Goal: Communication & Community: Share content

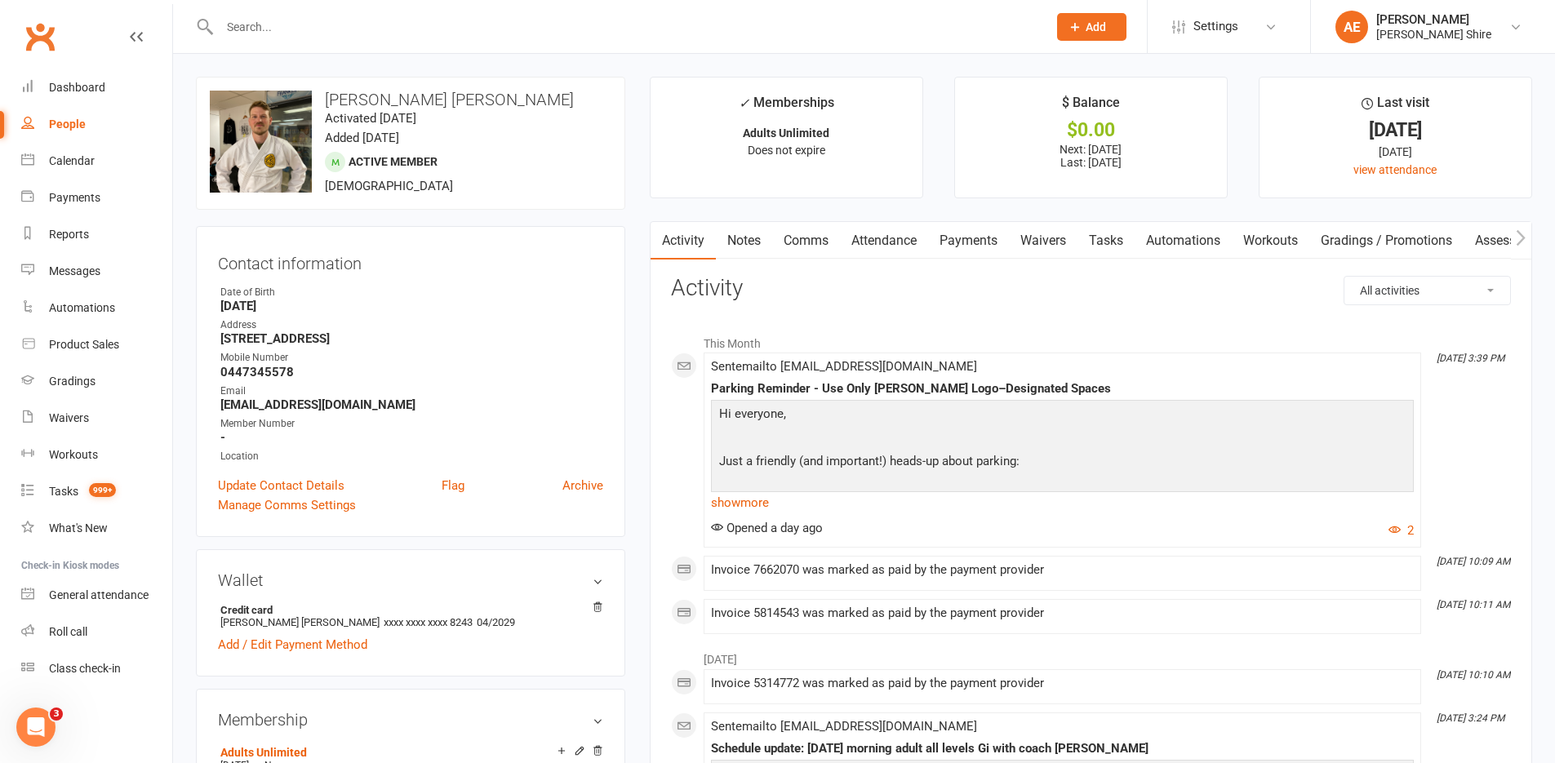
click at [256, 17] on input "text" at bounding box center [625, 27] width 821 height 23
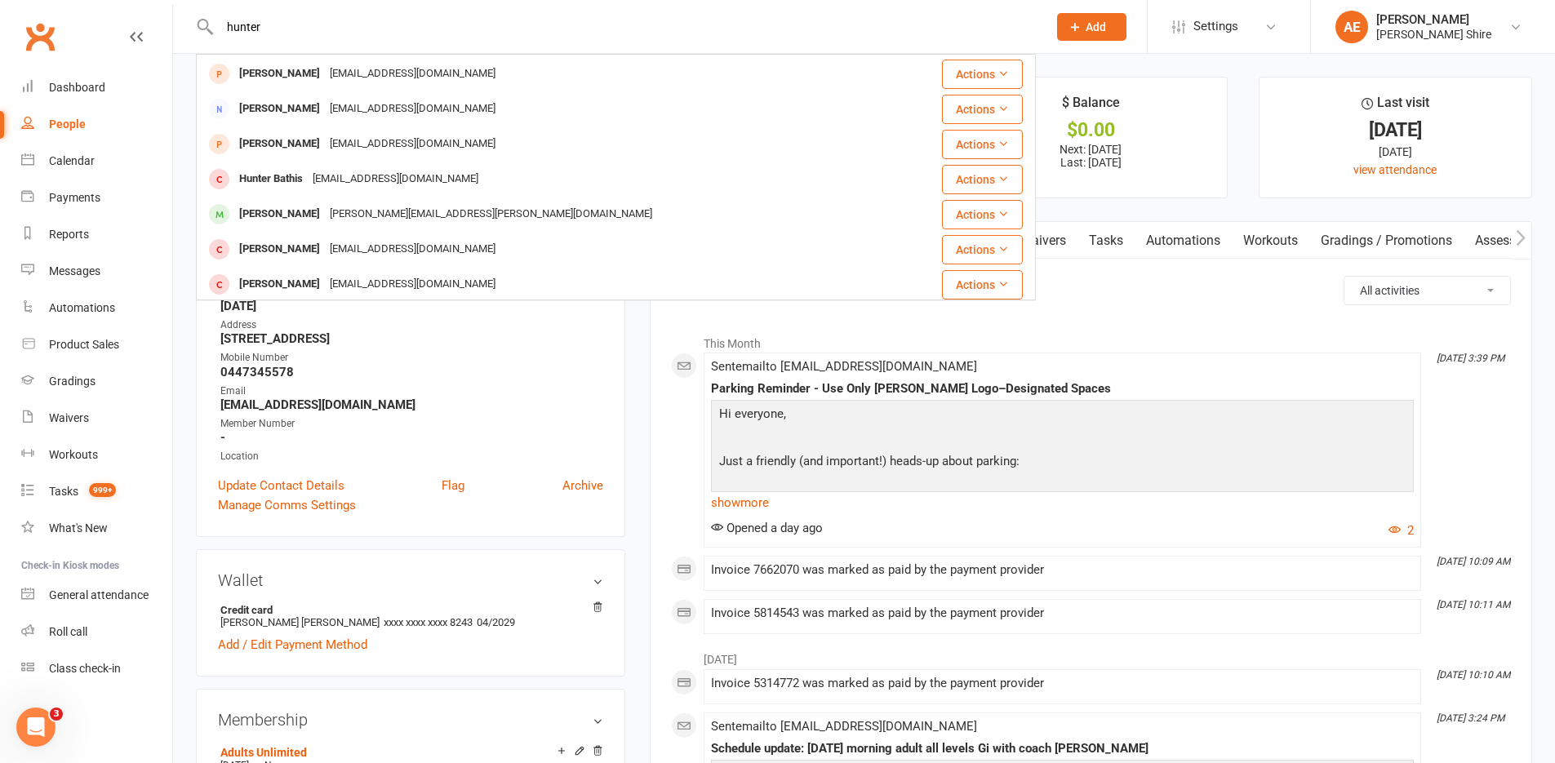
scroll to position [49, 0]
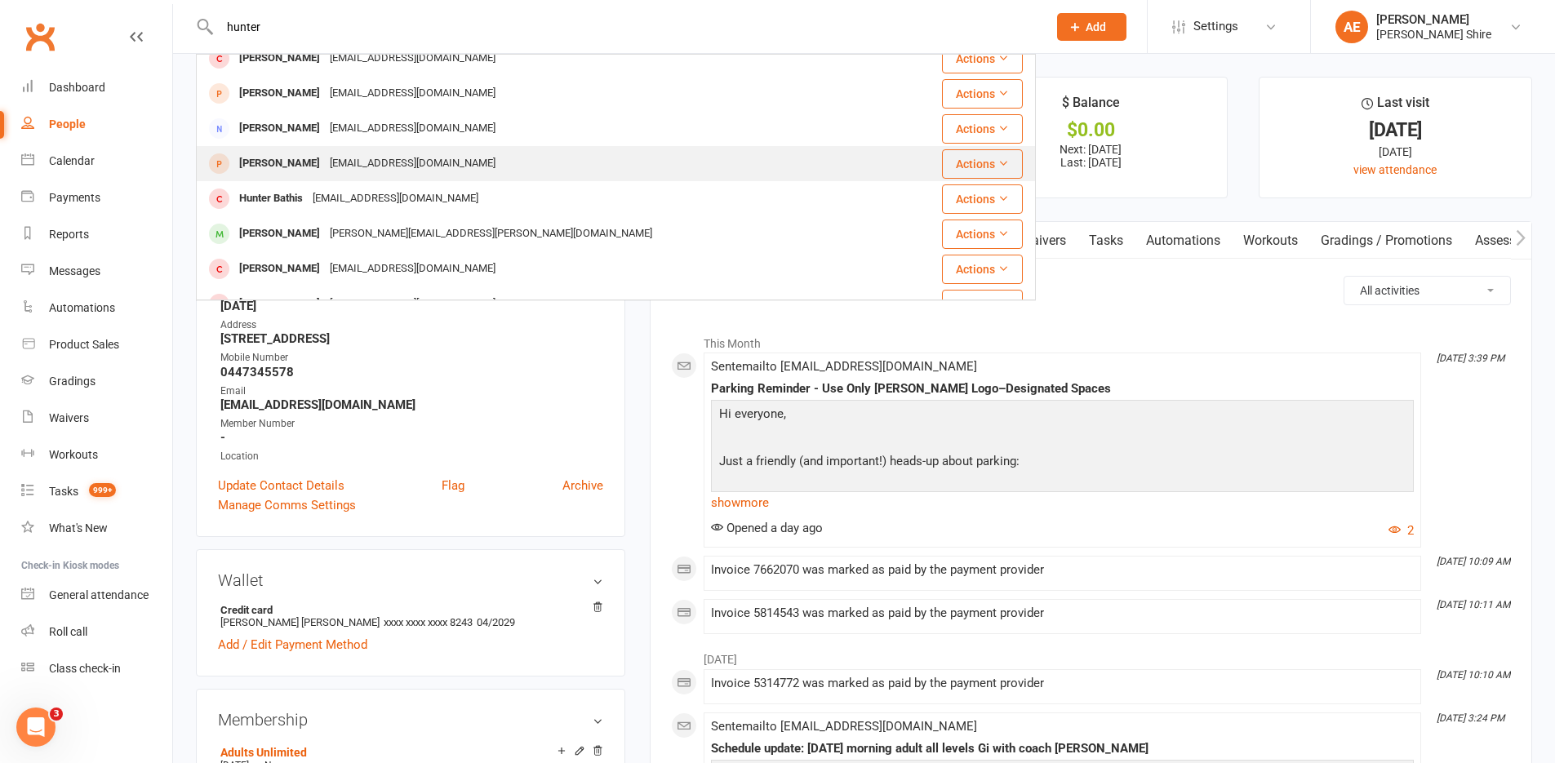
type input "hunter"
click at [325, 164] on div "kylietippin@gmail.com" at bounding box center [412, 164] width 175 height 24
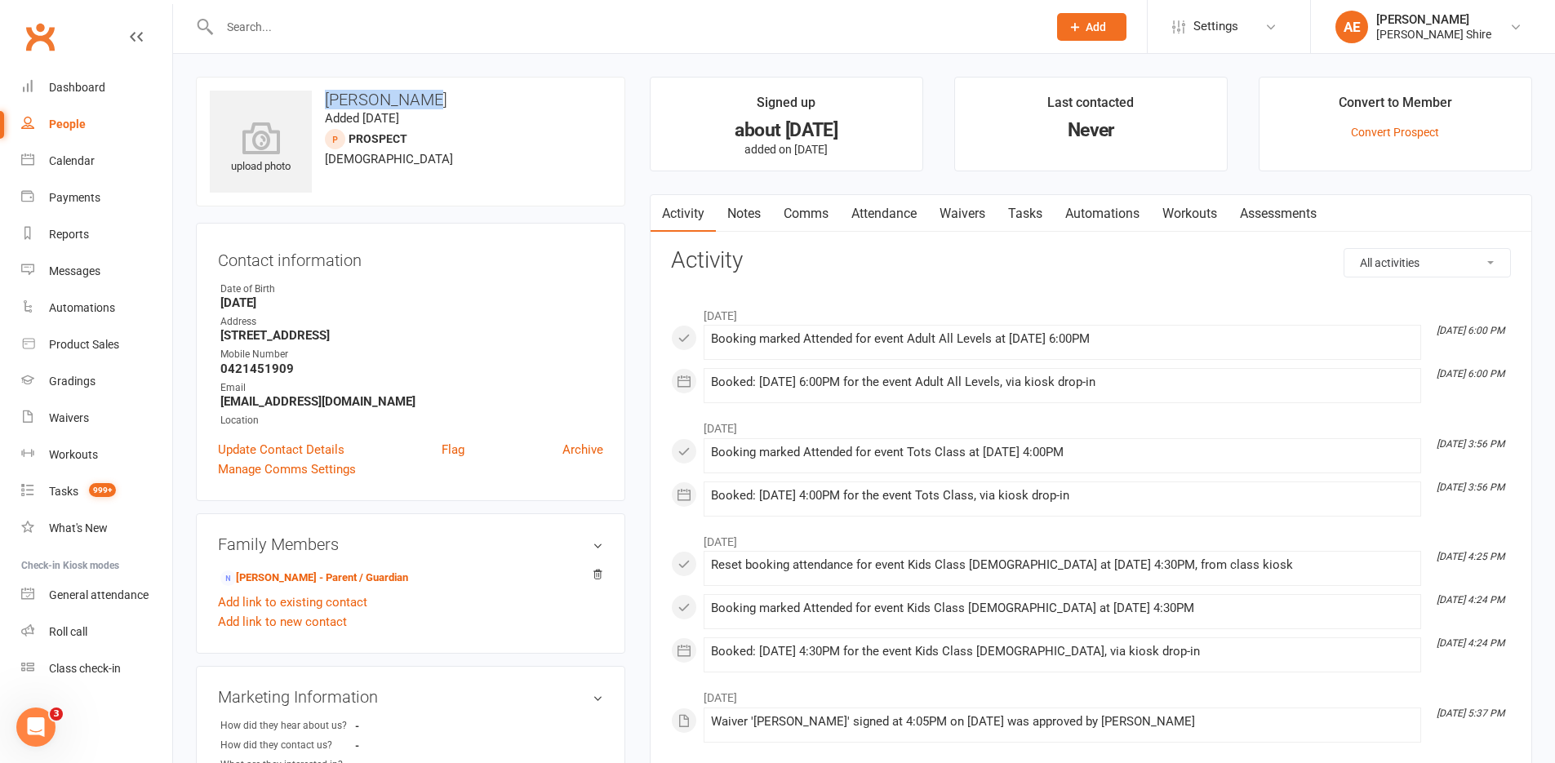
drag, startPoint x: 329, startPoint y: 98, endPoint x: 406, endPoint y: 101, distance: 77.6
click at [406, 101] on h3 "hunter ellis" at bounding box center [410, 100] width 401 height 18
copy h3 "hunter ellis"
drag, startPoint x: 307, startPoint y: 53, endPoint x: 286, endPoint y: 28, distance: 33.0
click at [308, 53] on div "Prospect Member Non-attending contact Class / event Appointment Grading event T…" at bounding box center [777, 27] width 1555 height 54
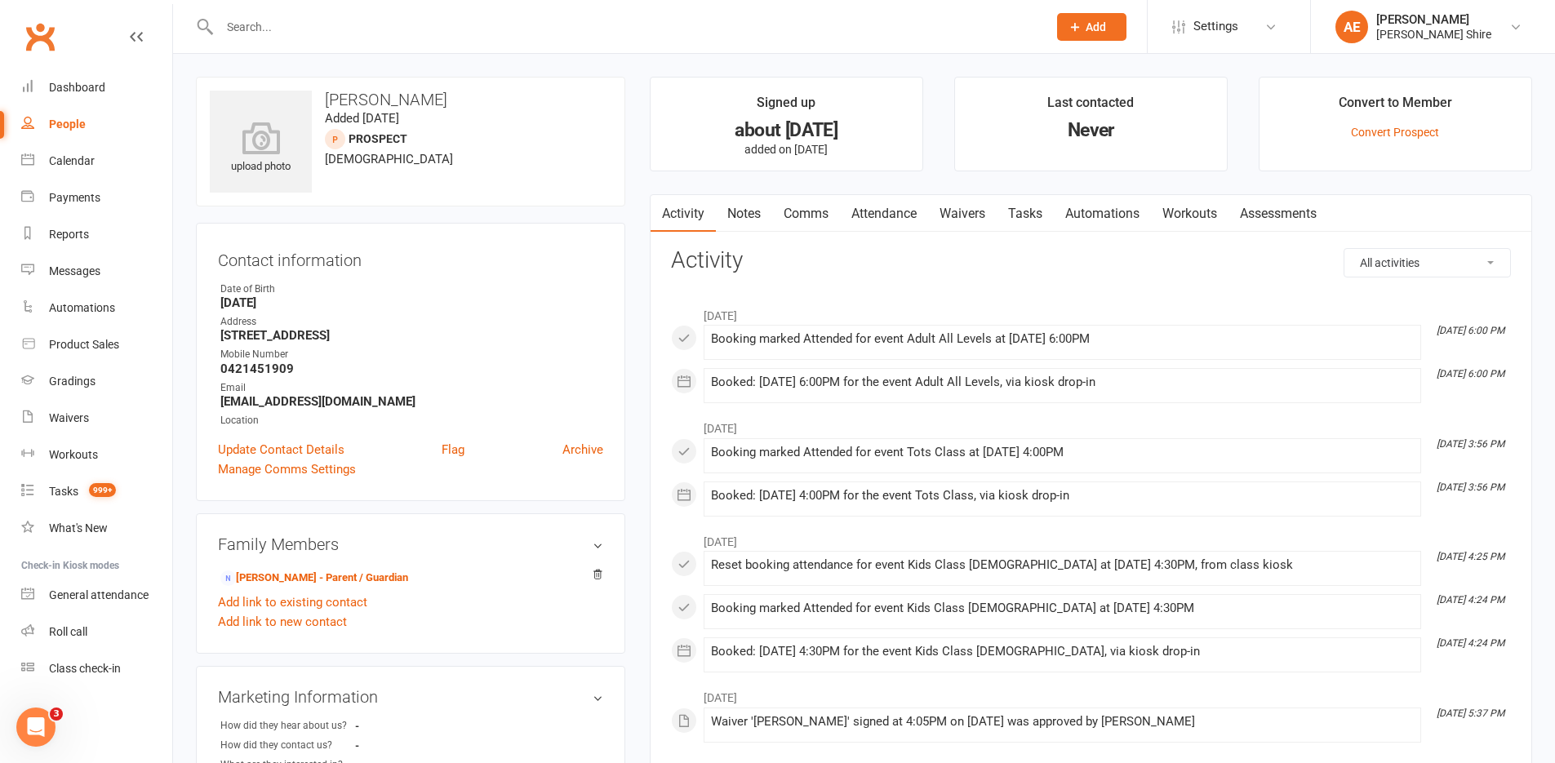
click at [273, 16] on input "text" at bounding box center [625, 27] width 821 height 23
type input "hunter"
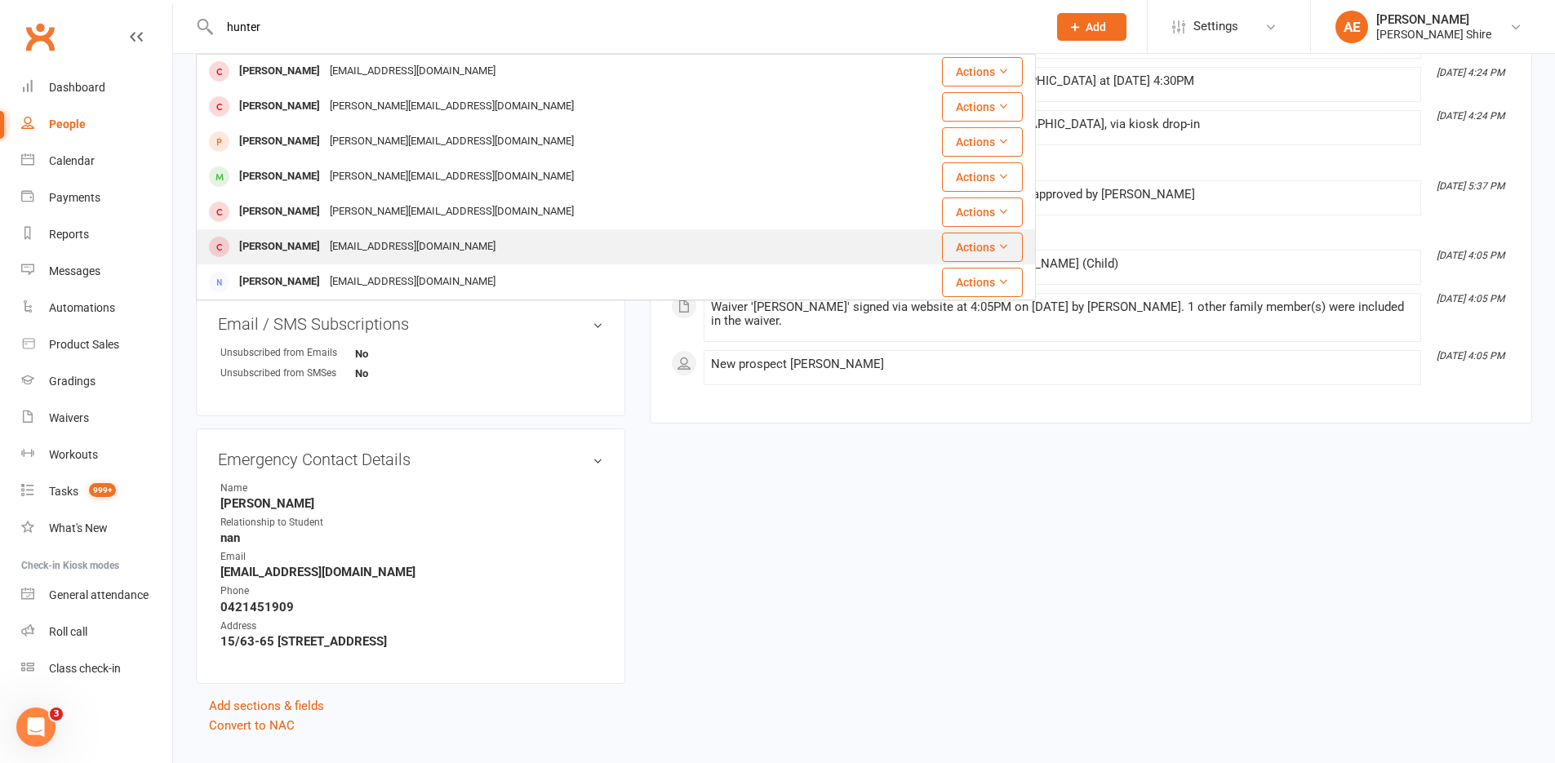
scroll to position [564, 0]
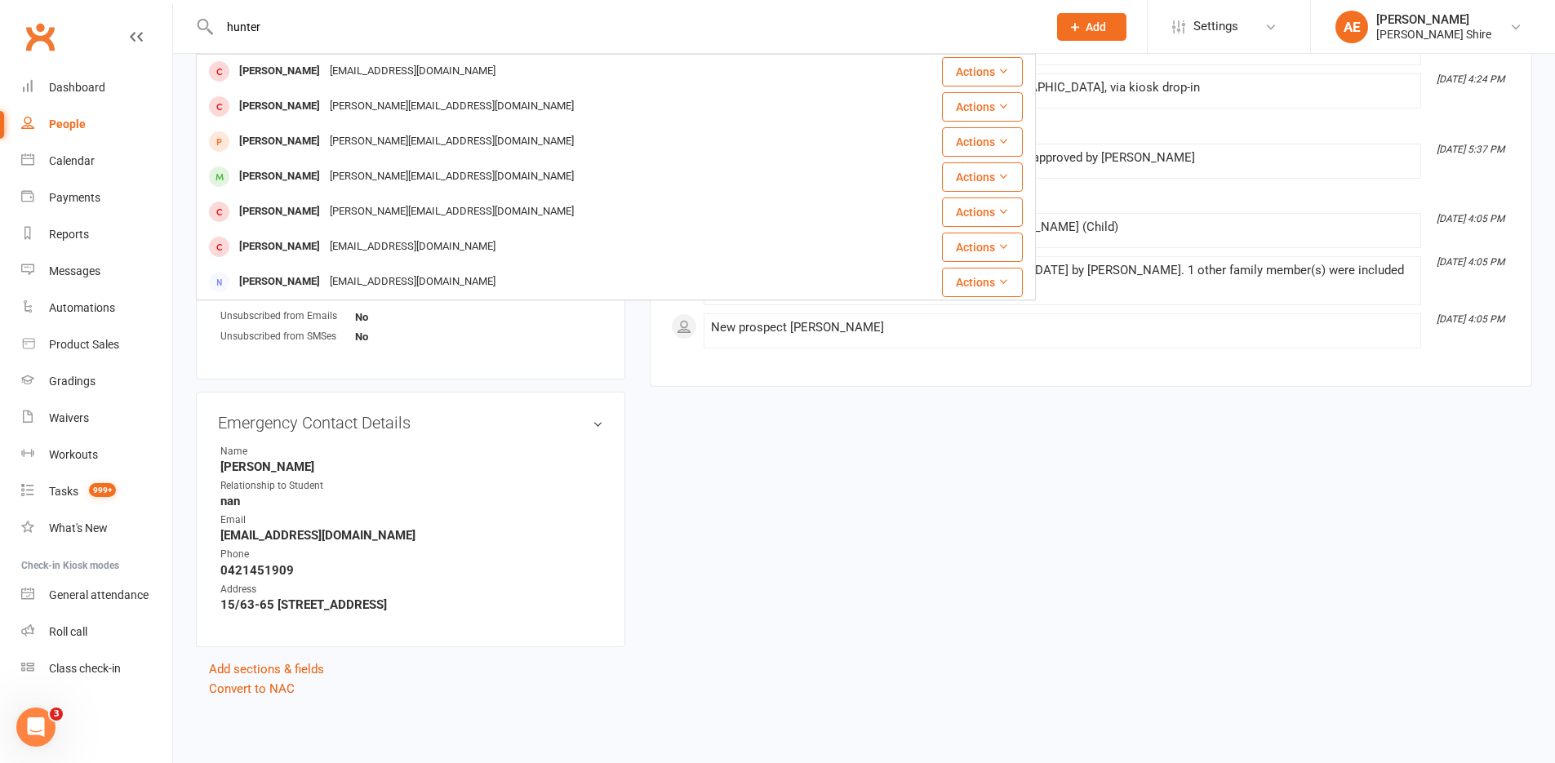
click at [721, 495] on div "upload photo hunter ellis Added 14 August, 2024 prospect 7 years old Contact in…" at bounding box center [864, 106] width 1360 height 1186
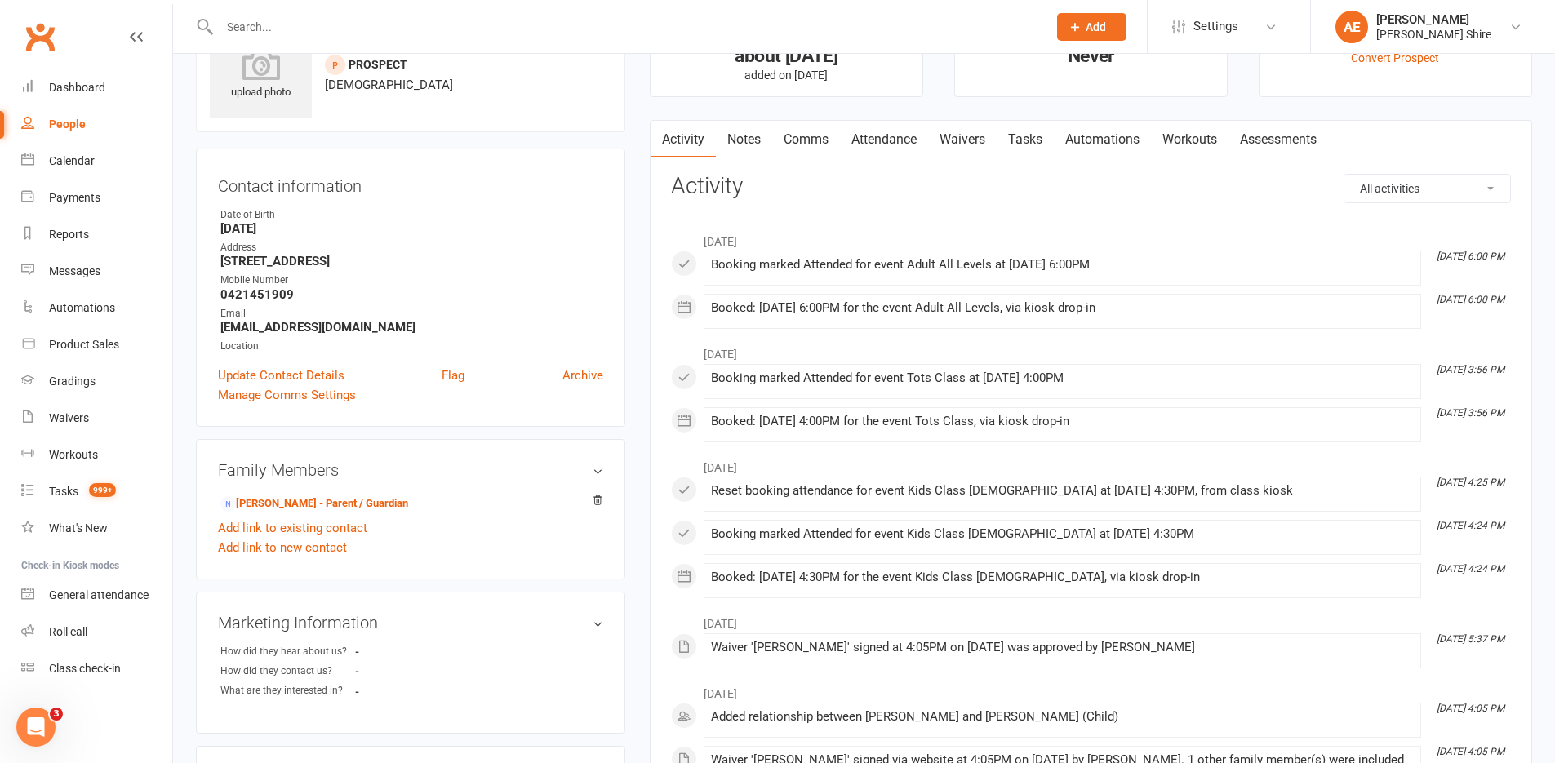
scroll to position [0, 0]
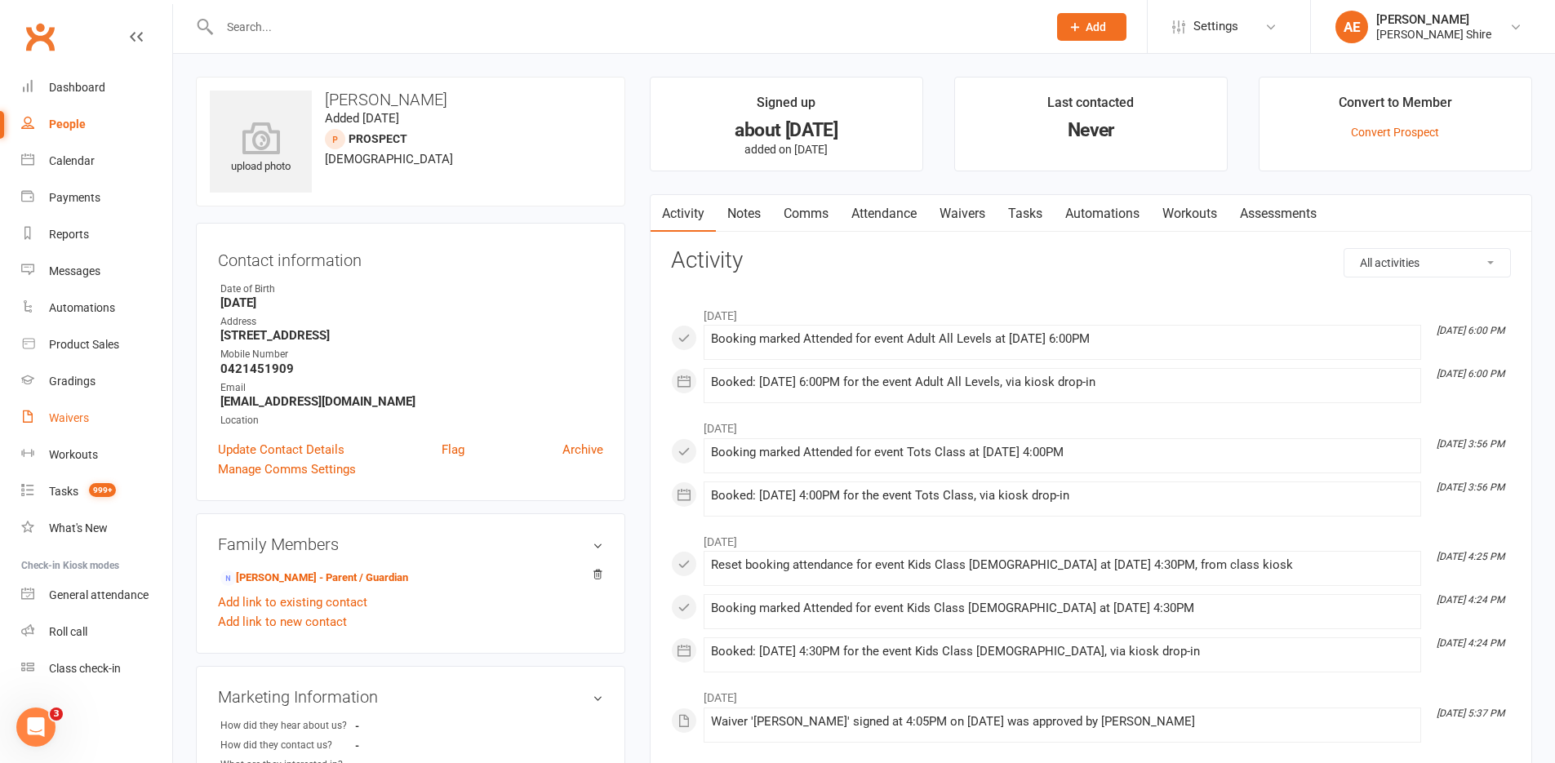
click at [66, 419] on div "Waivers" at bounding box center [69, 417] width 40 height 13
select select "25"
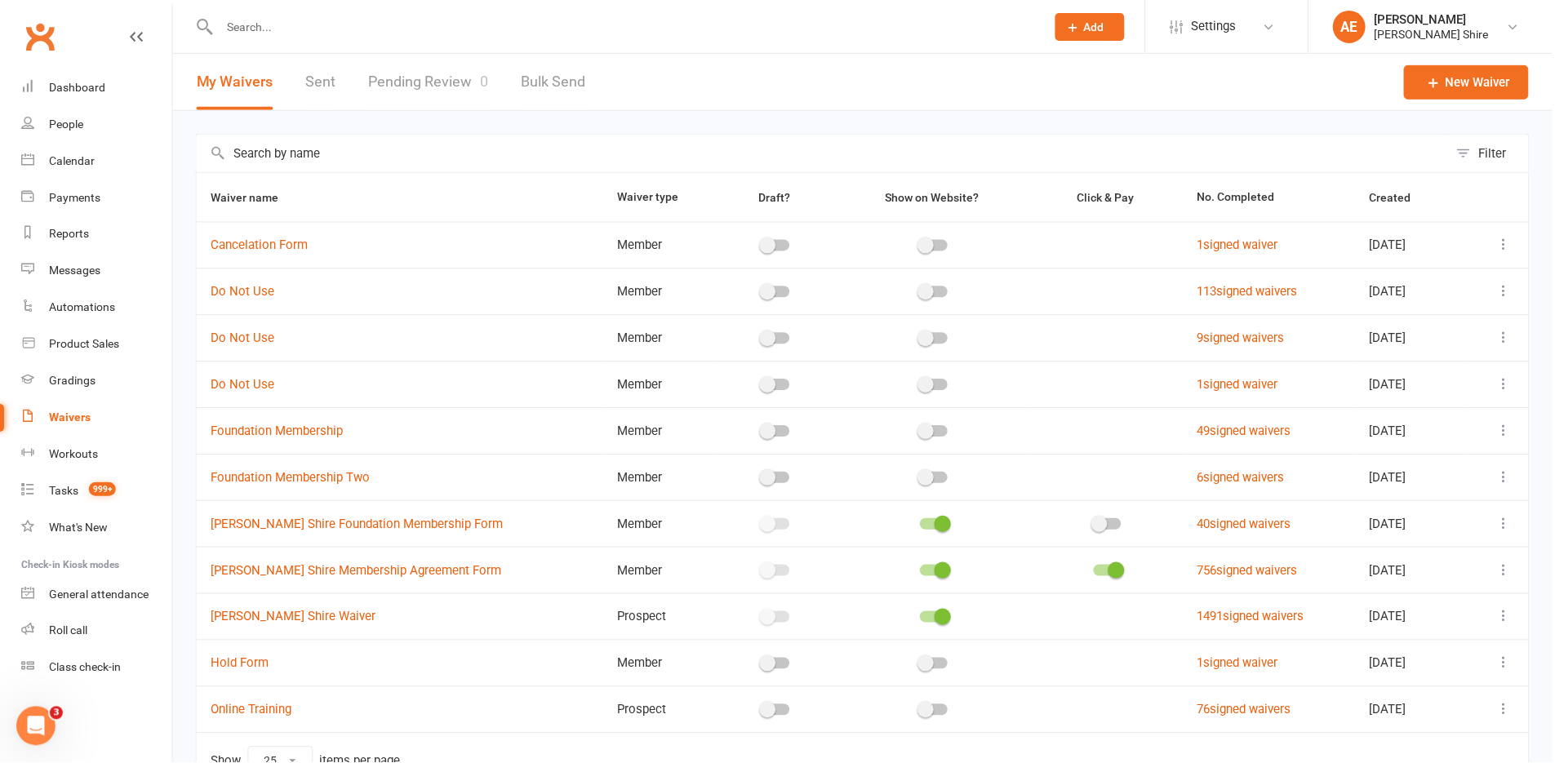
click at [459, 72] on link "Pending Review 0" at bounding box center [429, 82] width 120 height 56
select select "100"
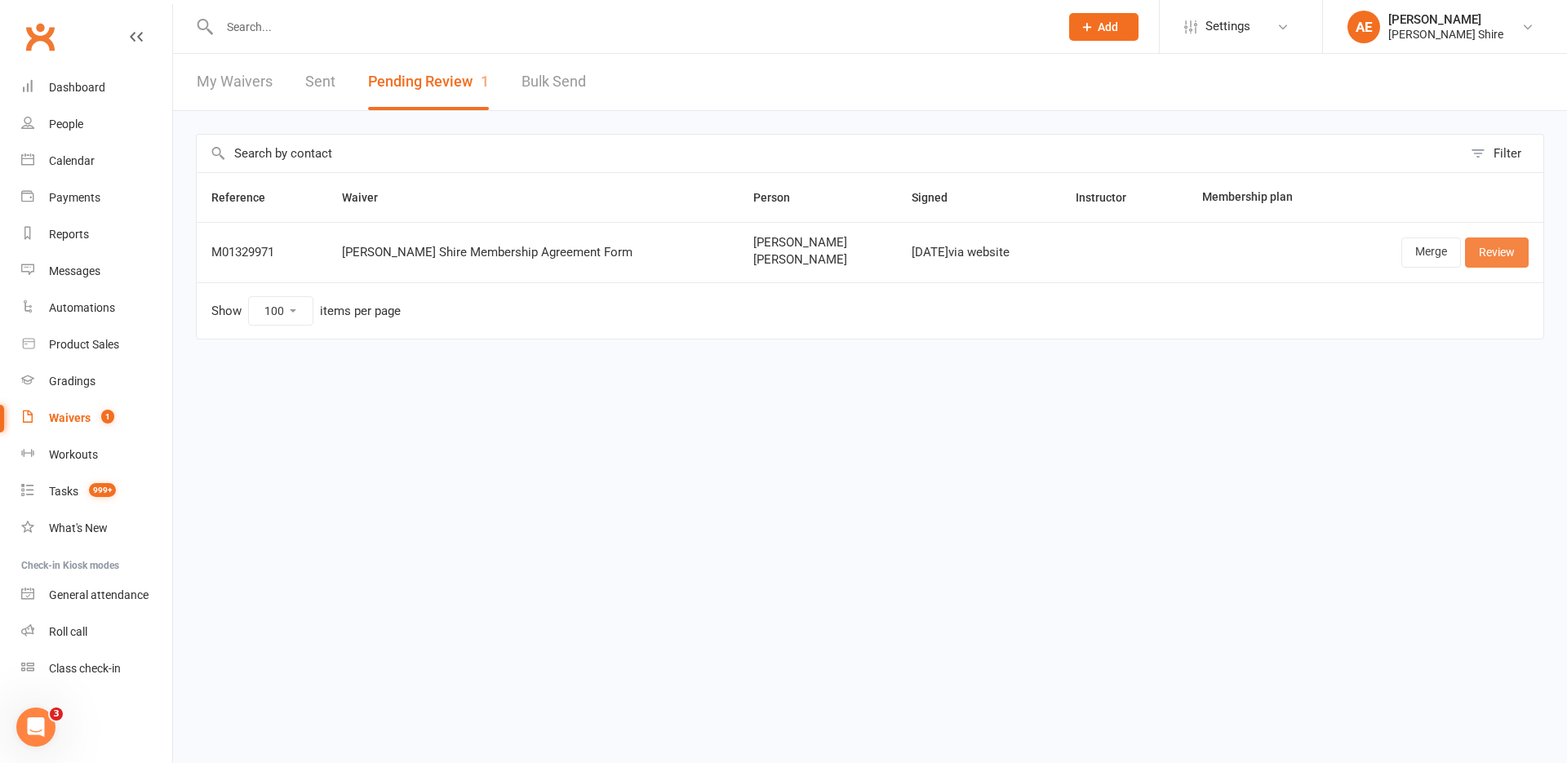
click at [1502, 241] on link "Review" at bounding box center [1497, 251] width 64 height 29
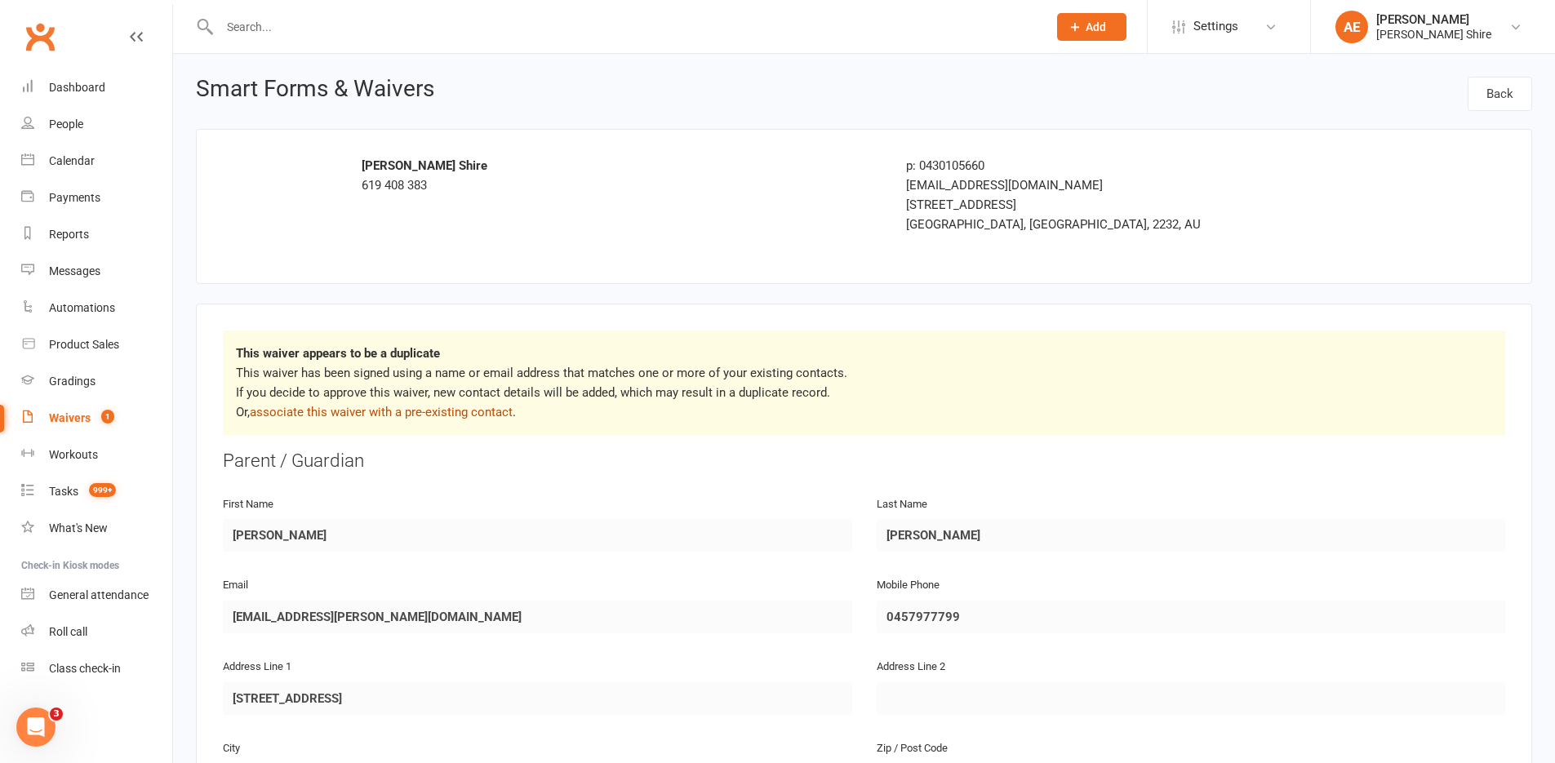
click at [476, 413] on link "associate this waiver with a pre-existing contact" at bounding box center [381, 412] width 263 height 15
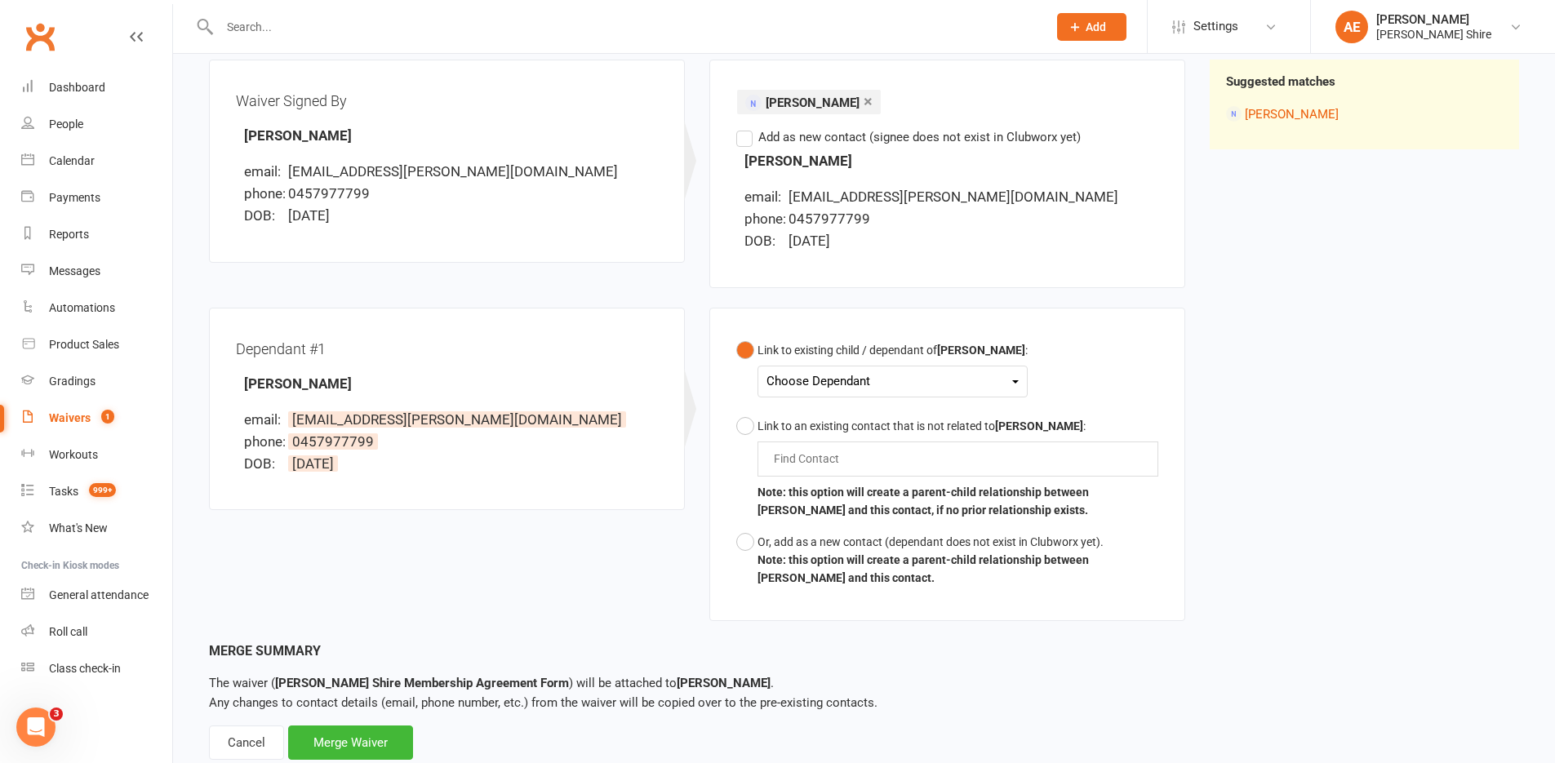
scroll to position [242, 0]
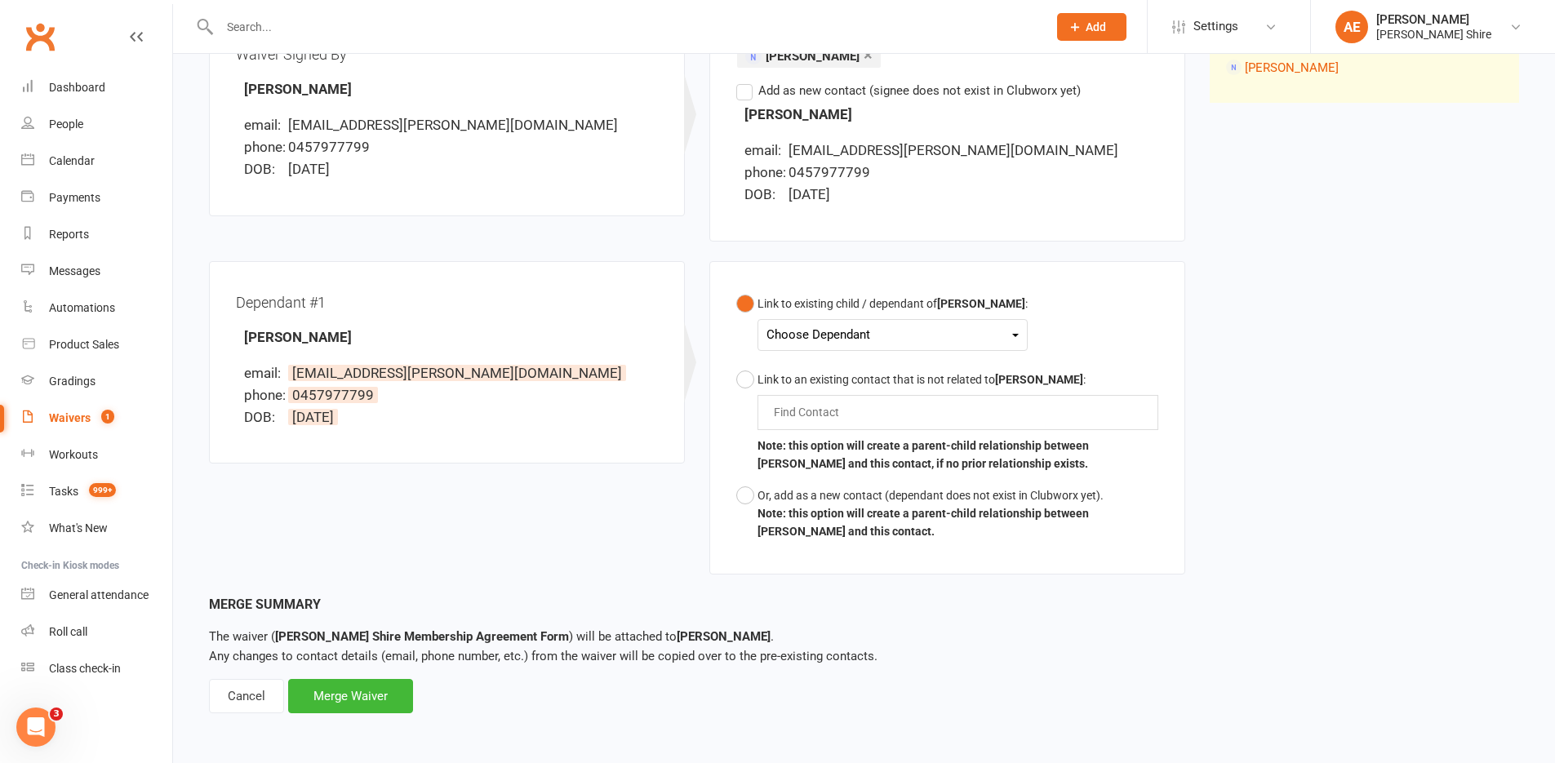
click at [811, 335] on div "Choose Dependant" at bounding box center [892, 335] width 252 height 22
click at [816, 496] on div "Or, add as a new contact (dependant does not exist in Clubworx yet)." at bounding box center [957, 495] width 401 height 18
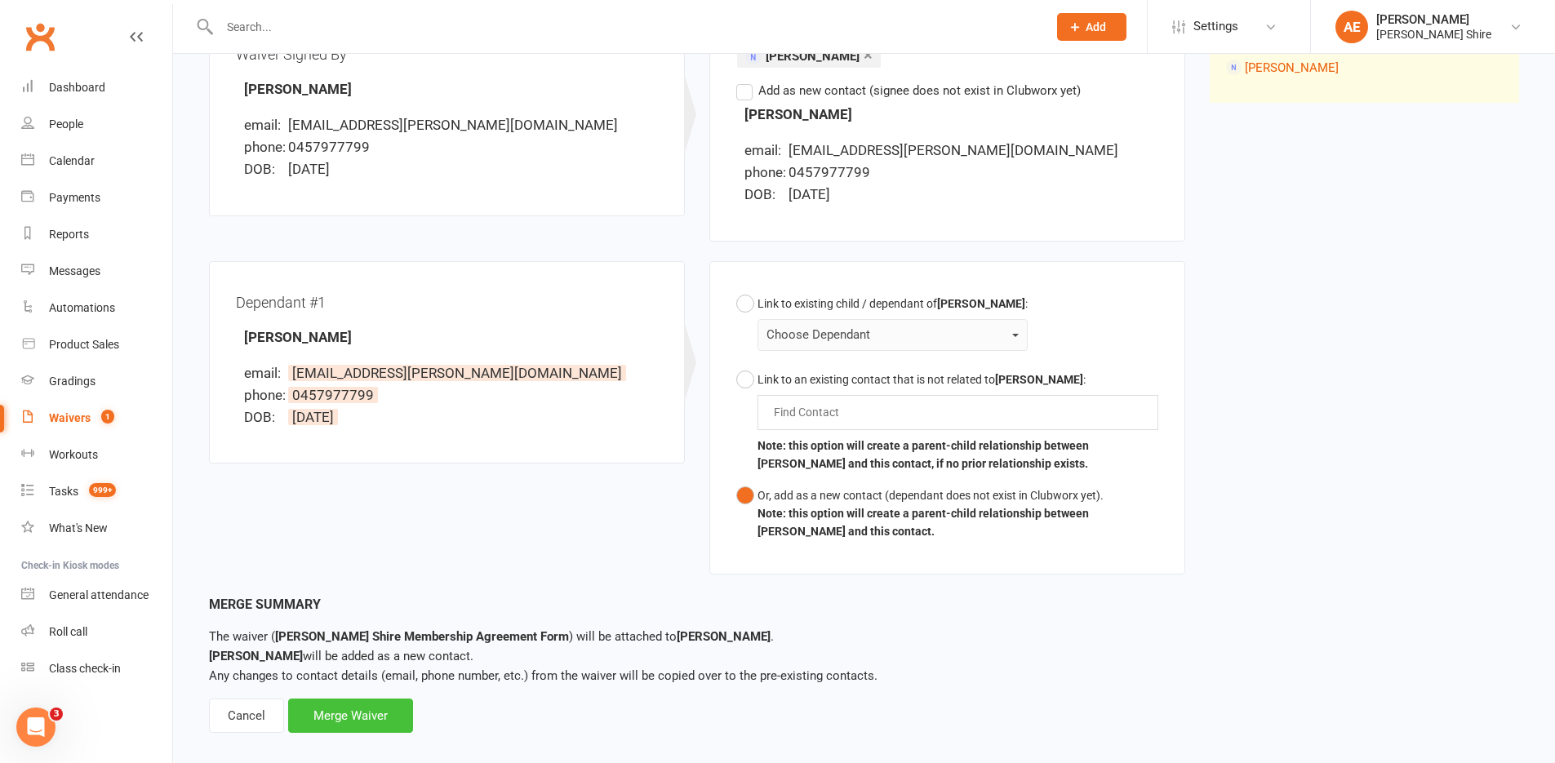
click at [394, 706] on div "Merge Waiver" at bounding box center [350, 716] width 125 height 34
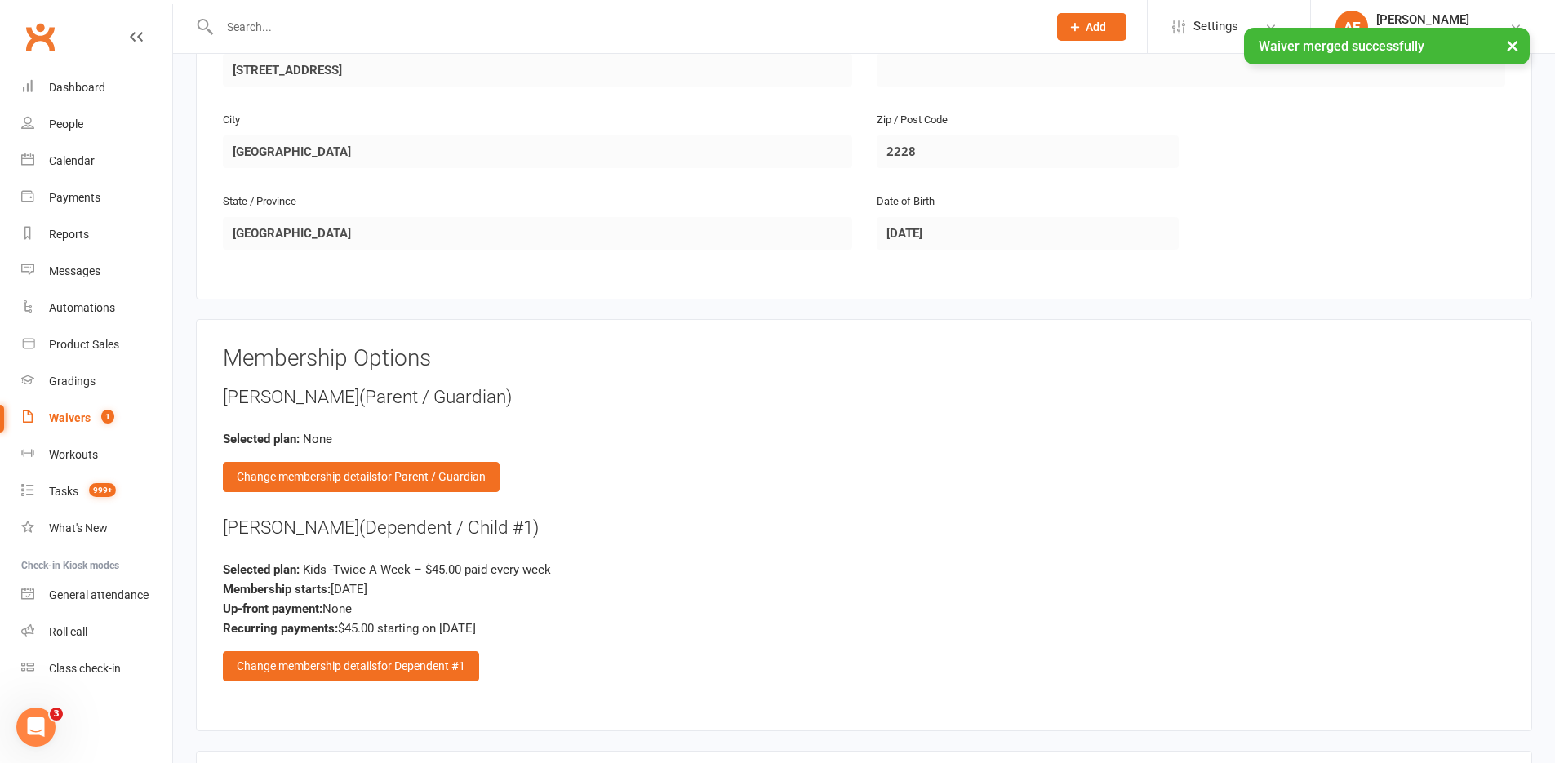
scroll to position [1142, 0]
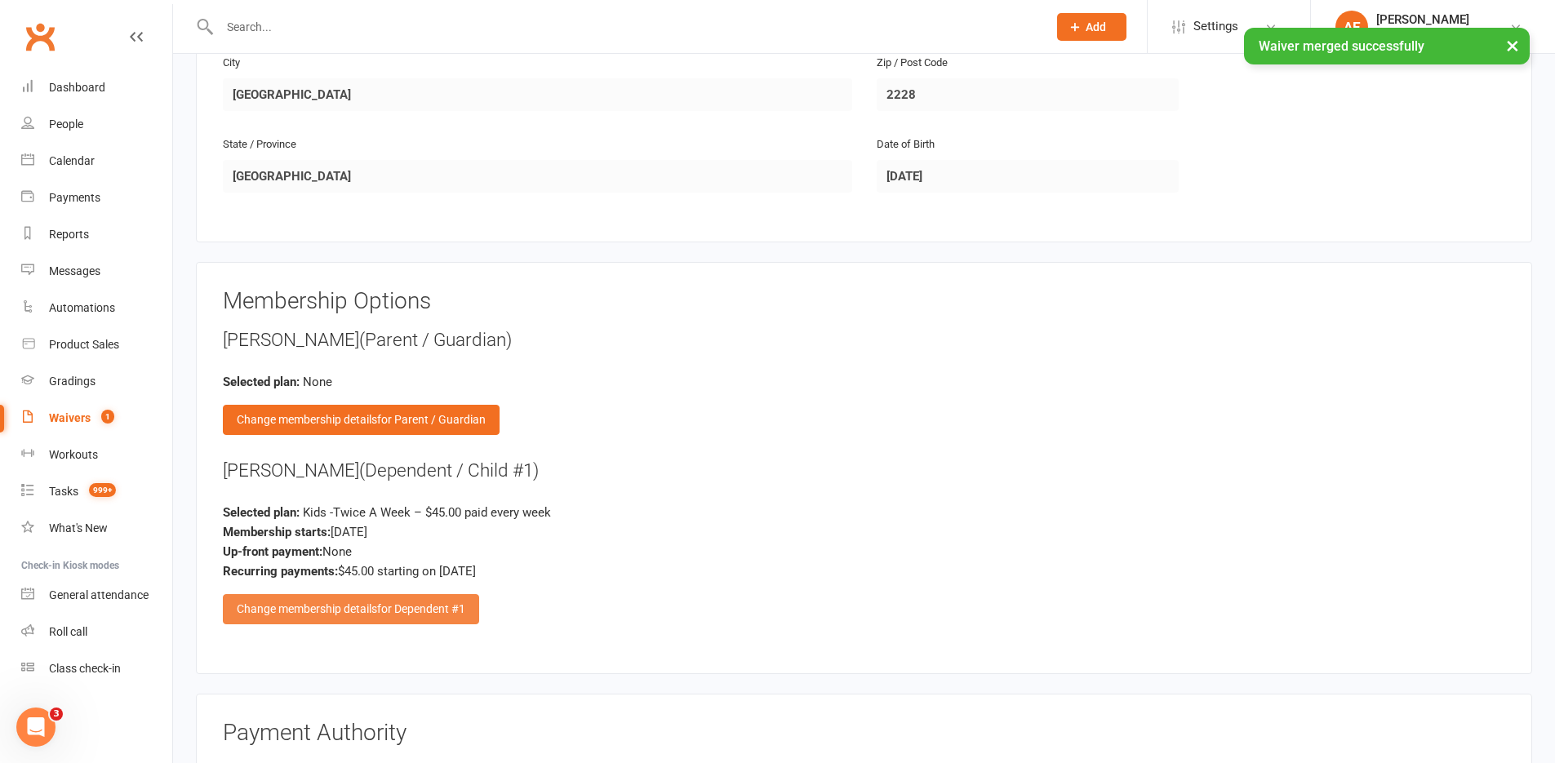
click at [396, 614] on span "for Dependent #1" at bounding box center [421, 608] width 88 height 13
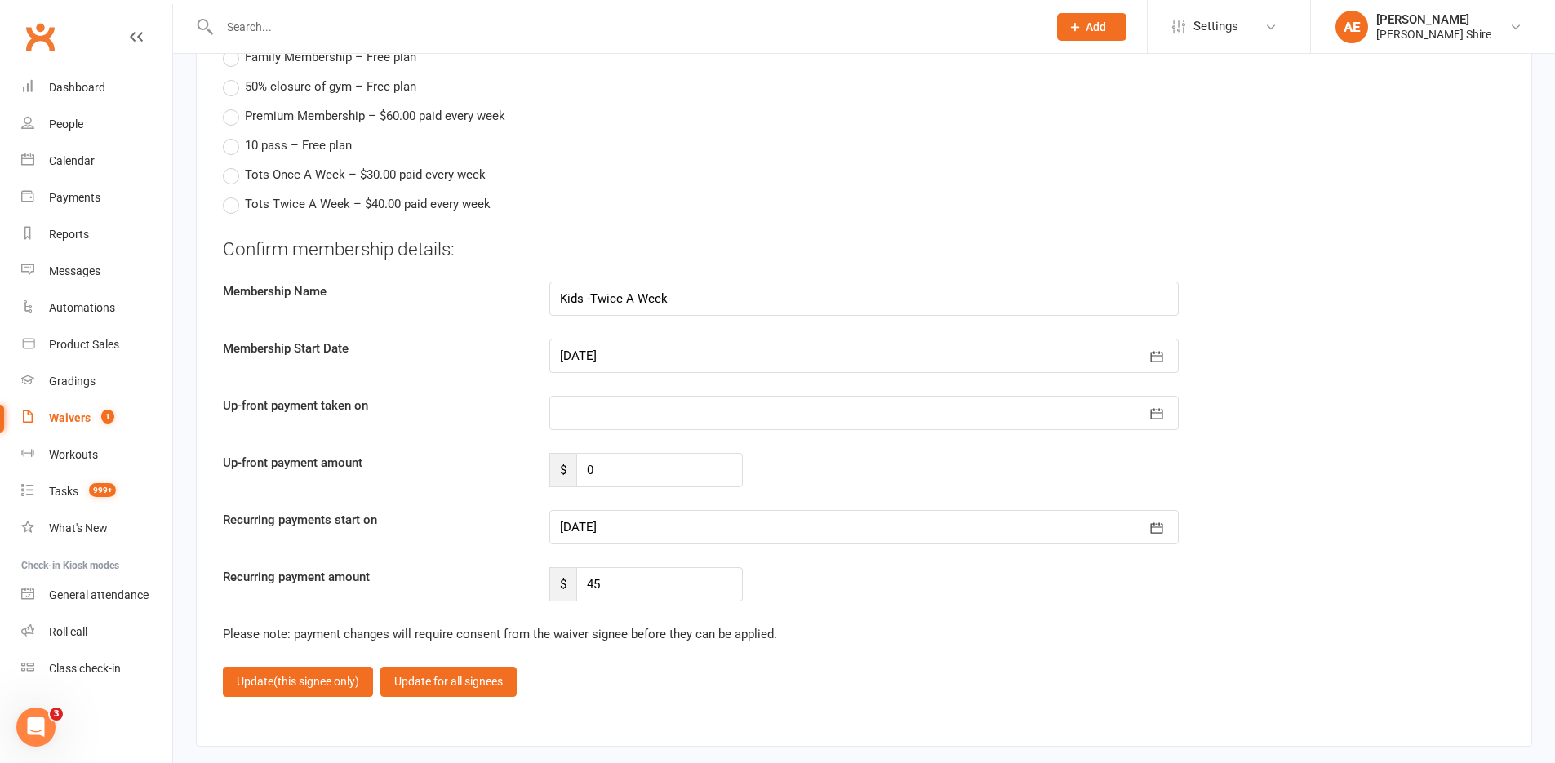
scroll to position [1795, 0]
click at [620, 583] on input "45" at bounding box center [659, 583] width 166 height 34
type input "40.50"
click at [297, 677] on span "(this signee only)" at bounding box center [316, 680] width 86 height 13
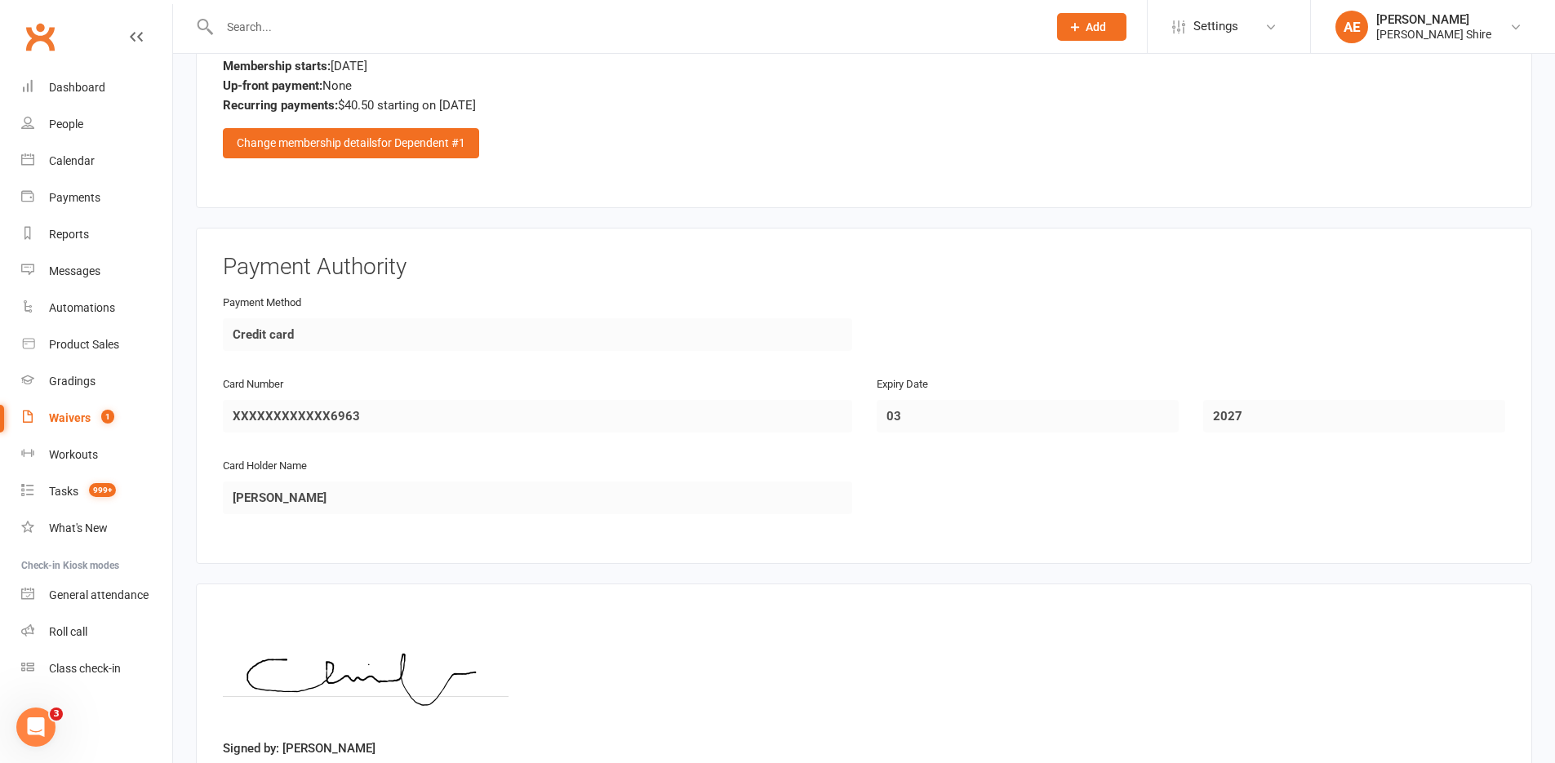
scroll to position [1329, 0]
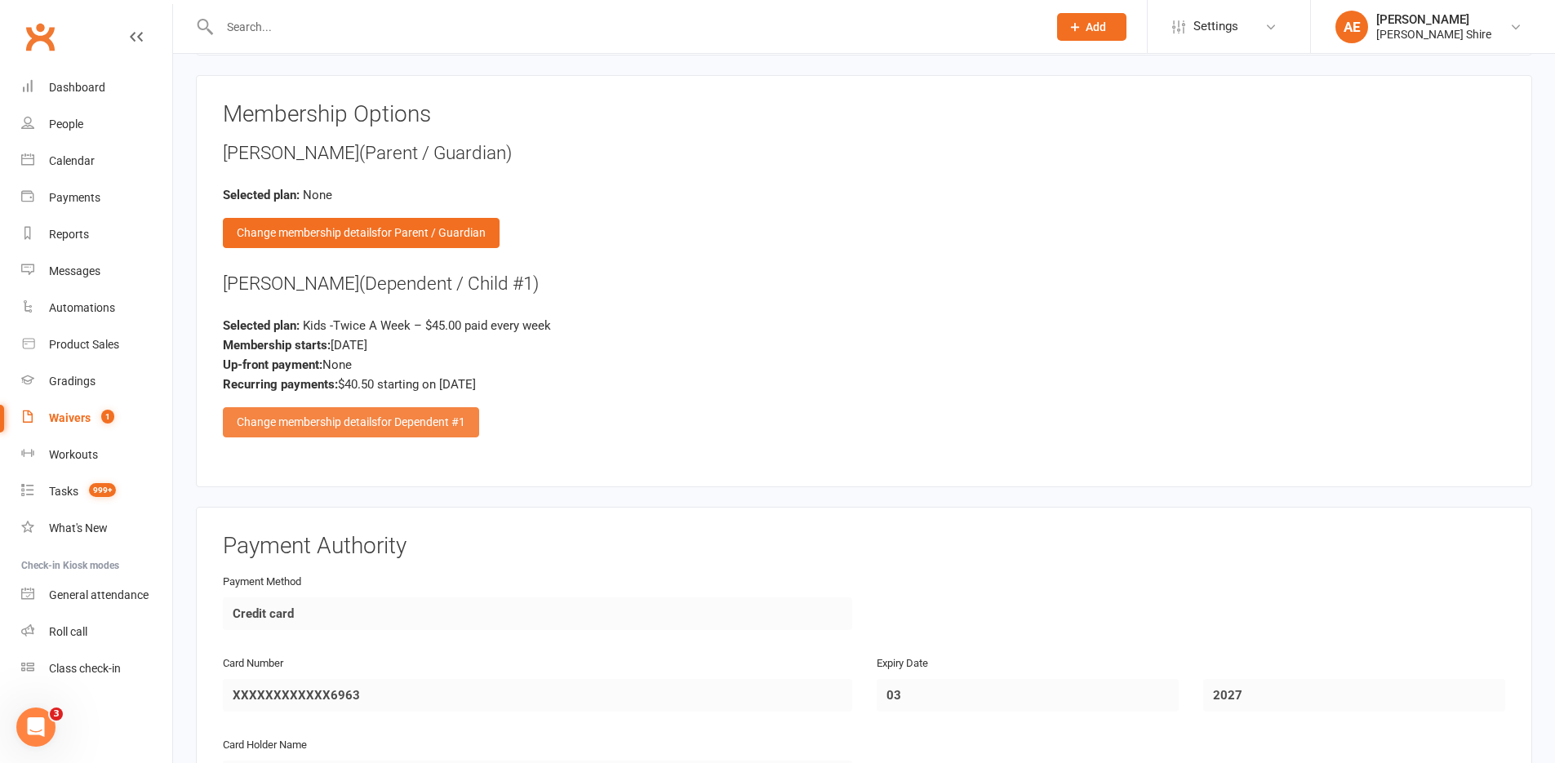
click at [410, 420] on span "for Dependent #1" at bounding box center [421, 421] width 88 height 13
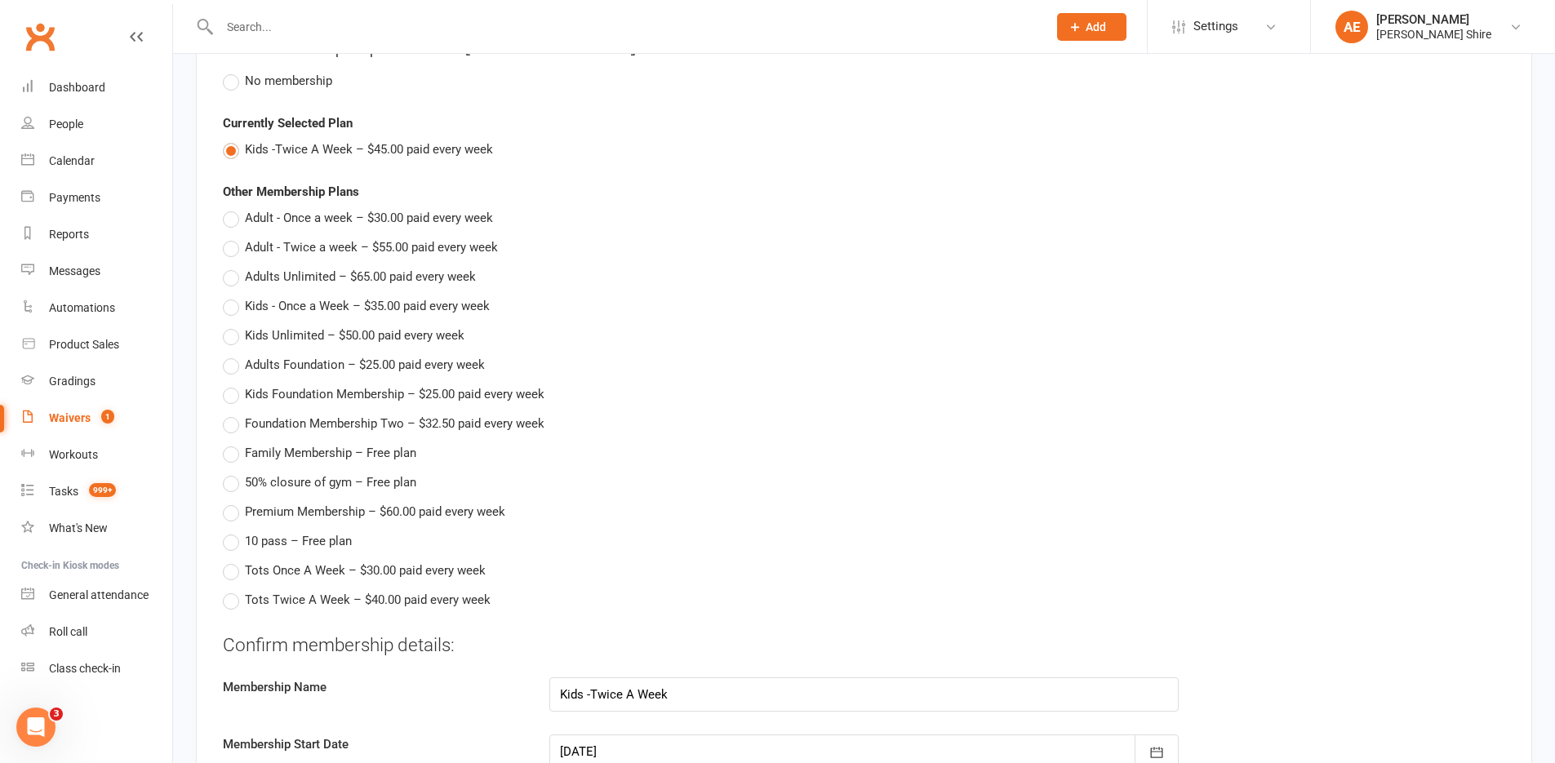
scroll to position [1737, 0]
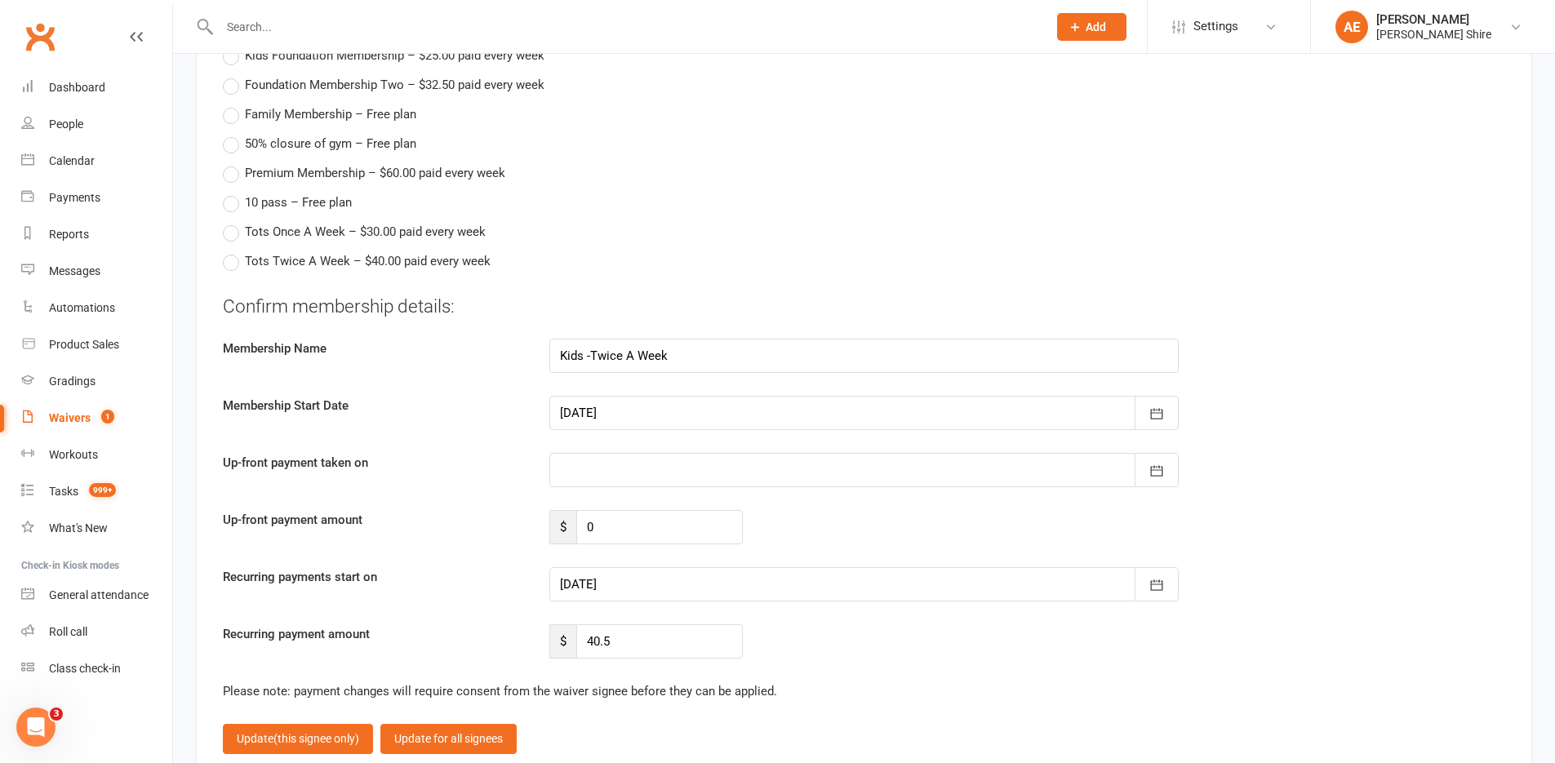
click at [619, 590] on div at bounding box center [863, 584] width 629 height 34
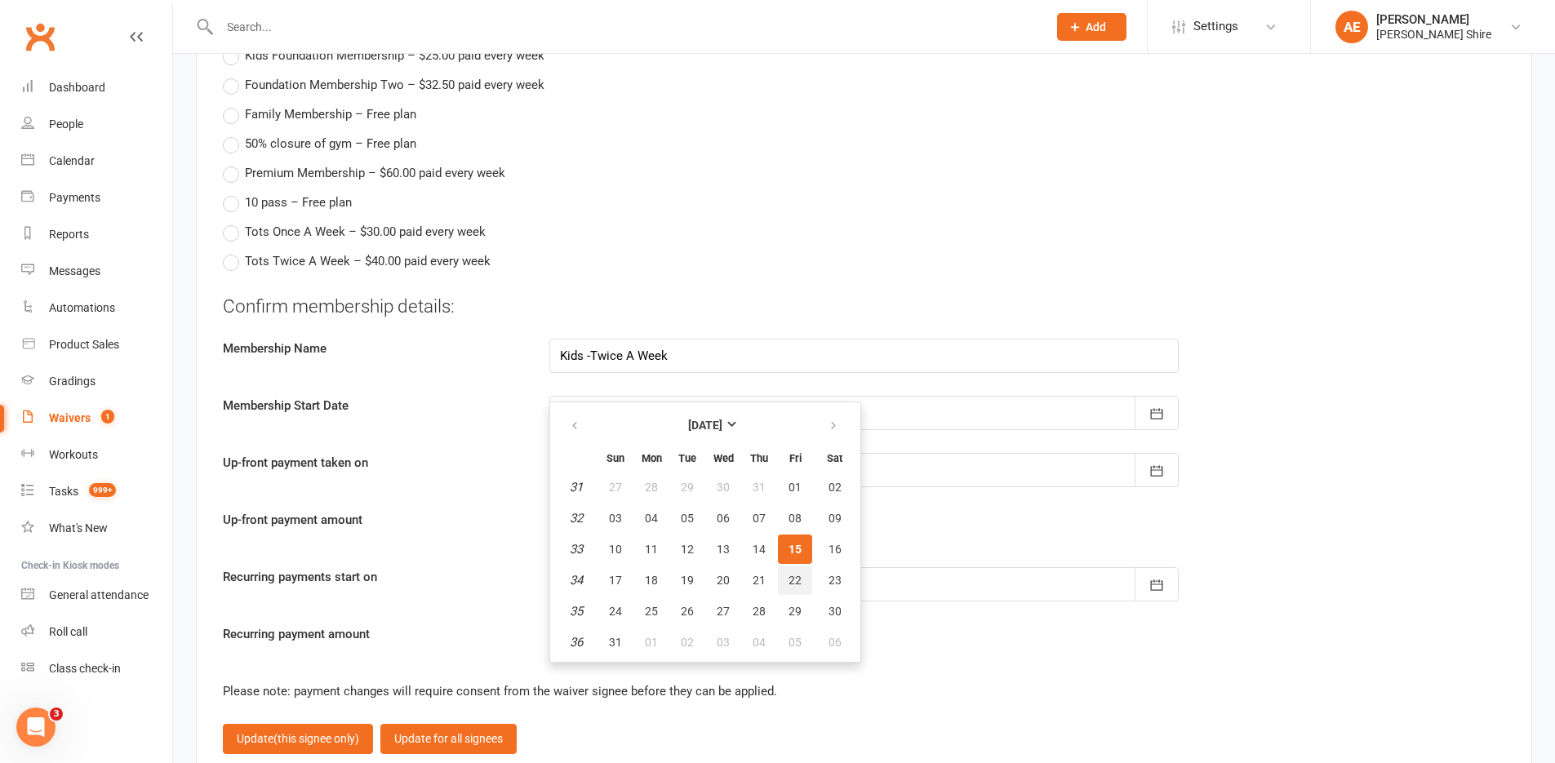
click at [793, 577] on span "22" at bounding box center [794, 580] width 13 height 13
type input "22 Aug 2025"
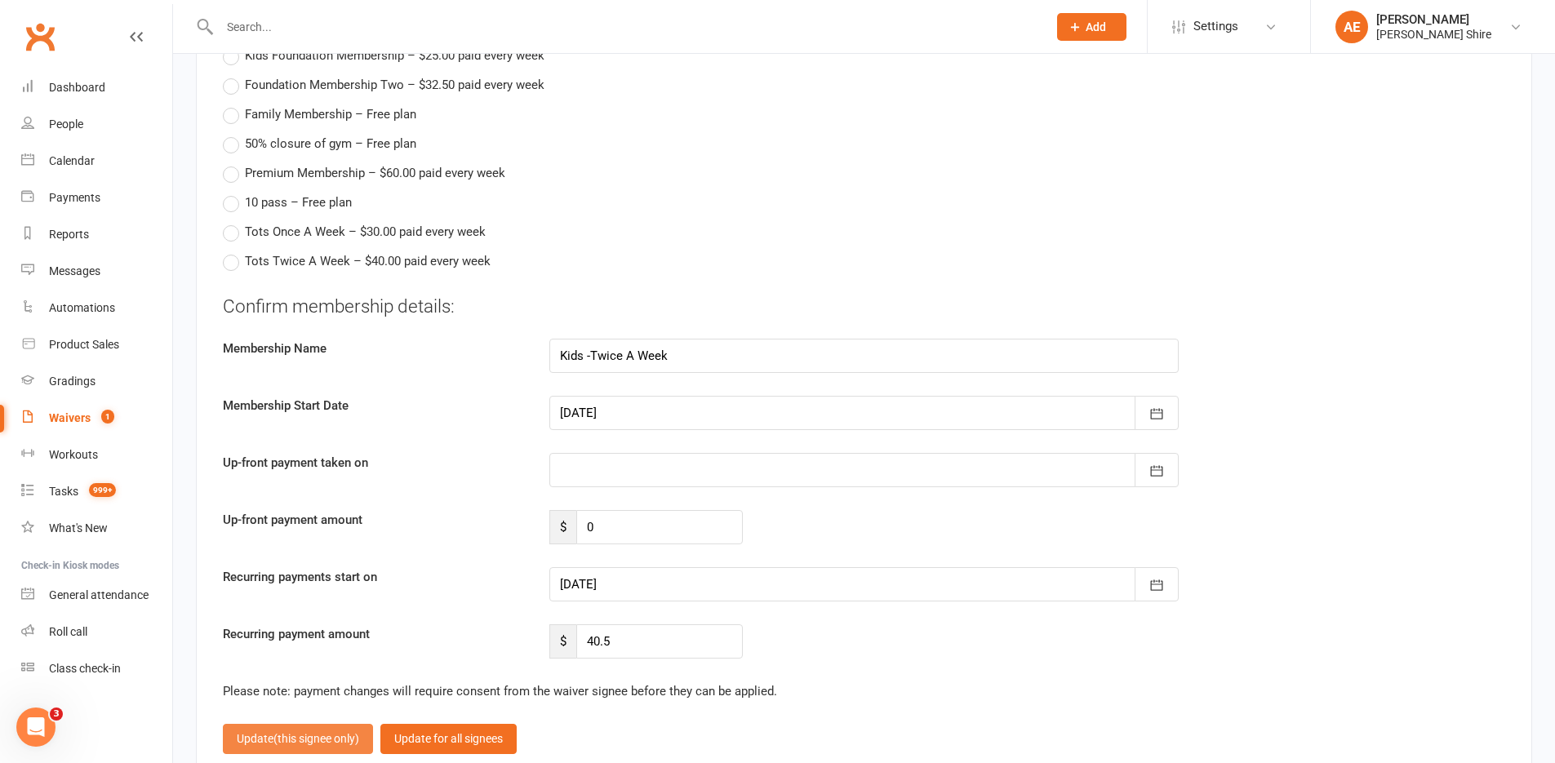
click at [326, 740] on span "(this signee only)" at bounding box center [316, 738] width 86 height 13
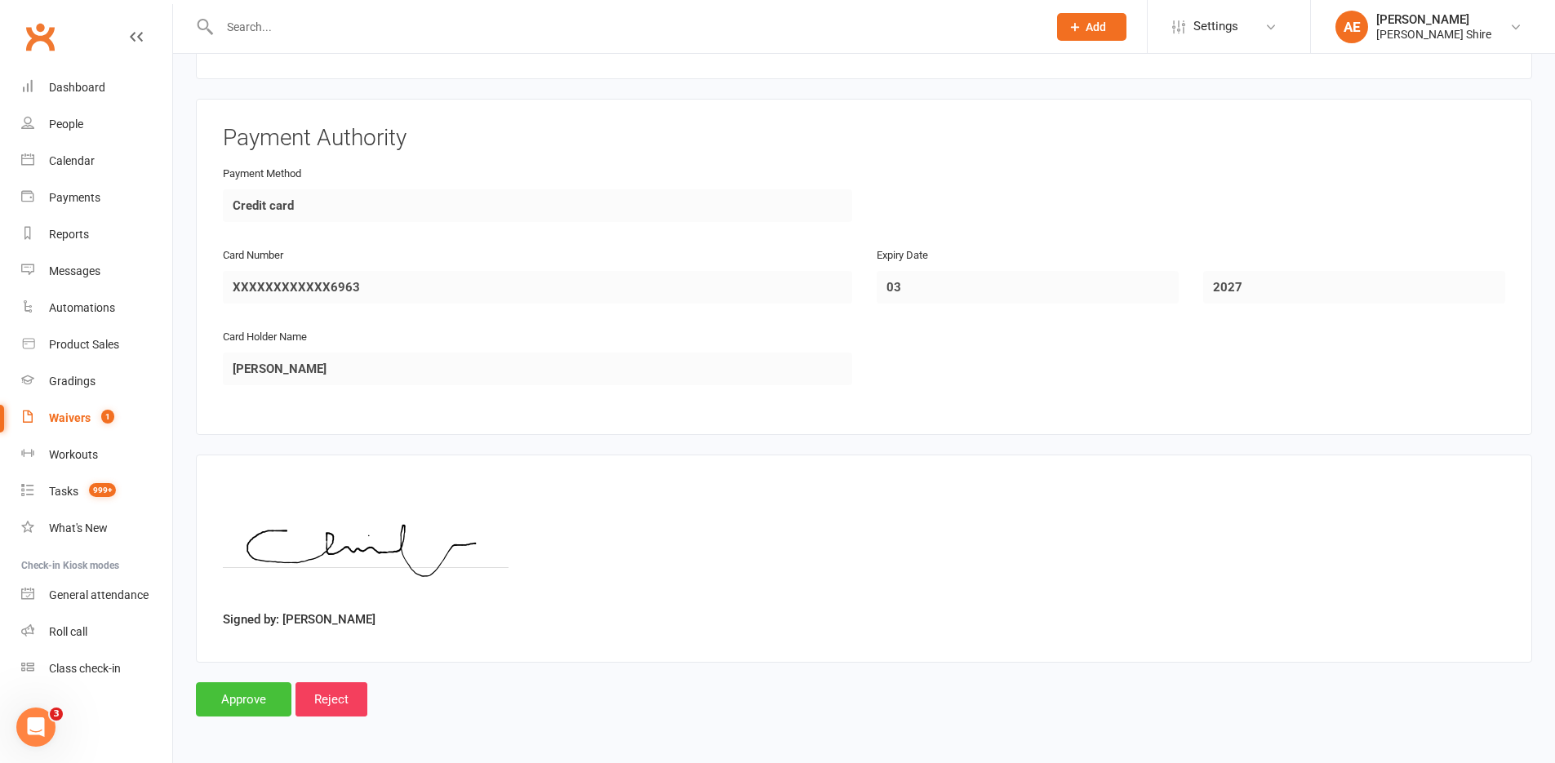
click at [220, 685] on input "Approve" at bounding box center [243, 699] width 95 height 34
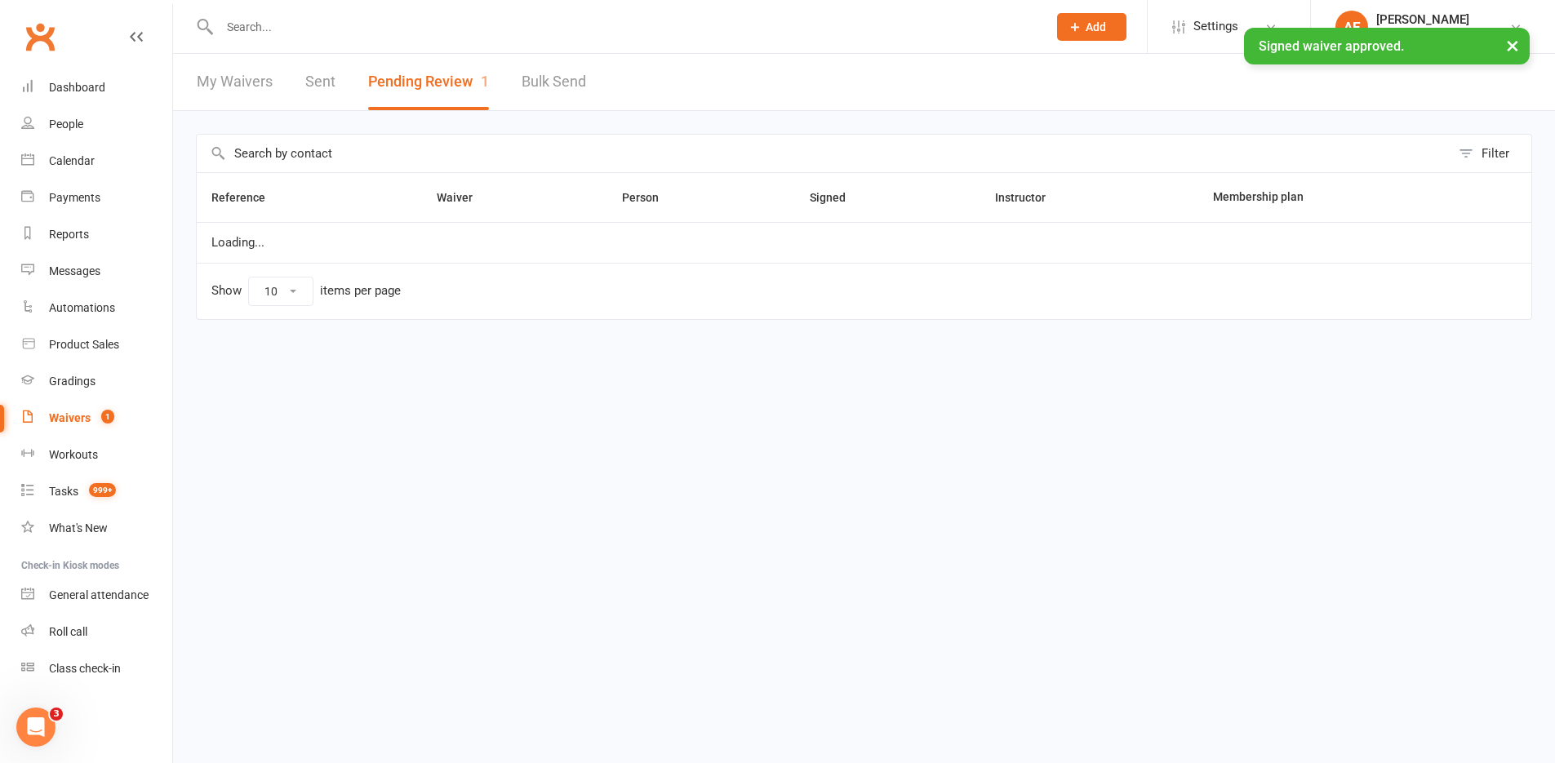
select select "100"
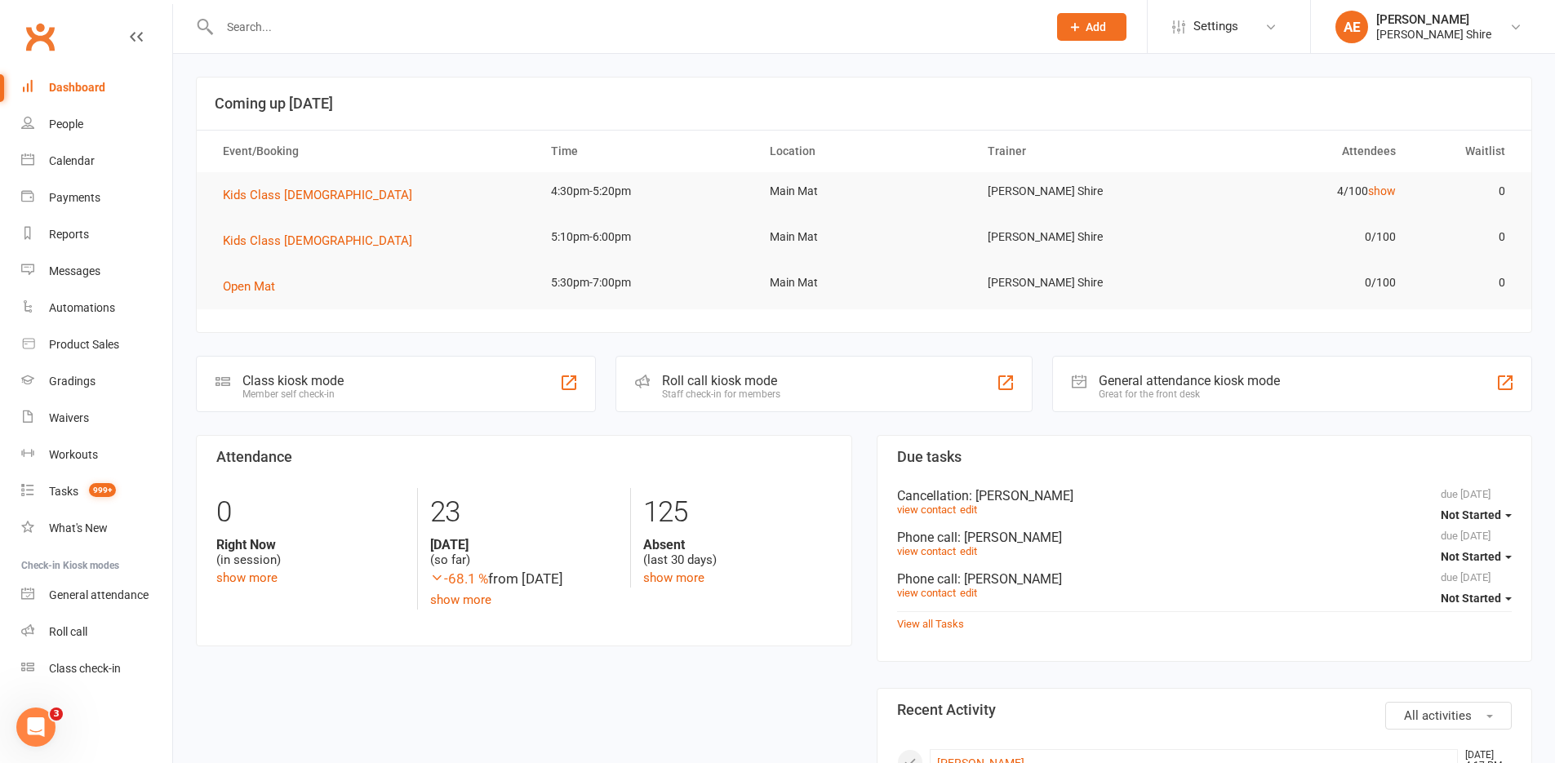
click at [320, 23] on input "text" at bounding box center [625, 27] width 821 height 23
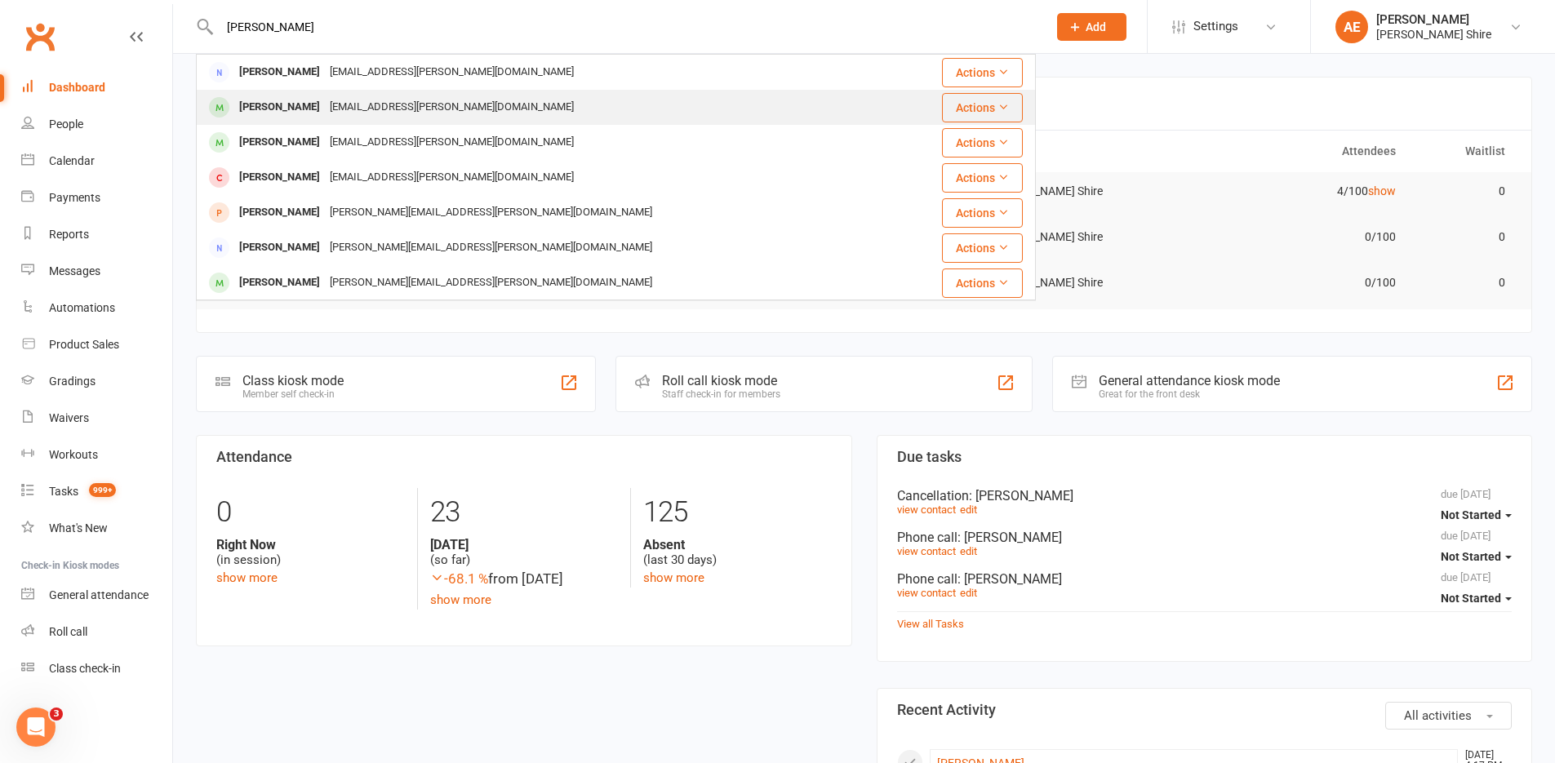
type input "[PERSON_NAME]"
click at [335, 107] on div "[EMAIL_ADDRESS][PERSON_NAME][DOMAIN_NAME]" at bounding box center [452, 107] width 254 height 24
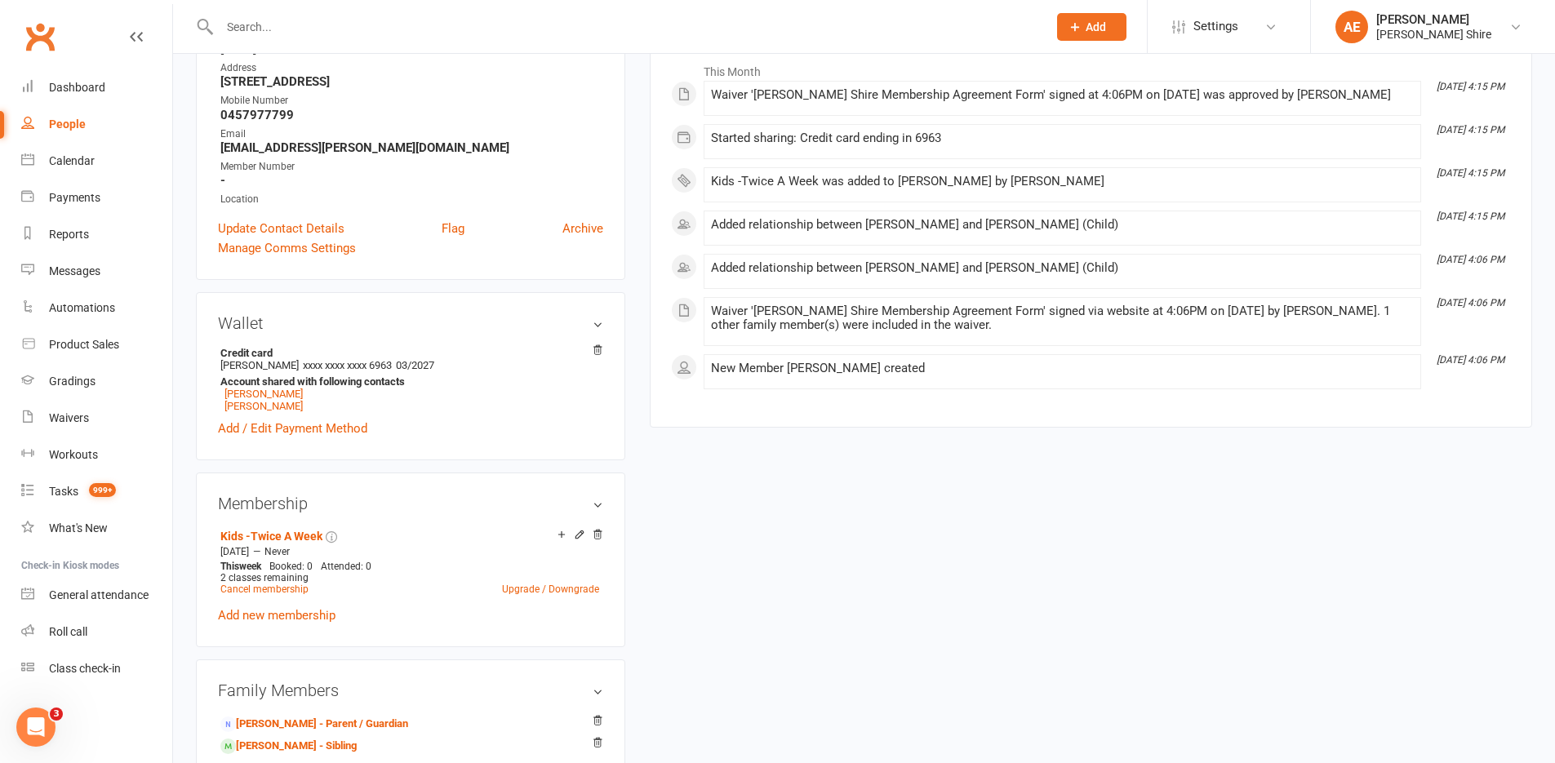
scroll to position [490, 0]
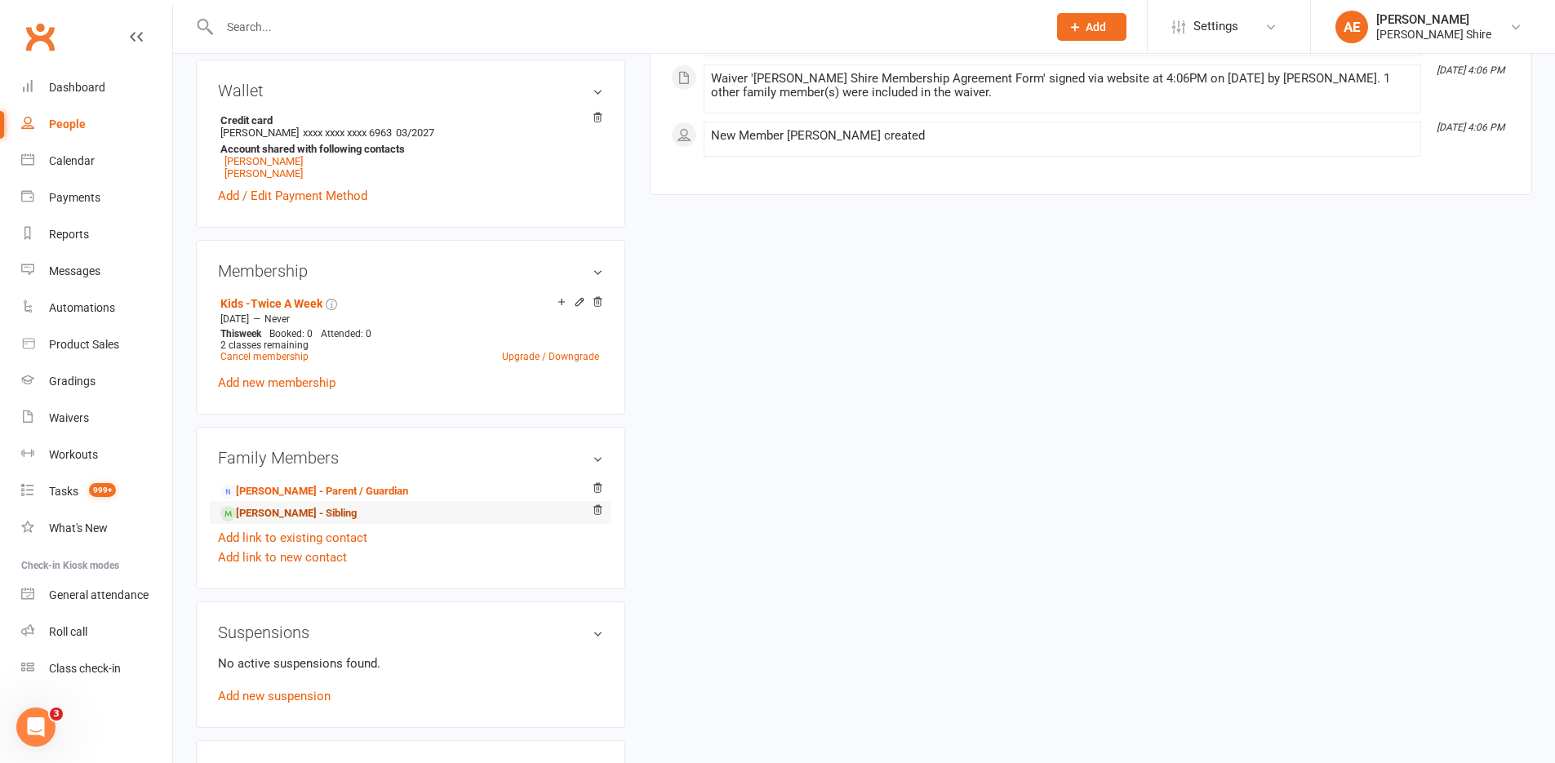
click at [300, 514] on link "Harrison Lee - Sibling" at bounding box center [288, 513] width 136 height 17
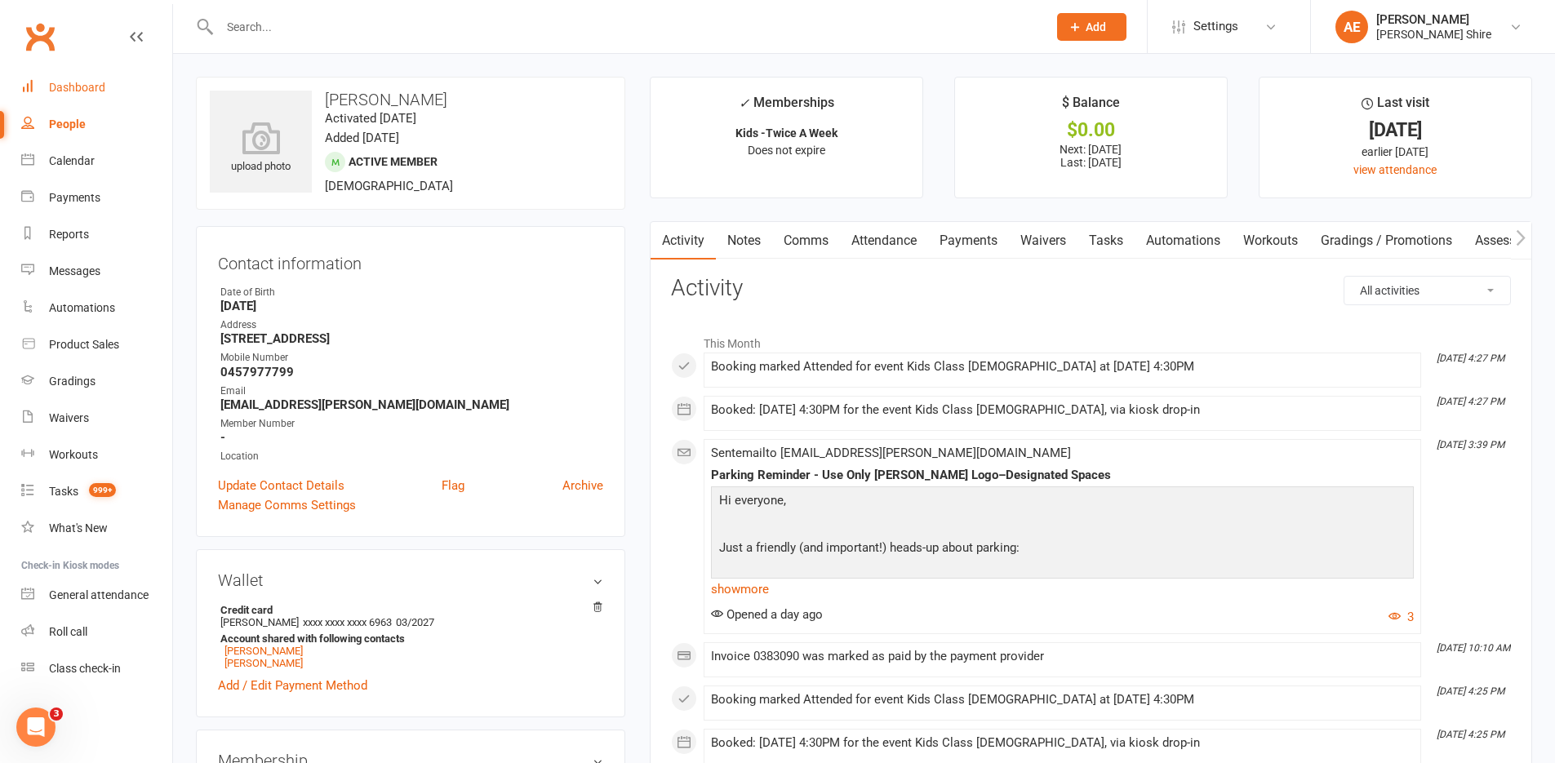
click at [62, 78] on link "Dashboard" at bounding box center [96, 87] width 151 height 37
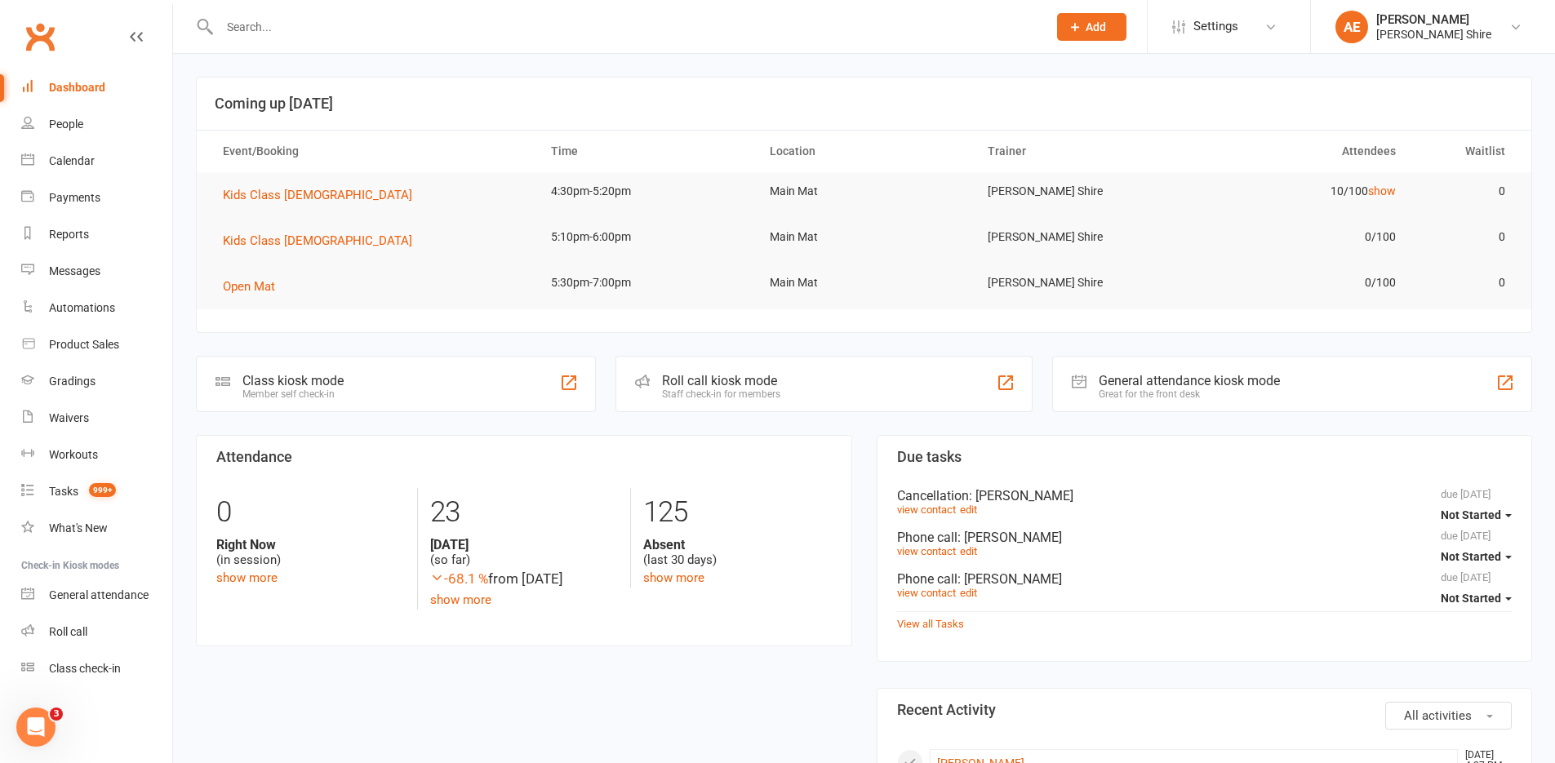
click at [281, 41] on div at bounding box center [616, 26] width 840 height 53
click at [280, 33] on input "text" at bounding box center [625, 27] width 821 height 23
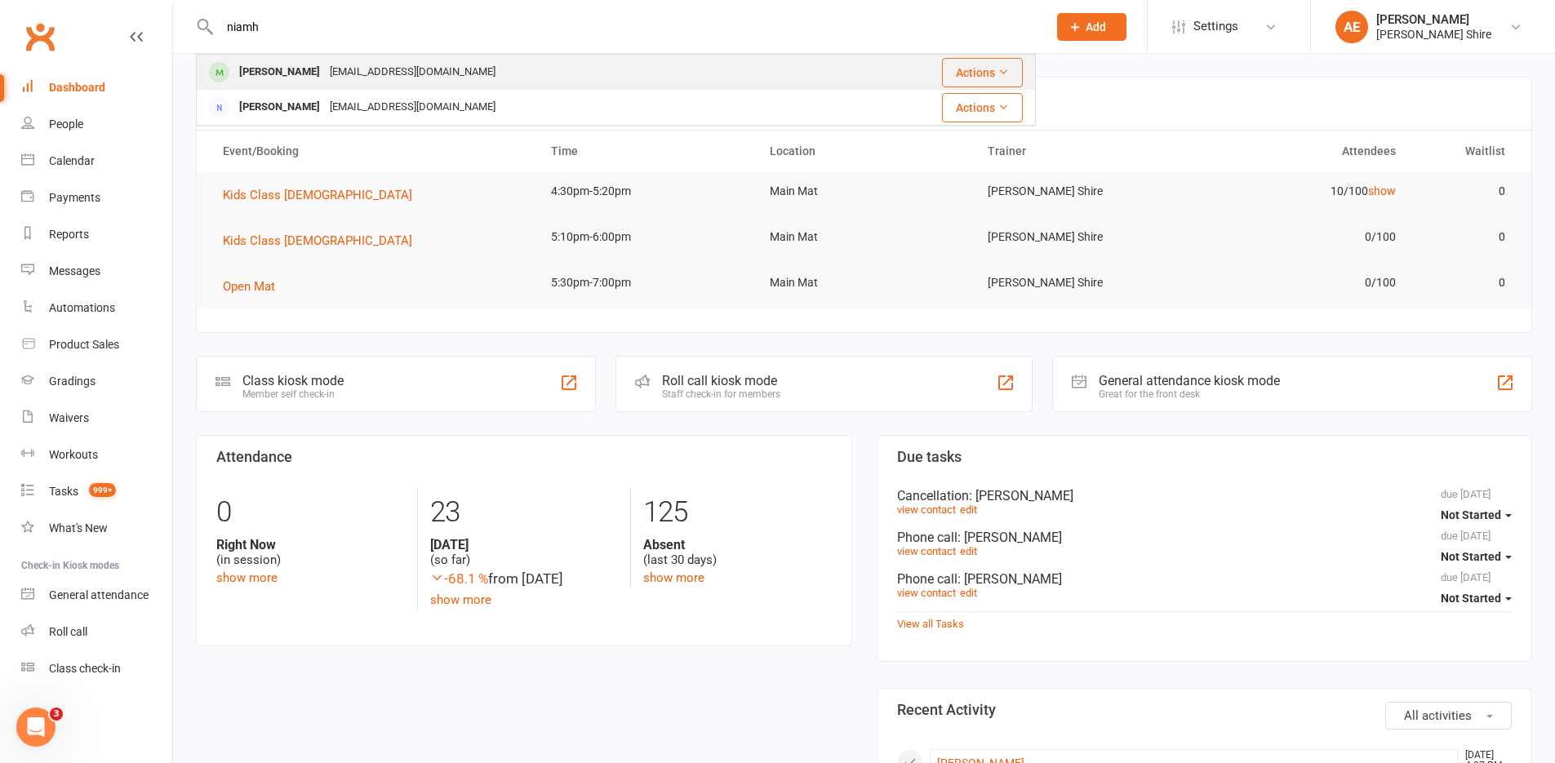
type input "niamh"
click at [325, 70] on div "Niamh Hasuna Finn-Ueda" at bounding box center [279, 72] width 91 height 24
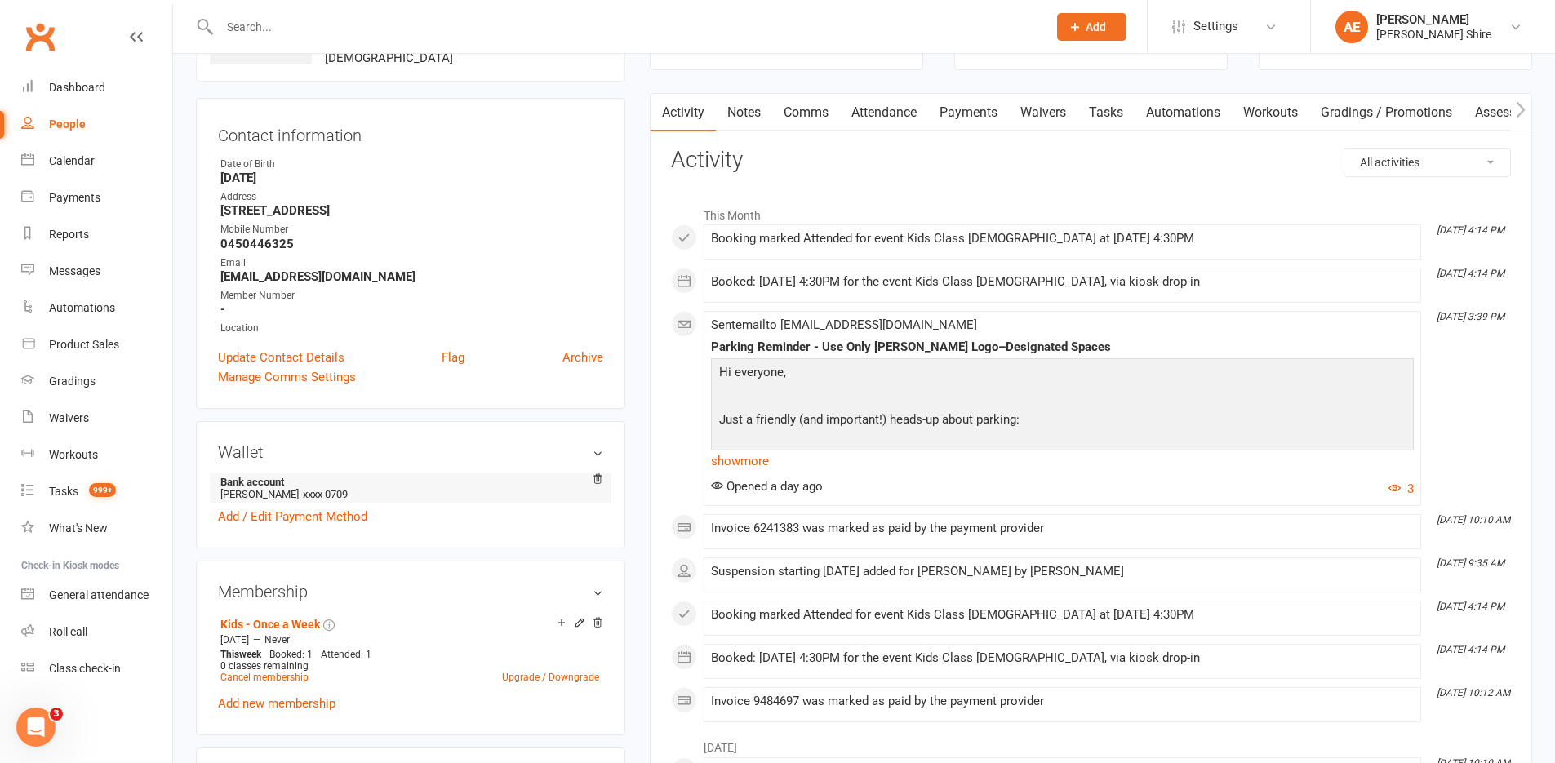
scroll to position [82, 0]
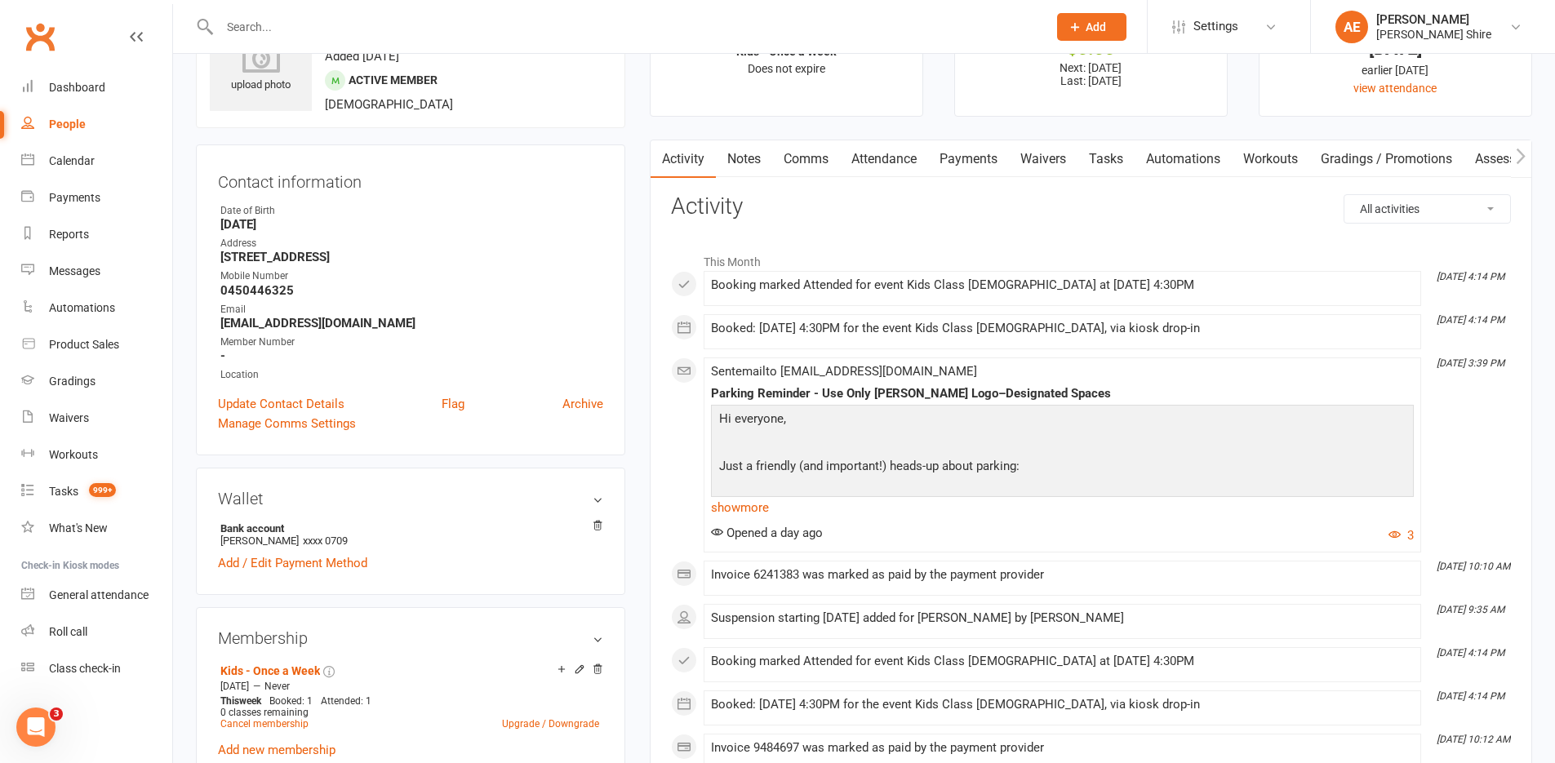
click at [368, 29] on input "text" at bounding box center [625, 27] width 821 height 23
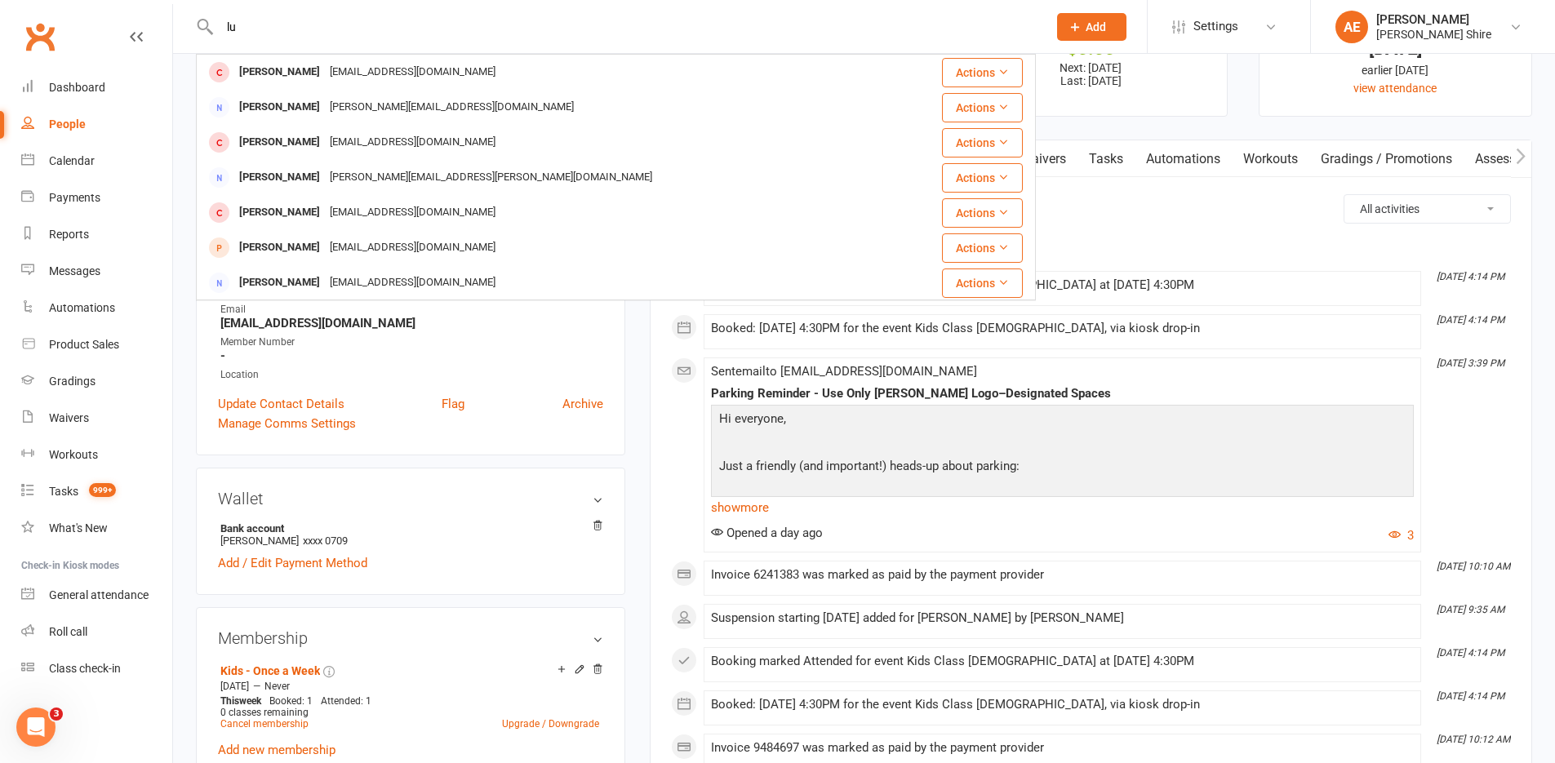
type input "l"
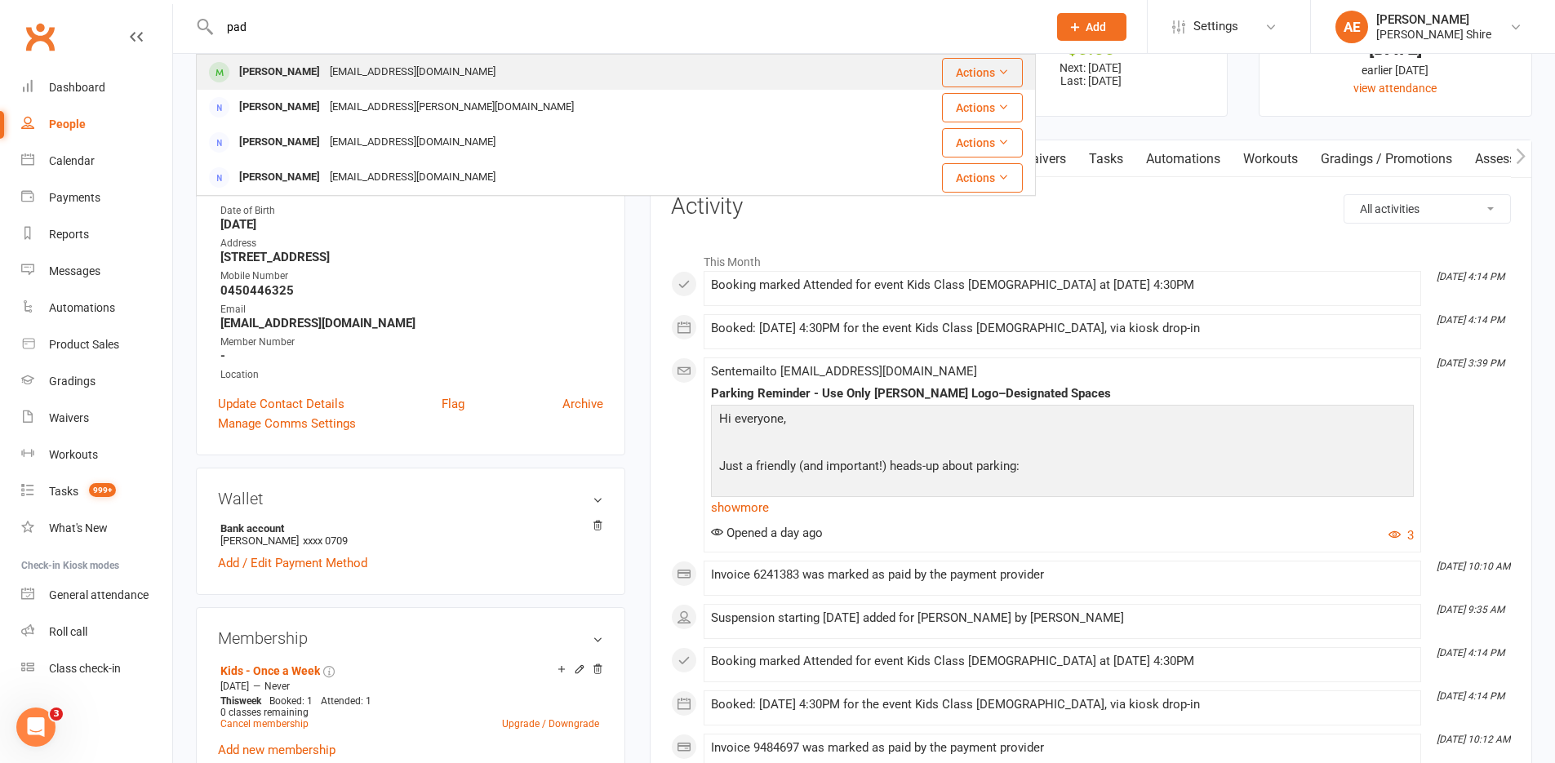
type input "pad"
click at [372, 68] on div "Padovan.a1@gmail.com" at bounding box center [412, 72] width 175 height 24
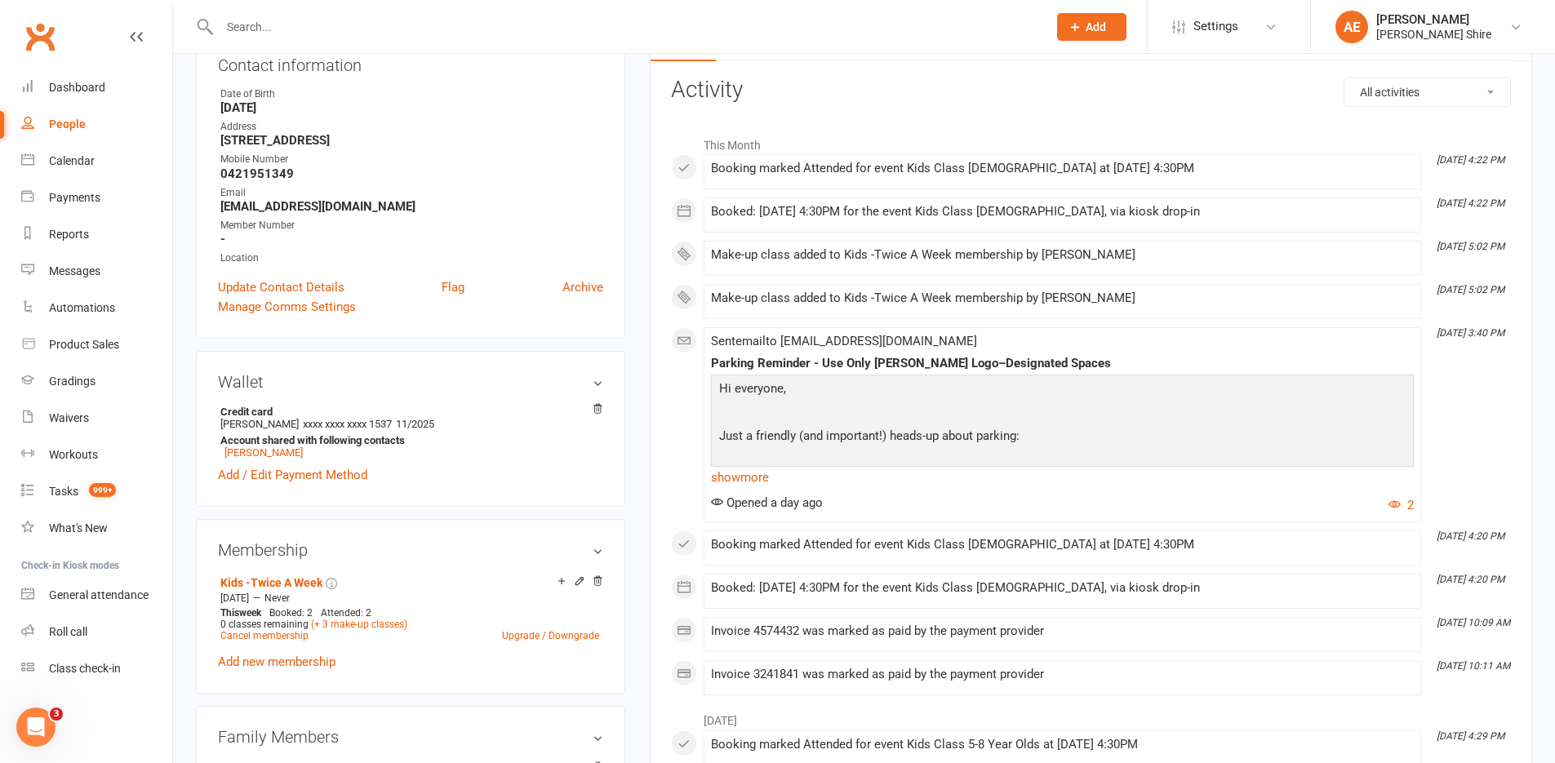
scroll to position [245, 0]
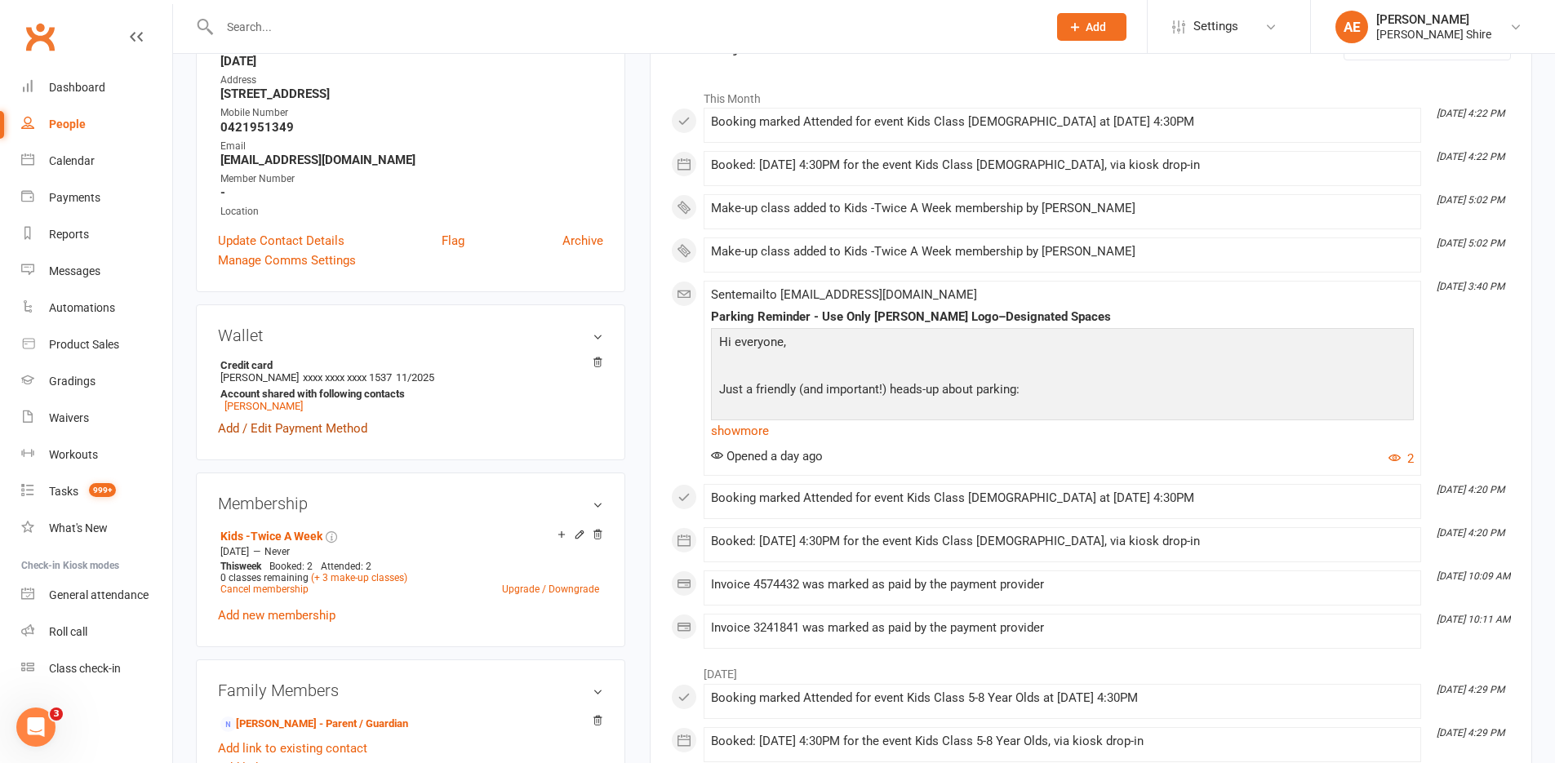
click at [345, 432] on link "Add / Edit Payment Method" at bounding box center [292, 429] width 149 height 20
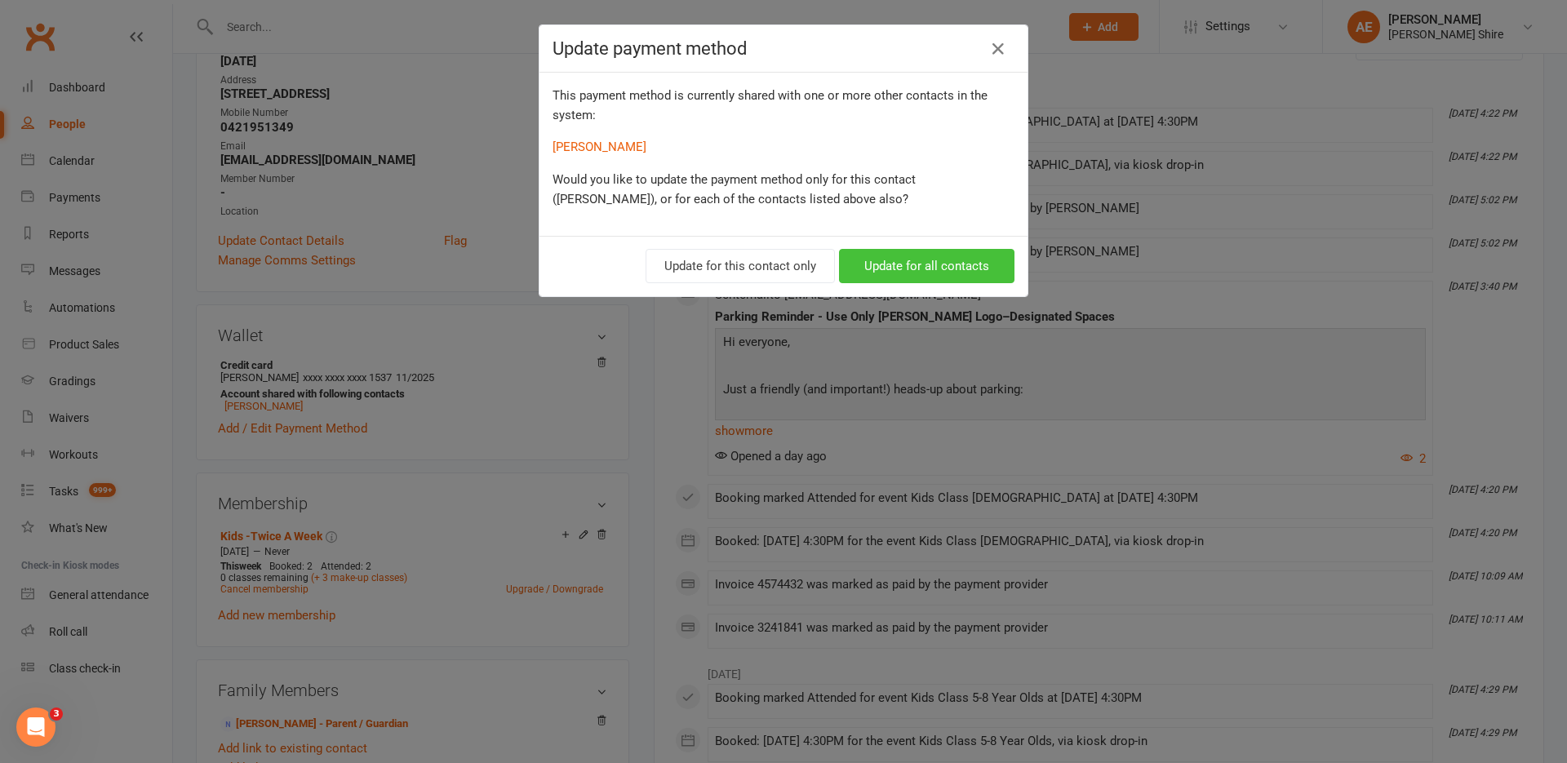
click at [959, 268] on button "Update for all contacts" at bounding box center [926, 266] width 175 height 34
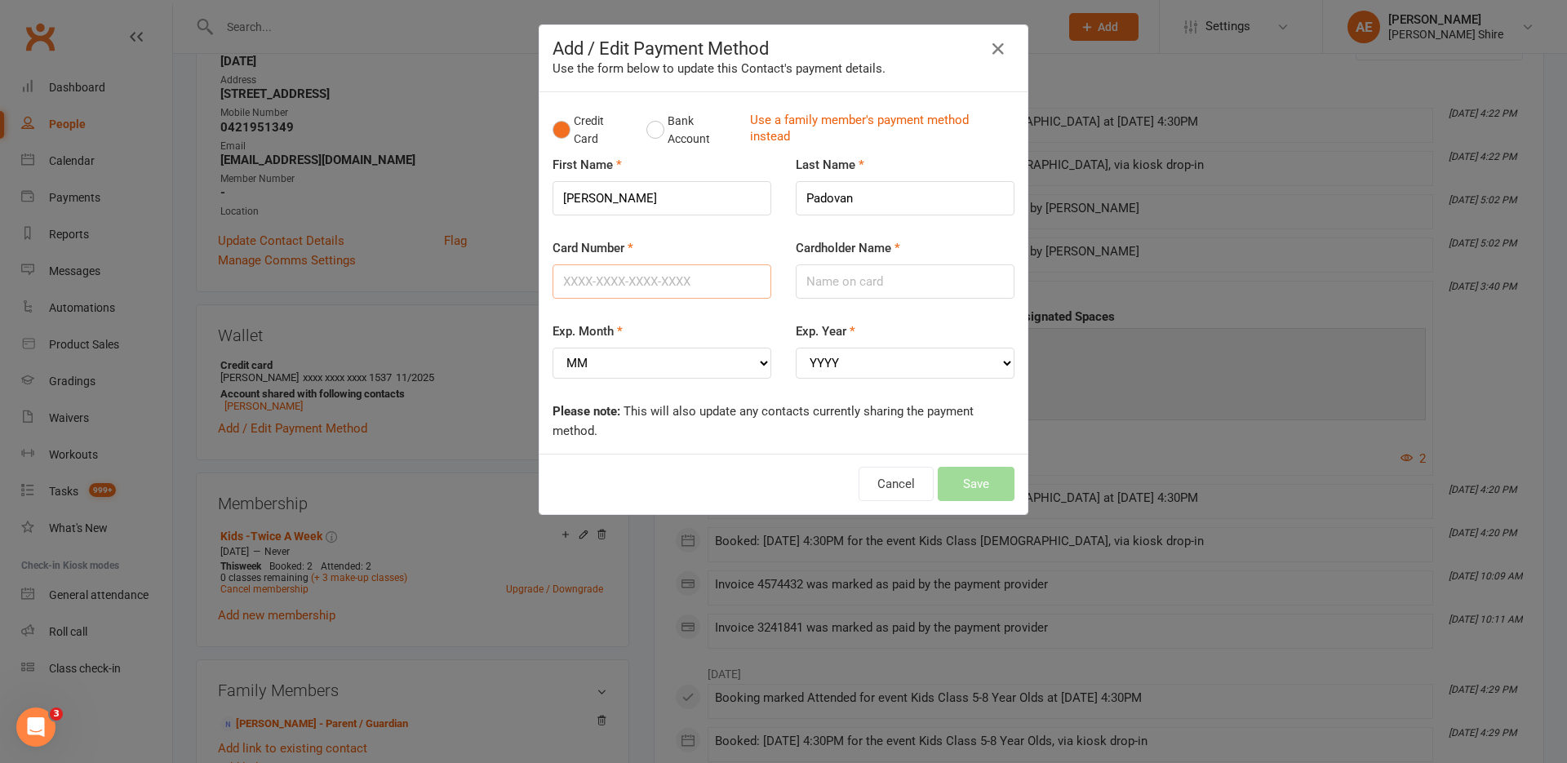
click at [598, 272] on input "Card Number" at bounding box center [661, 281] width 219 height 34
click at [680, 280] on input "Card Number" at bounding box center [661, 281] width 219 height 34
type input "5163103011175258"
click at [937, 290] on input "Cardholder Name" at bounding box center [905, 281] width 219 height 34
type input "John A Padovan"
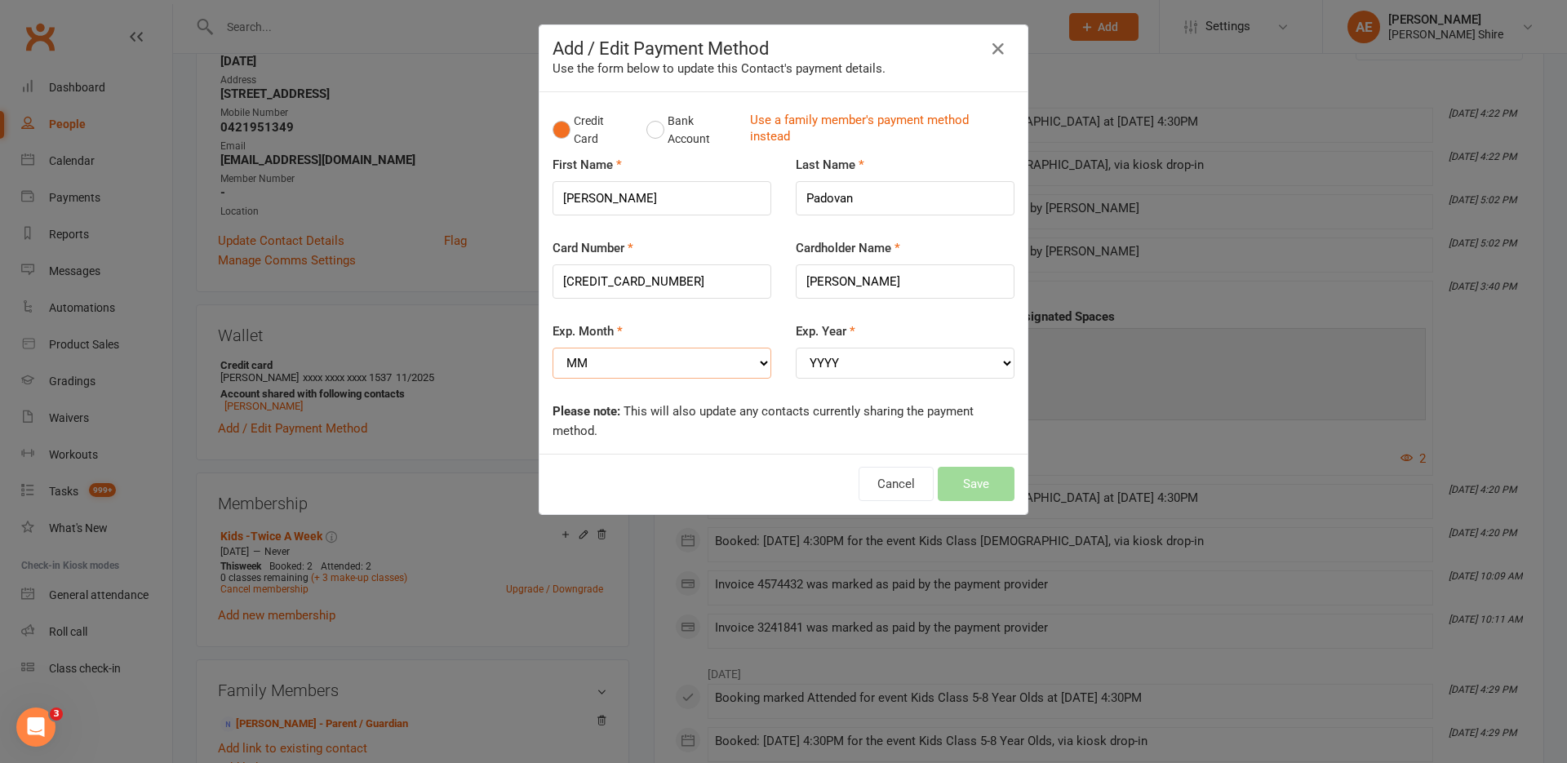
click at [683, 364] on select "MM 01 02 03 04 05 06 07 08 09 10 11 12" at bounding box center [661, 363] width 219 height 31
select select "06"
click at [552, 348] on select "MM 01 02 03 04 05 06 07 08 09 10 11 12" at bounding box center [661, 363] width 219 height 31
click at [815, 365] on select "YYYY 2025 2026 2027 2028 2029 2030 2031 2032 2033 2034" at bounding box center [905, 363] width 219 height 31
select select "2029"
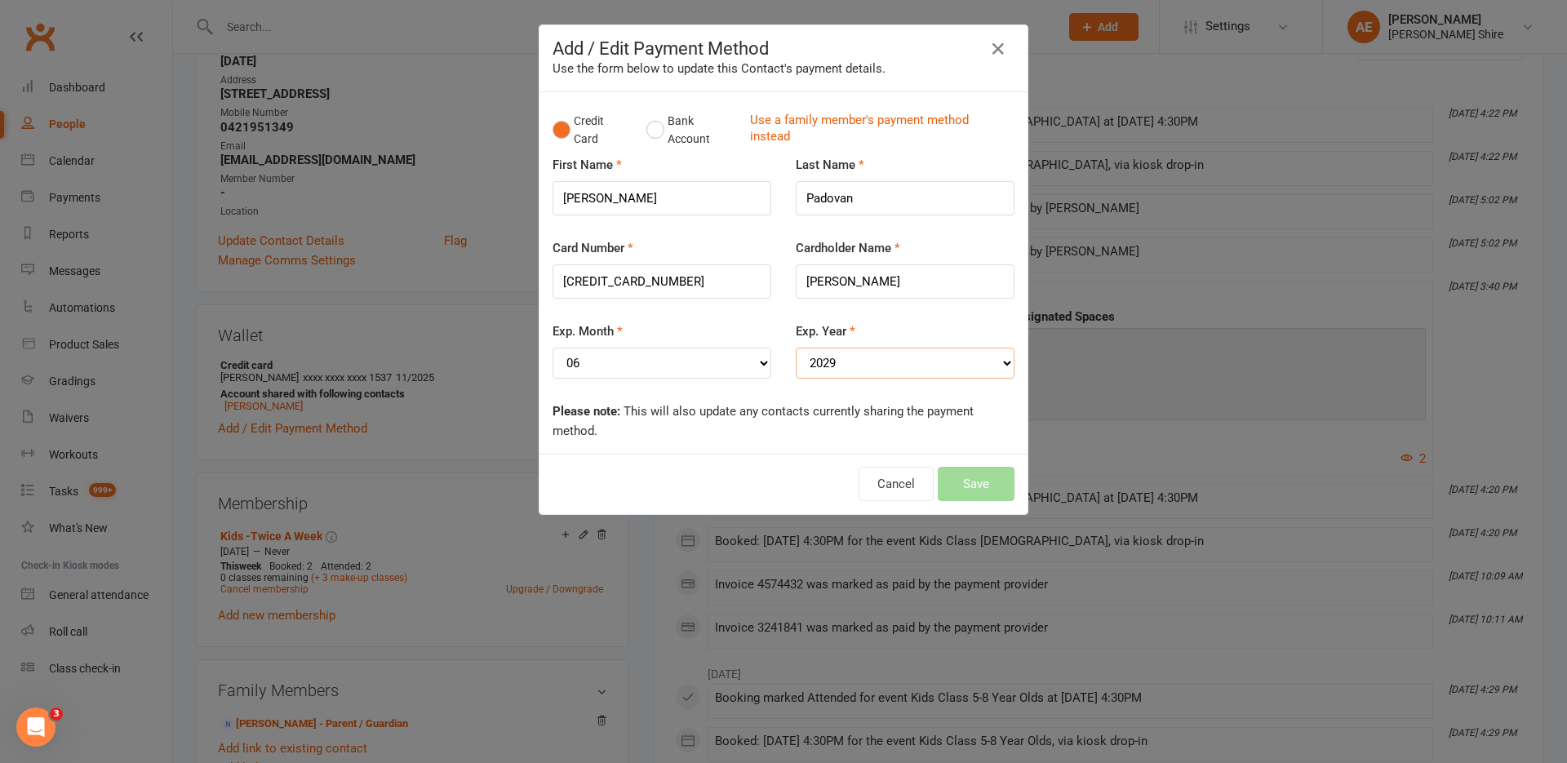
click at [796, 348] on select "YYYY 2025 2026 2027 2028 2029 2030 2031 2032 2033 2034" at bounding box center [905, 363] width 219 height 31
click at [975, 495] on button "Save" at bounding box center [976, 484] width 77 height 34
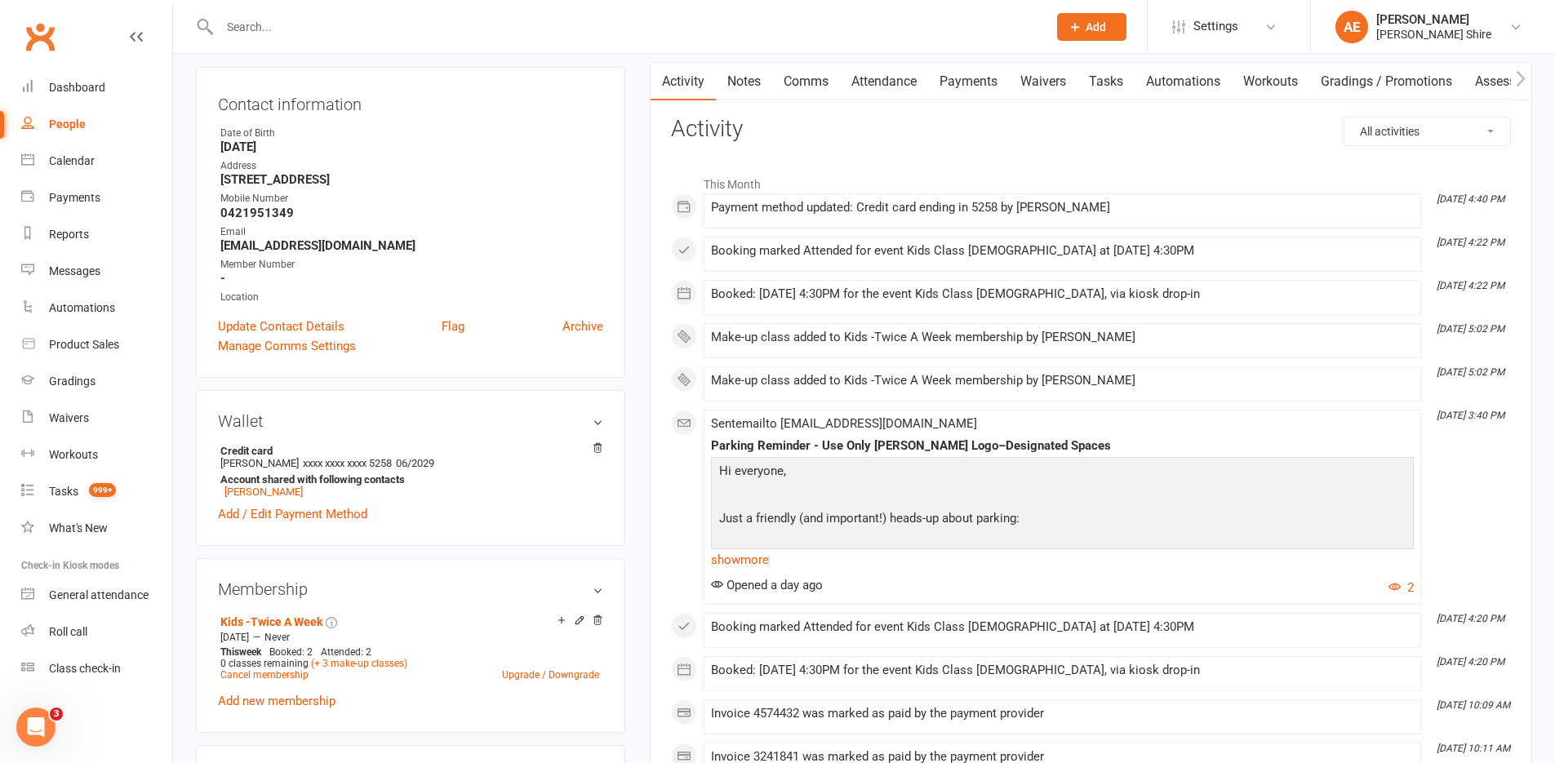
scroll to position [0, 0]
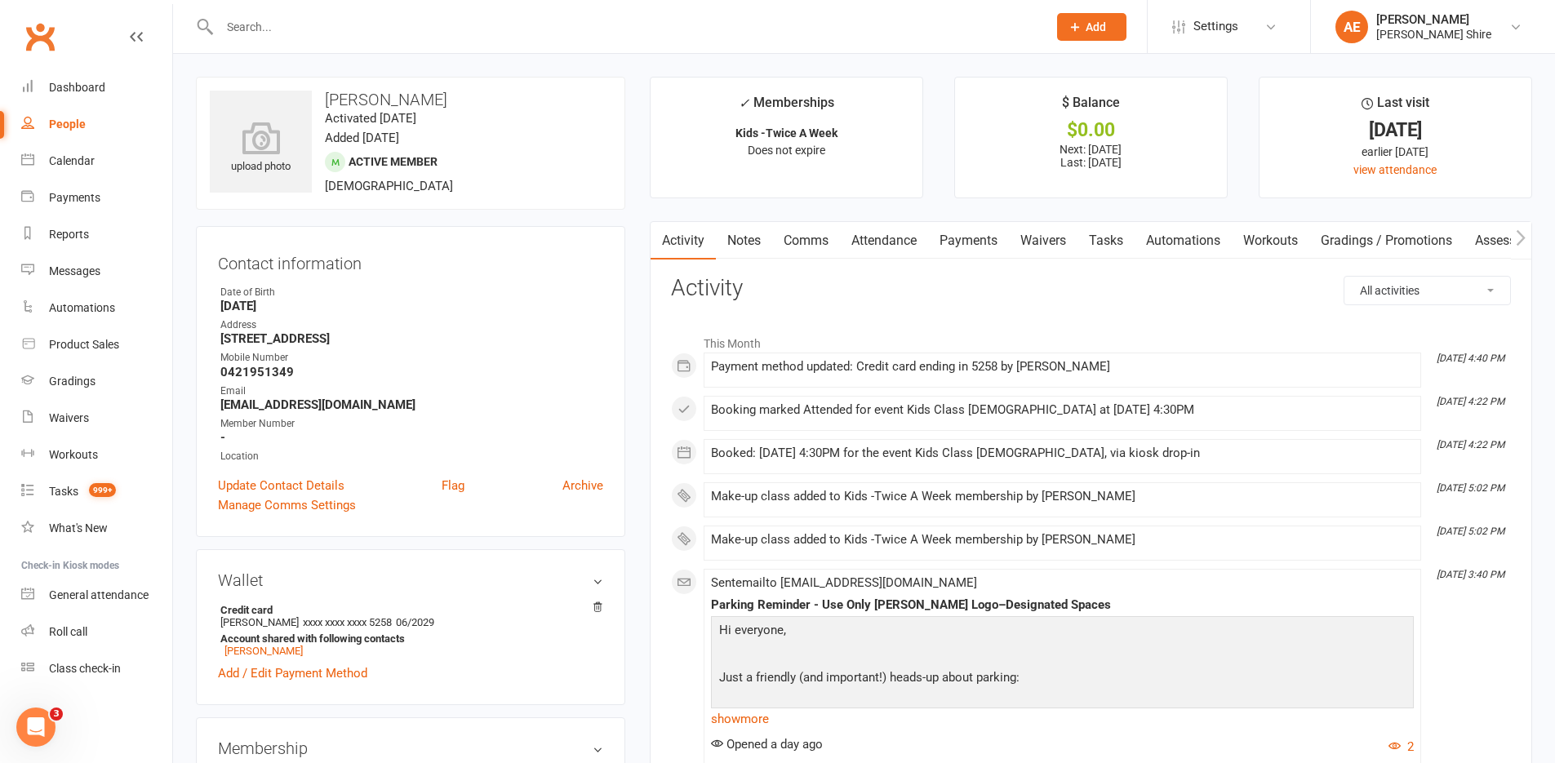
click at [410, 25] on input "text" at bounding box center [625, 27] width 821 height 23
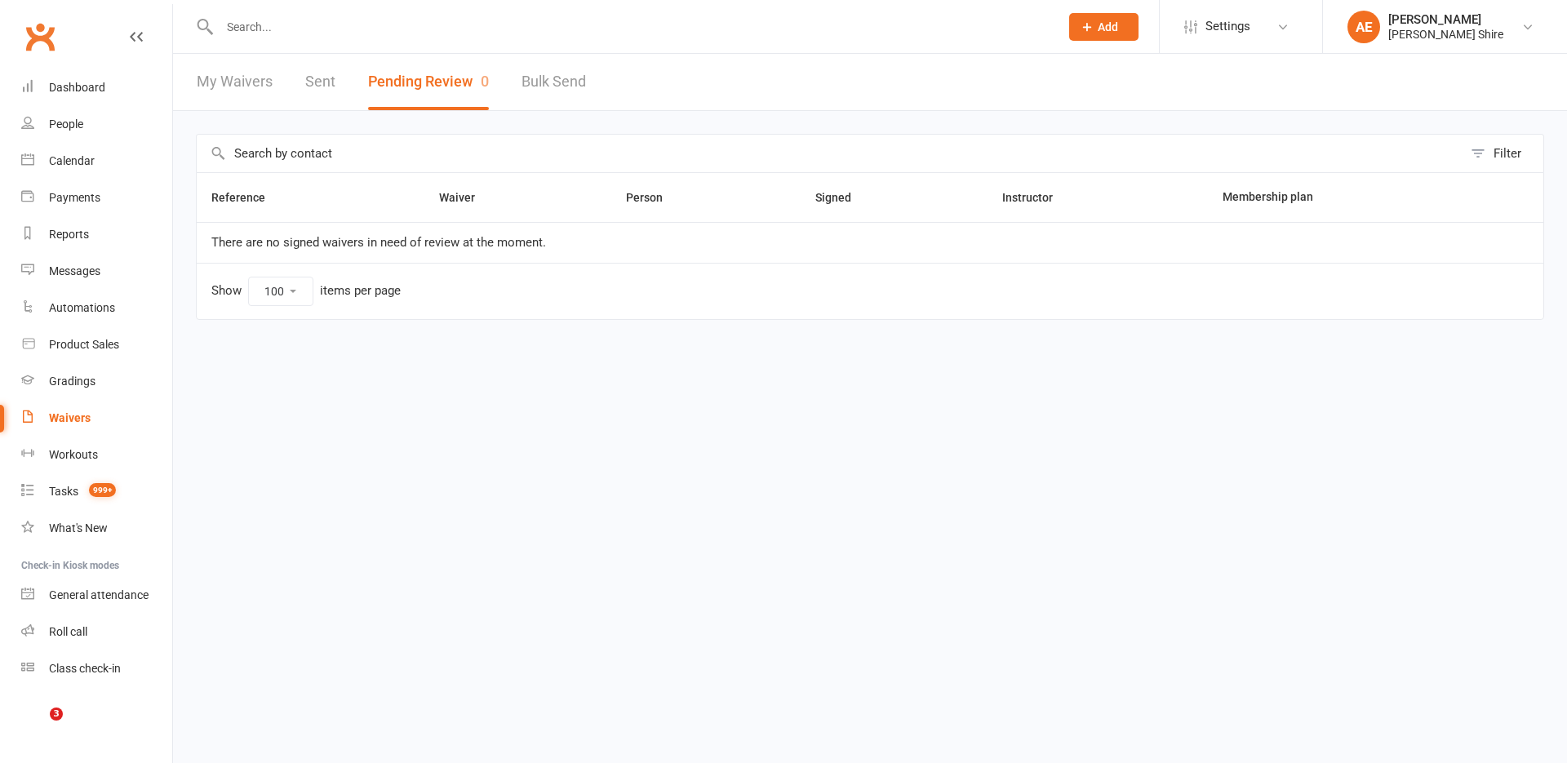
select select "100"
click at [78, 93] on div "Dashboard" at bounding box center [77, 87] width 56 height 13
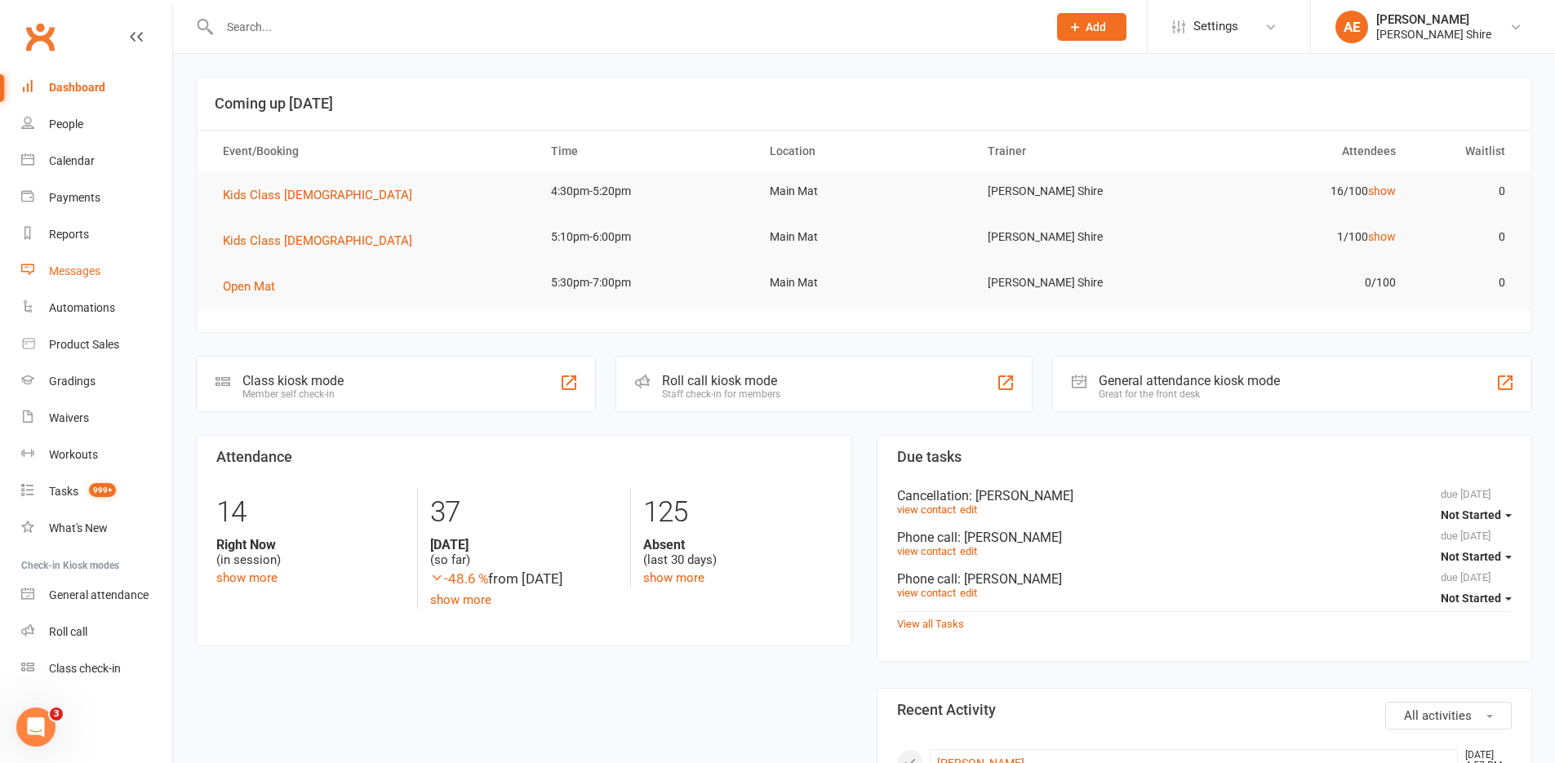
click at [88, 266] on div "Messages" at bounding box center [74, 270] width 51 height 13
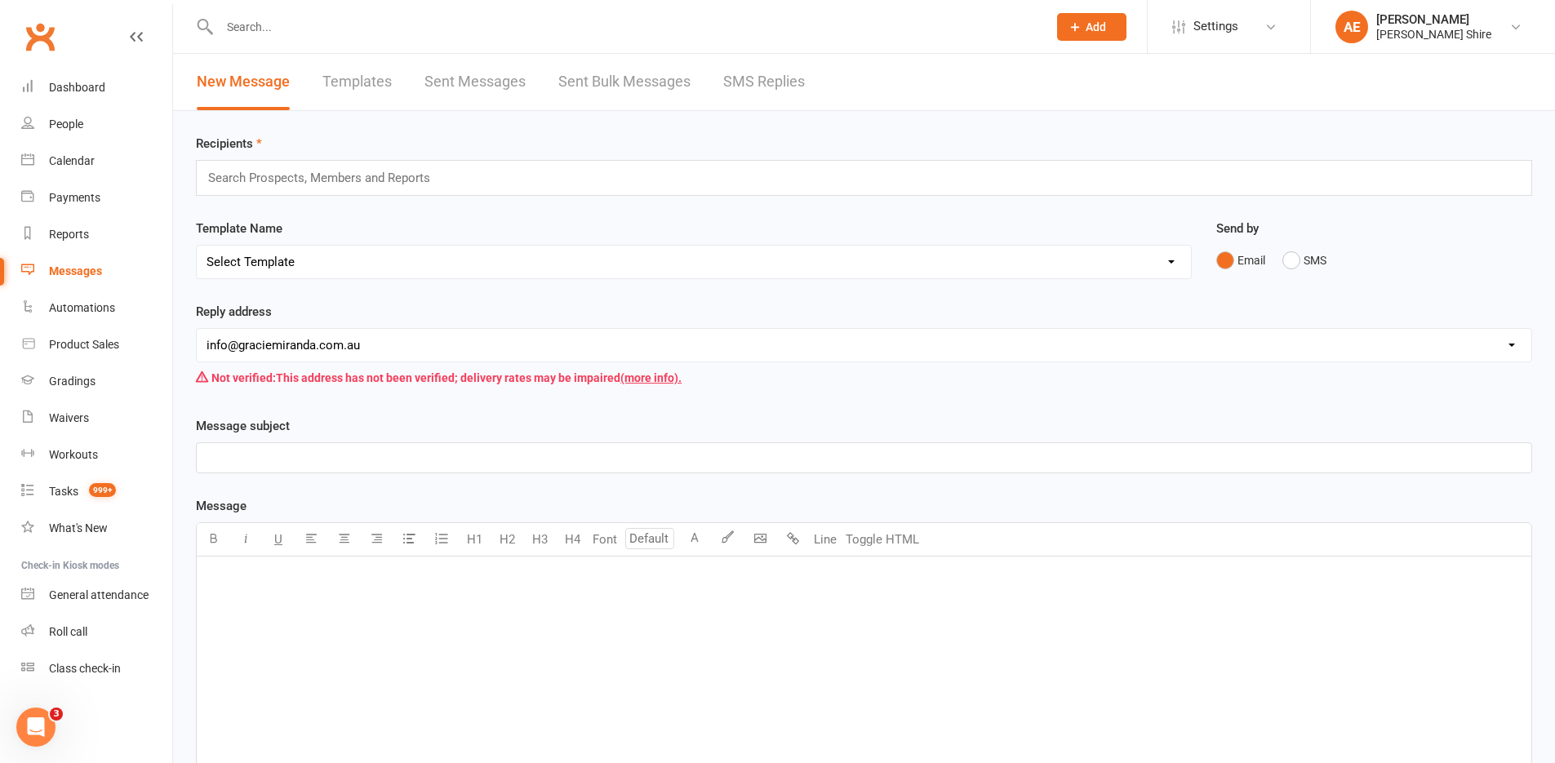
click at [352, 79] on link "Templates" at bounding box center [356, 82] width 69 height 56
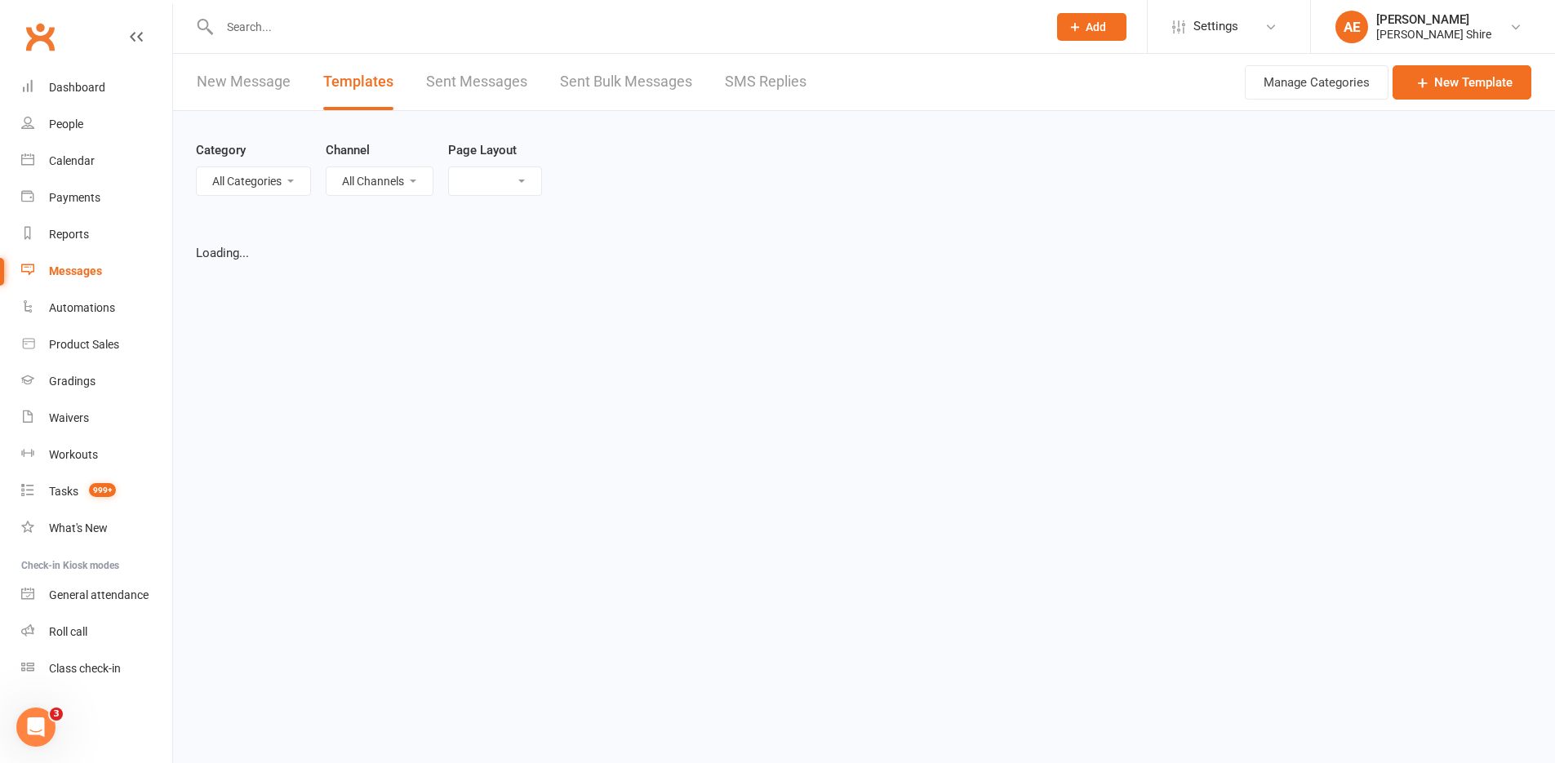
select select "grid"
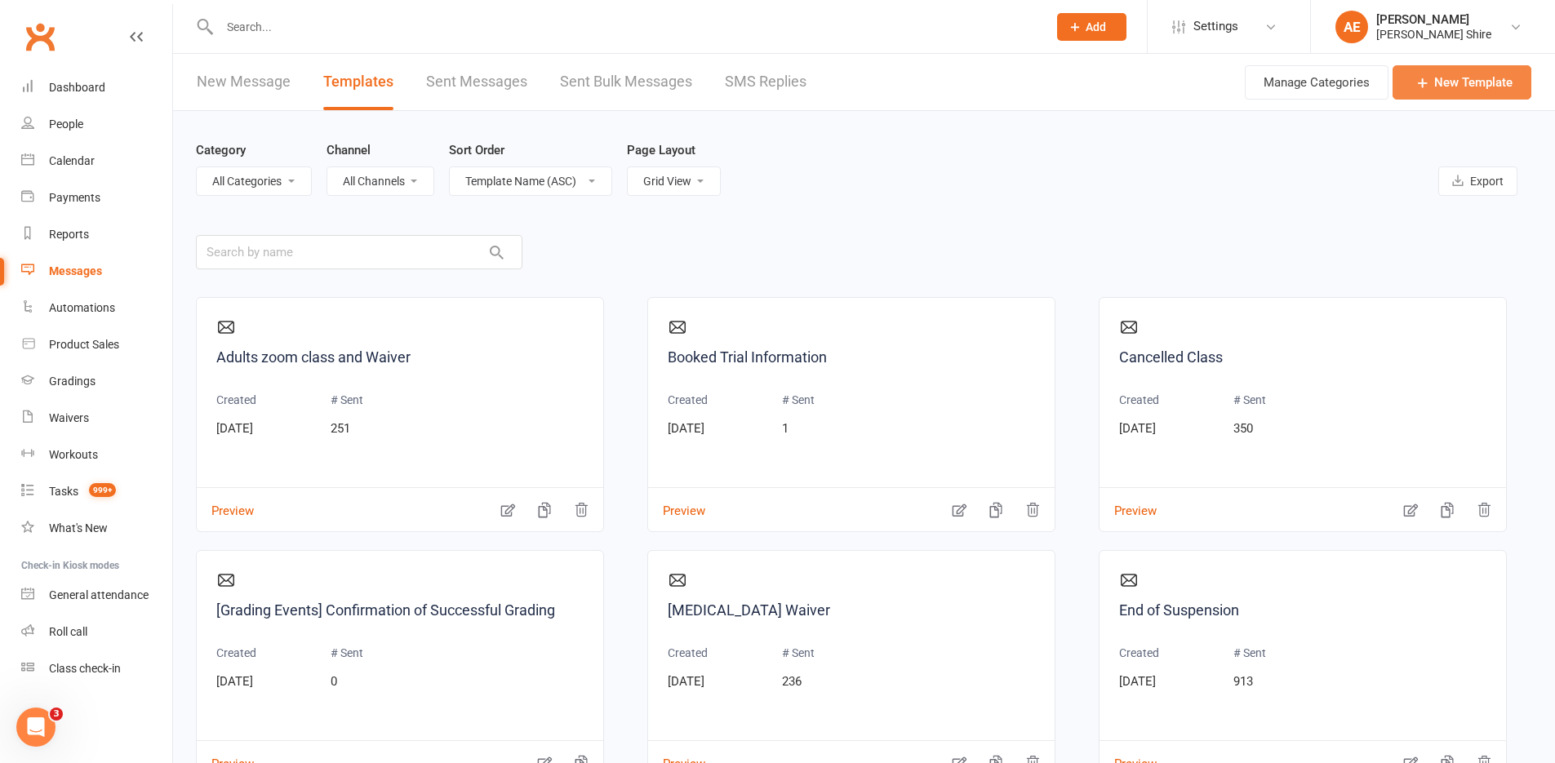
click at [1459, 79] on link "New Template" at bounding box center [1461, 82] width 139 height 34
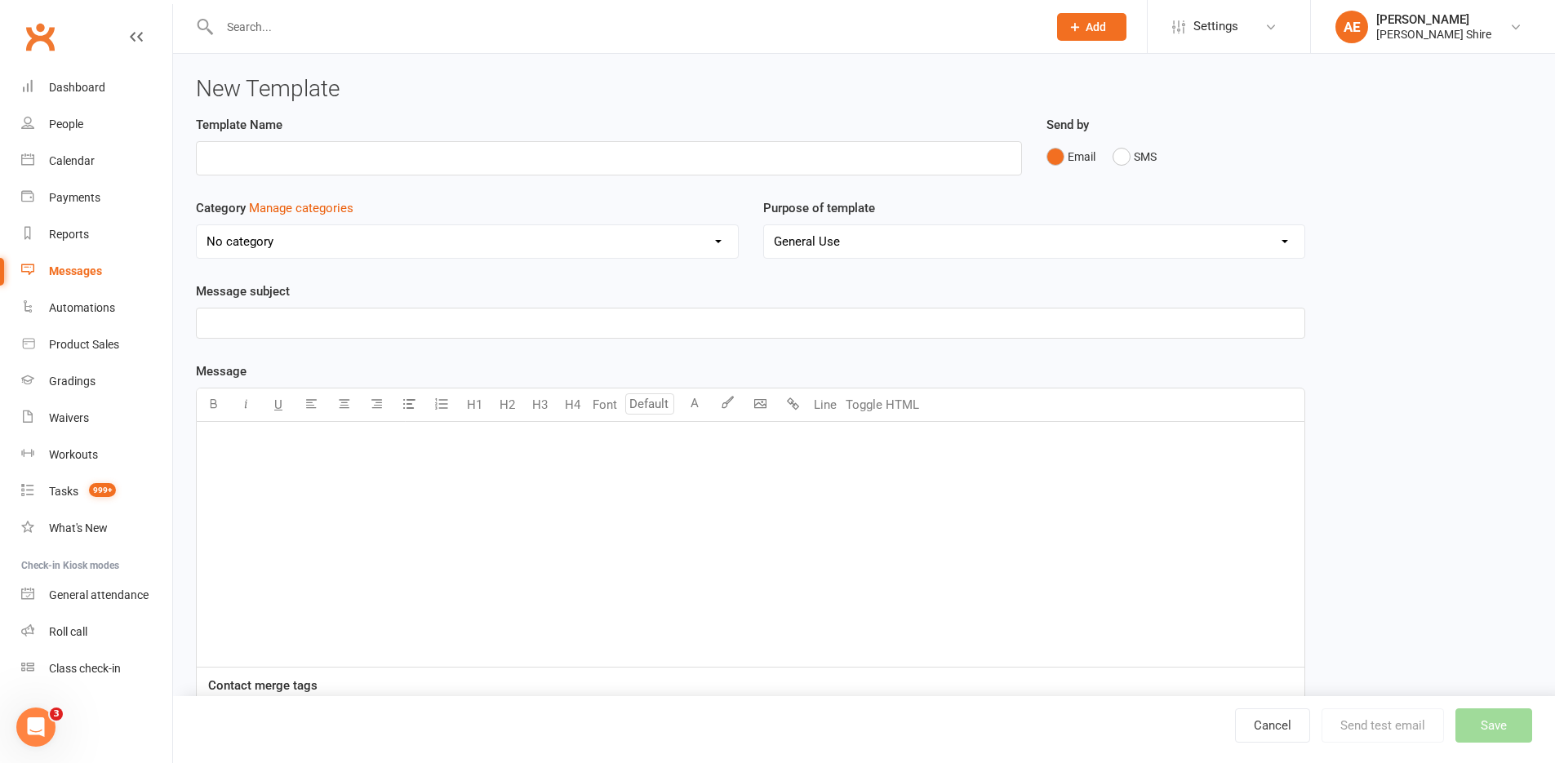
click at [524, 507] on div "﻿" at bounding box center [750, 544] width 1107 height 245
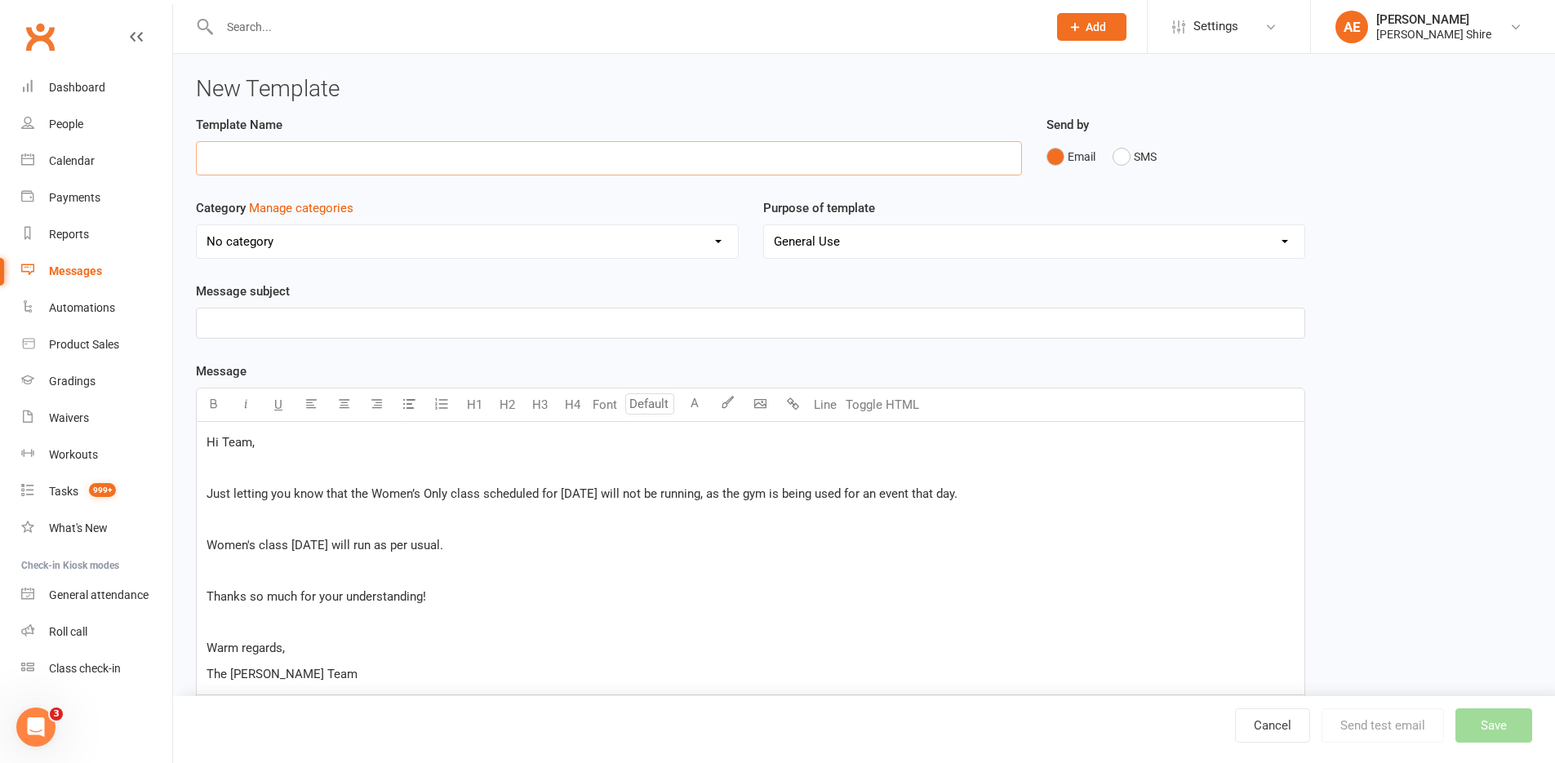
click at [268, 154] on input "text" at bounding box center [609, 158] width 826 height 34
click at [312, 162] on input "Womens Class cancleld" at bounding box center [609, 158] width 826 height 34
drag, startPoint x: 312, startPoint y: 162, endPoint x: 330, endPoint y: 157, distance: 18.4
click at [330, 157] on input "Womens Class cancleld" at bounding box center [609, 158] width 826 height 34
click at [317, 157] on input "Womens Class cancleld" at bounding box center [609, 158] width 826 height 34
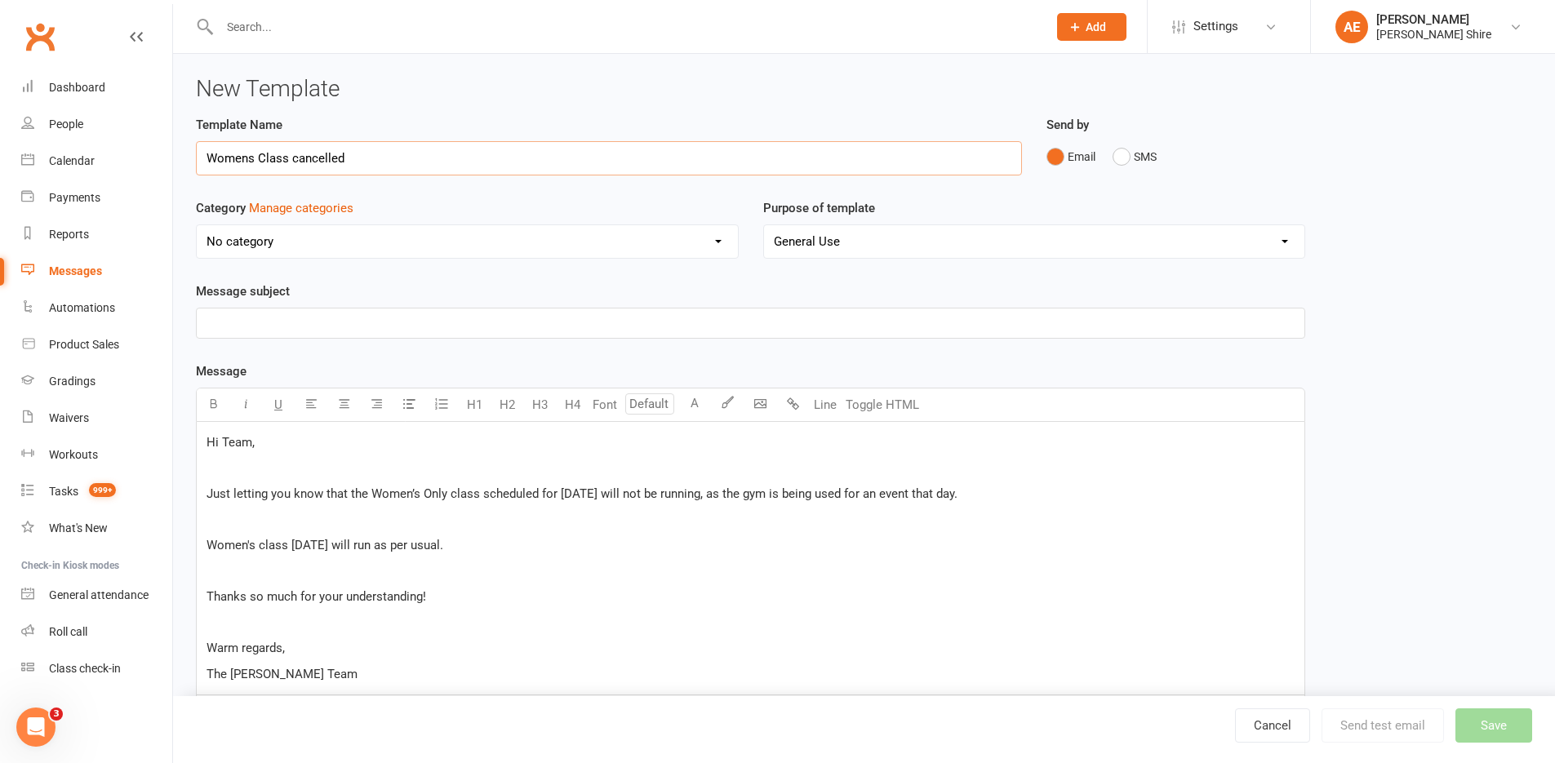
type input "Womens Class cancelled"
click at [296, 235] on select "No category General" at bounding box center [467, 241] width 541 height 33
click at [426, 330] on p "﻿" at bounding box center [750, 323] width 1088 height 20
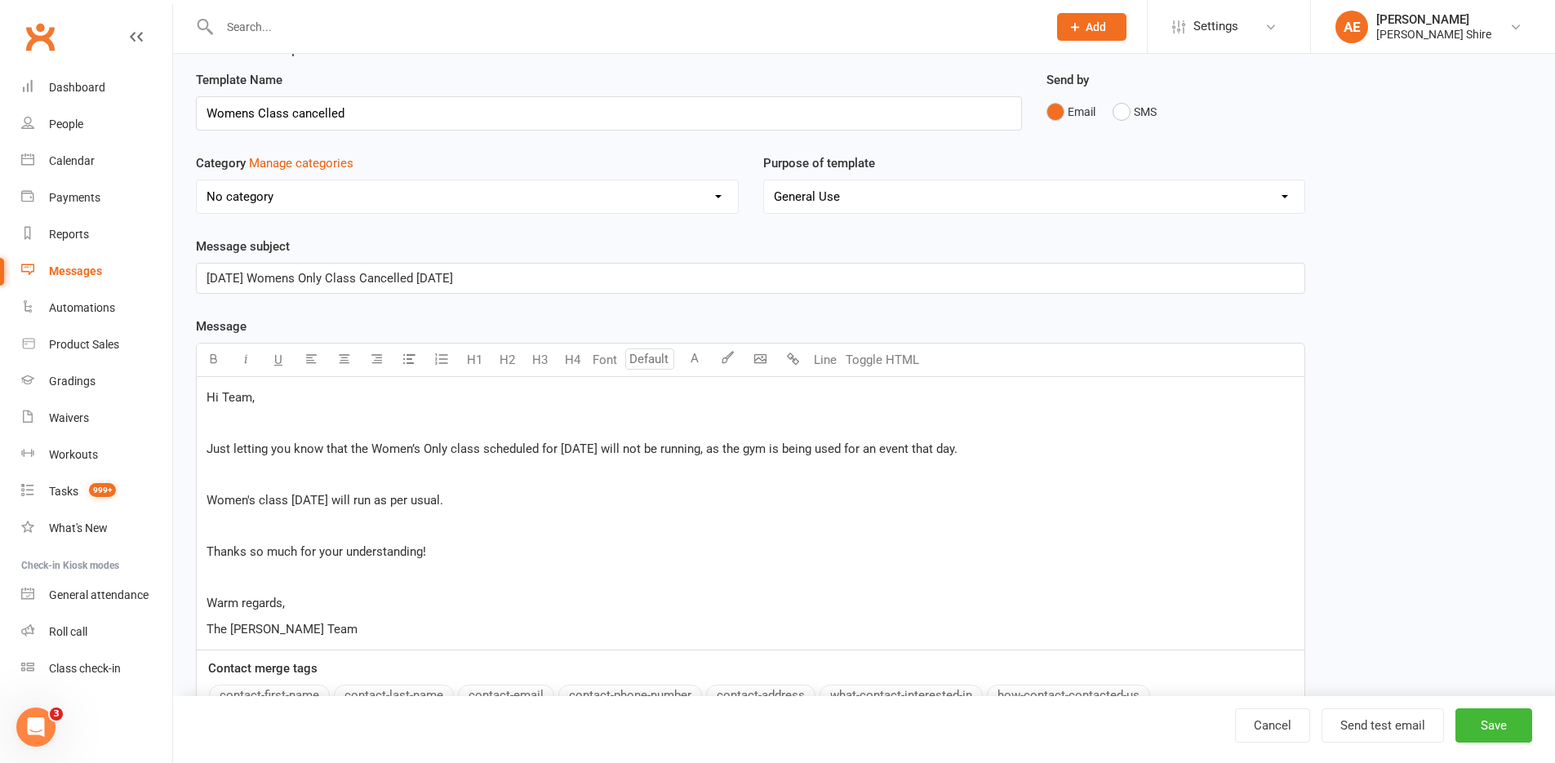
scroll to position [193, 0]
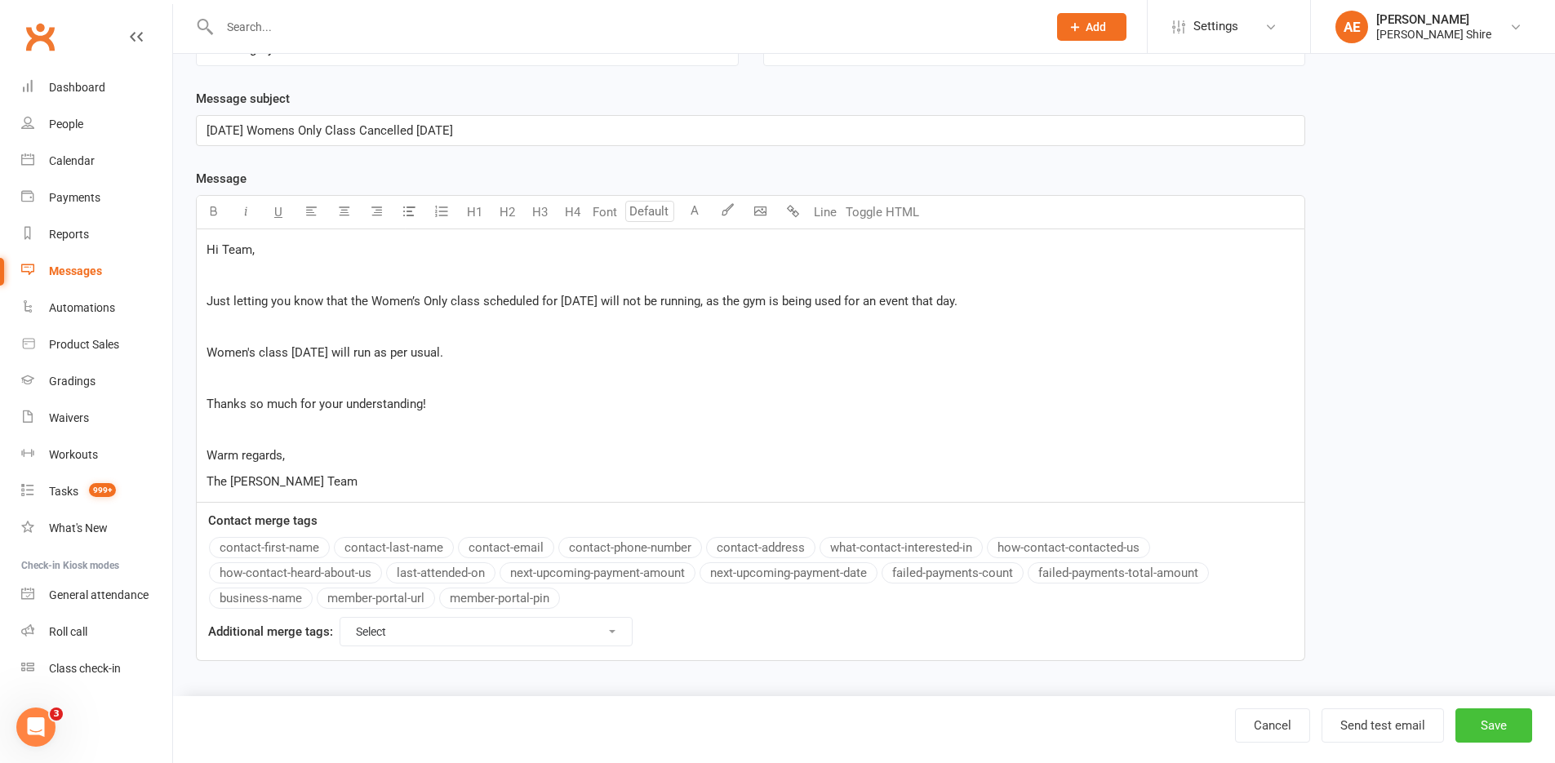
click at [1487, 721] on button "Save" at bounding box center [1493, 725] width 77 height 34
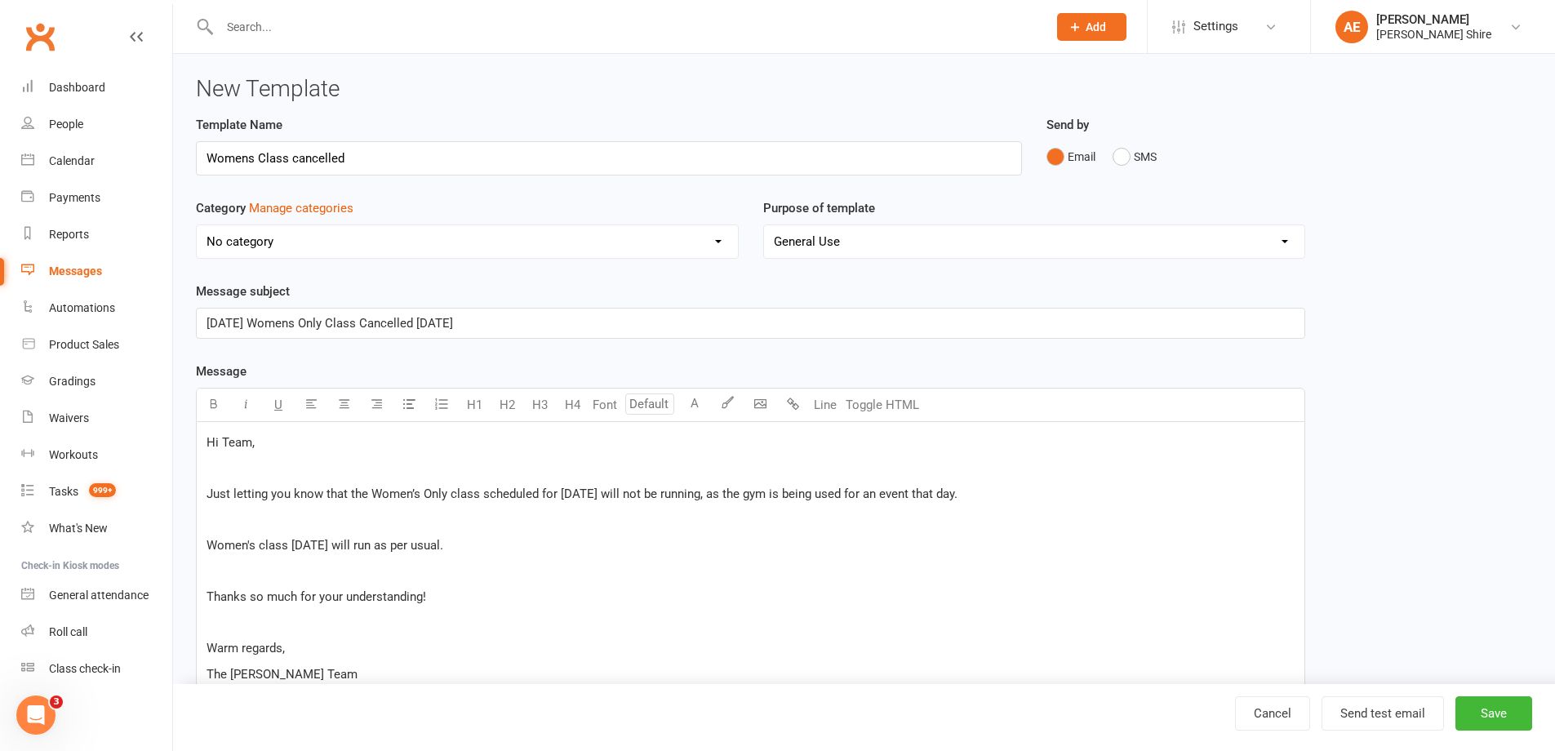
select select "grid"
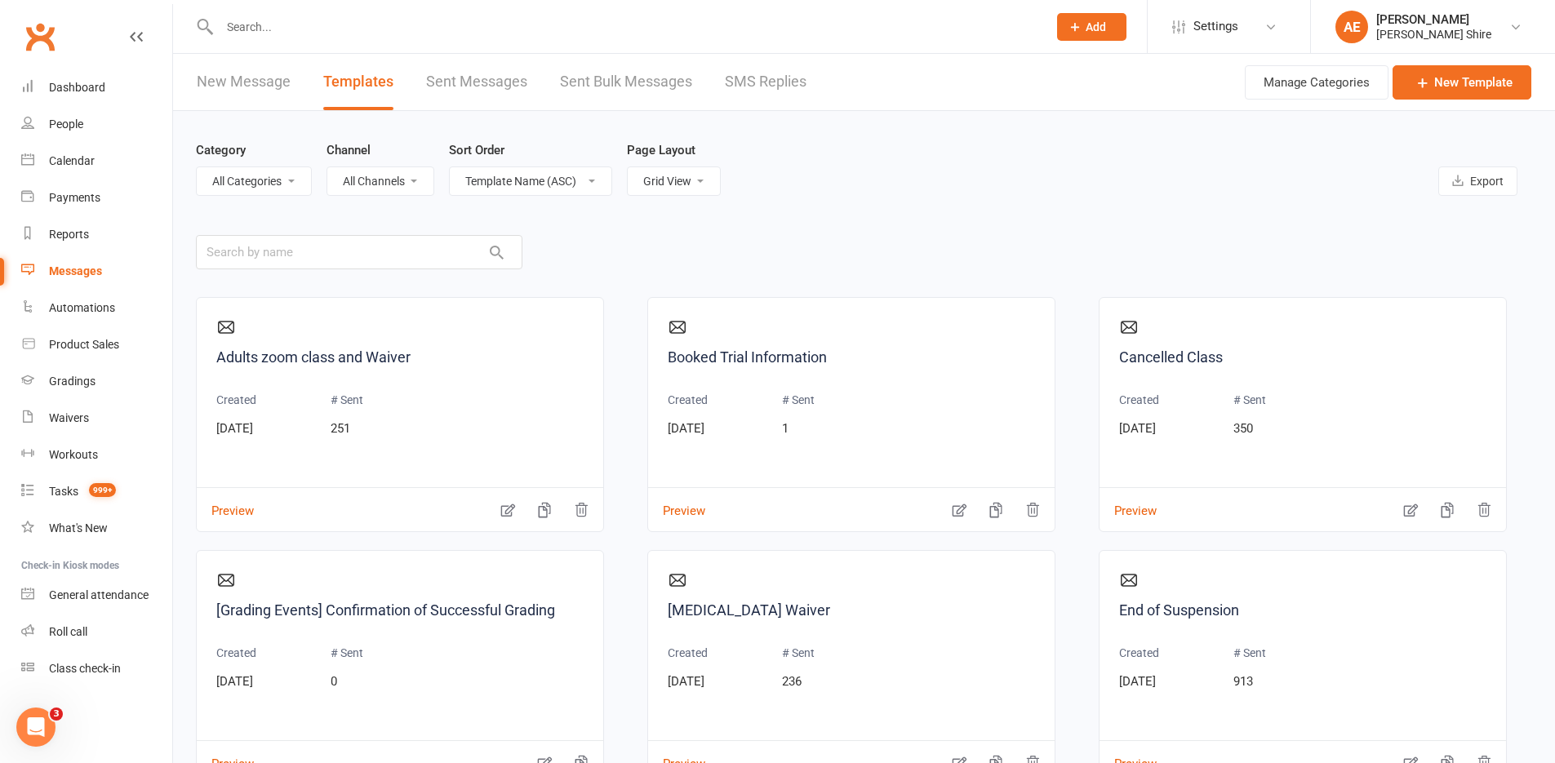
click at [277, 33] on input "text" at bounding box center [625, 27] width 821 height 23
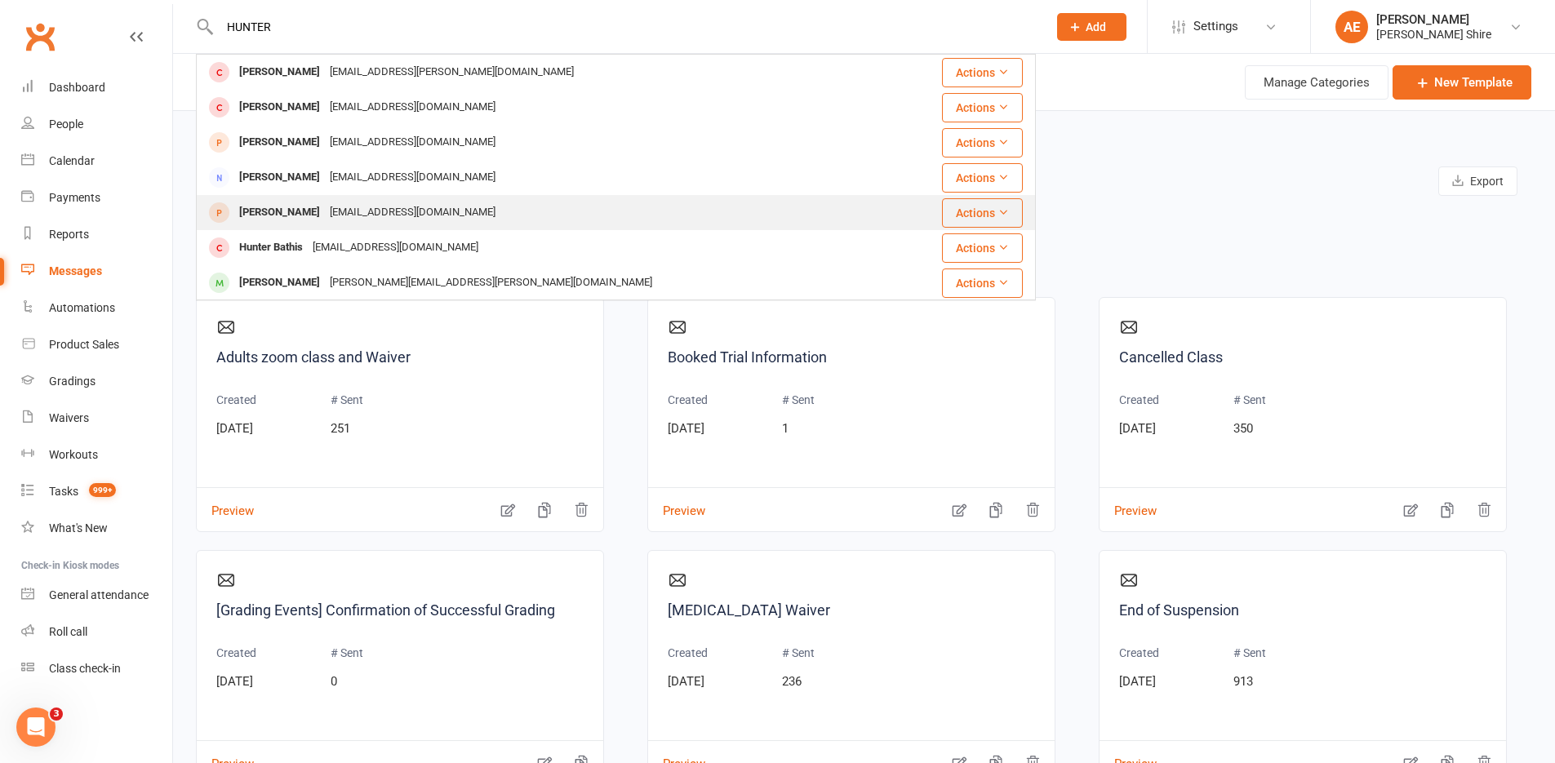
type input "HUNTER"
click at [325, 211] on div "kylietippin@gmail.com" at bounding box center [412, 213] width 175 height 24
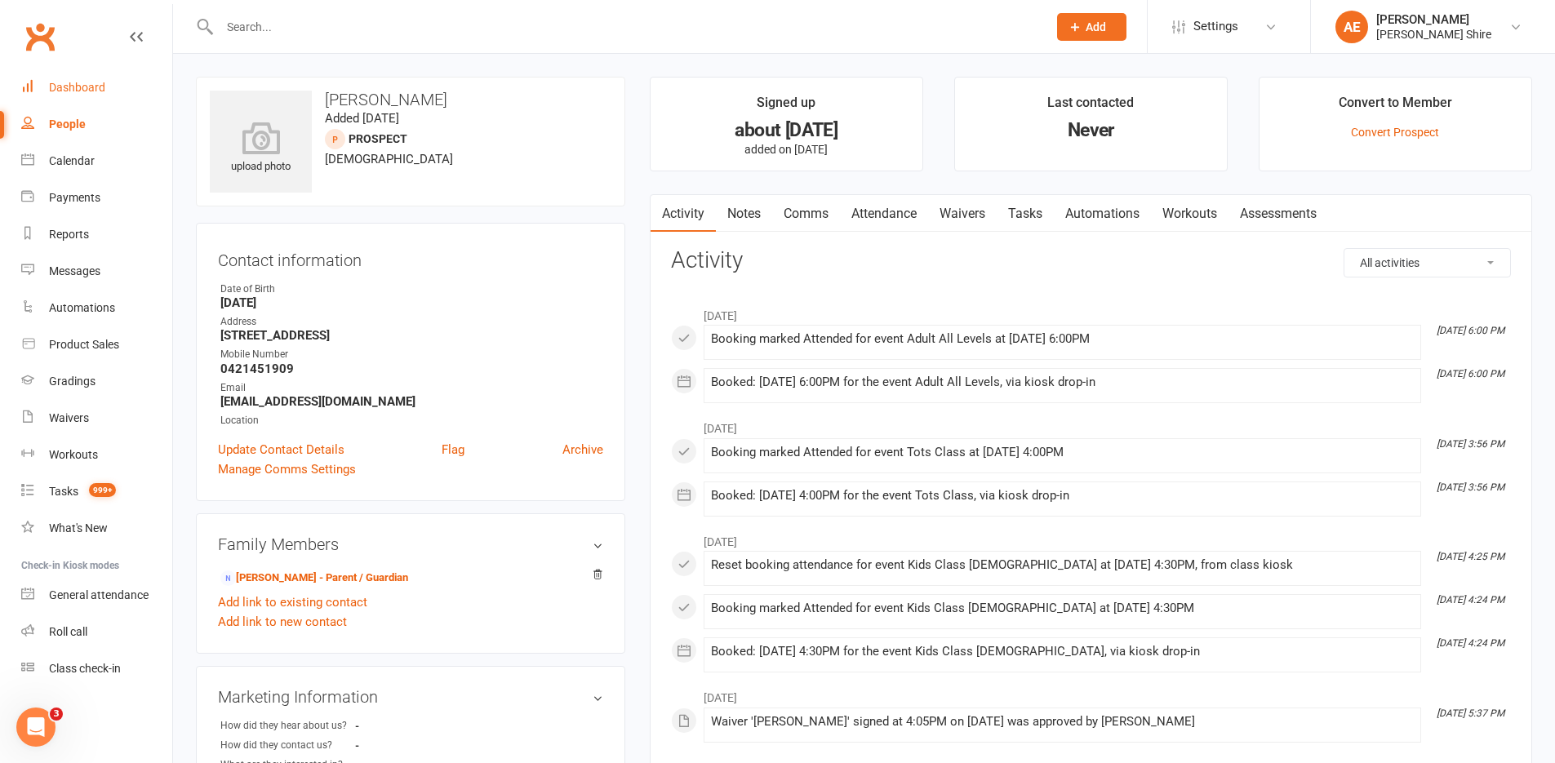
click at [71, 80] on link "Dashboard" at bounding box center [96, 87] width 151 height 37
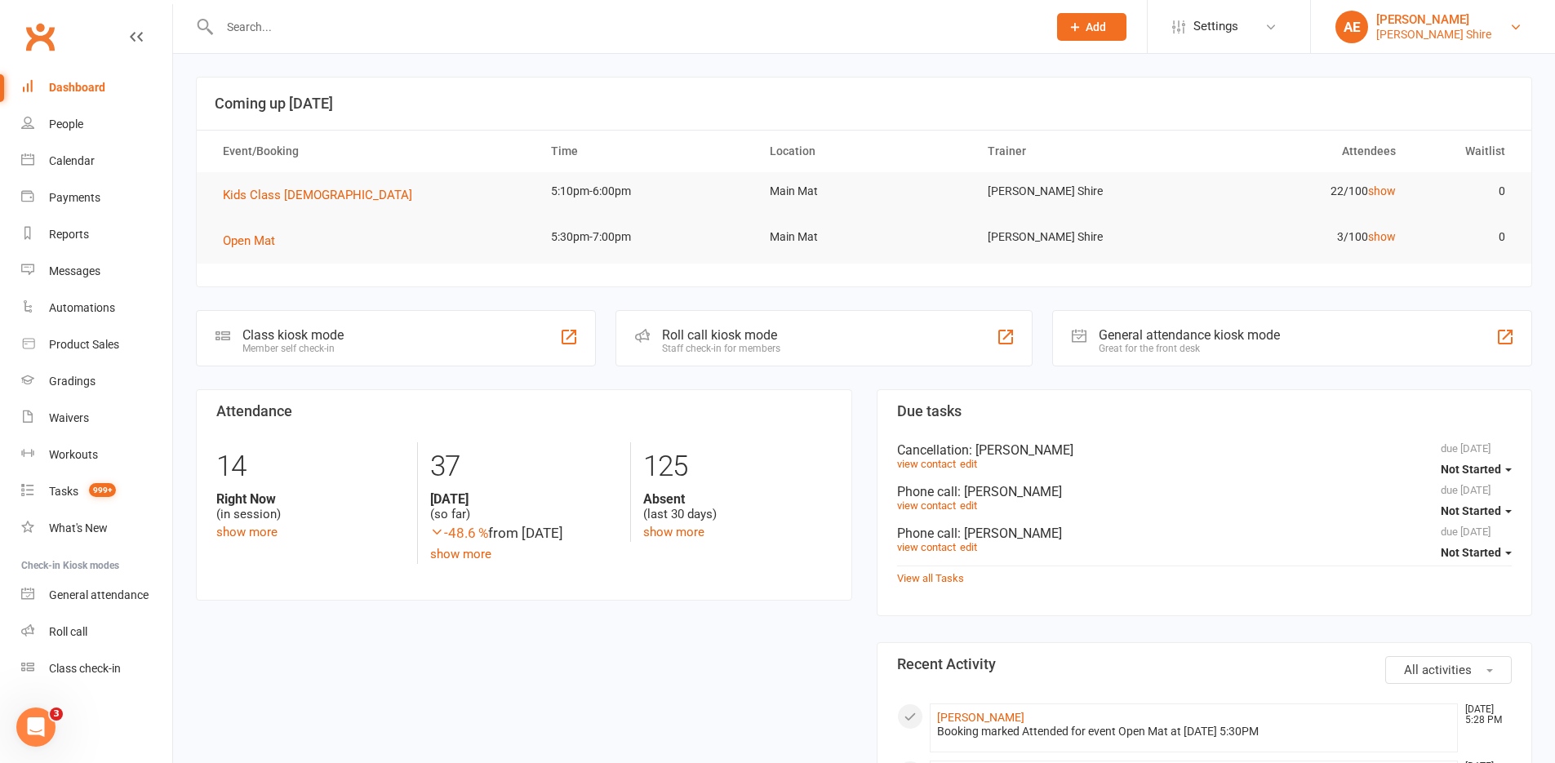
click at [1459, 28] on div "[PERSON_NAME] Shire" at bounding box center [1433, 34] width 115 height 15
click at [1377, 217] on link "Sign out" at bounding box center [1433, 226] width 244 height 38
